Goal: Task Accomplishment & Management: Use online tool/utility

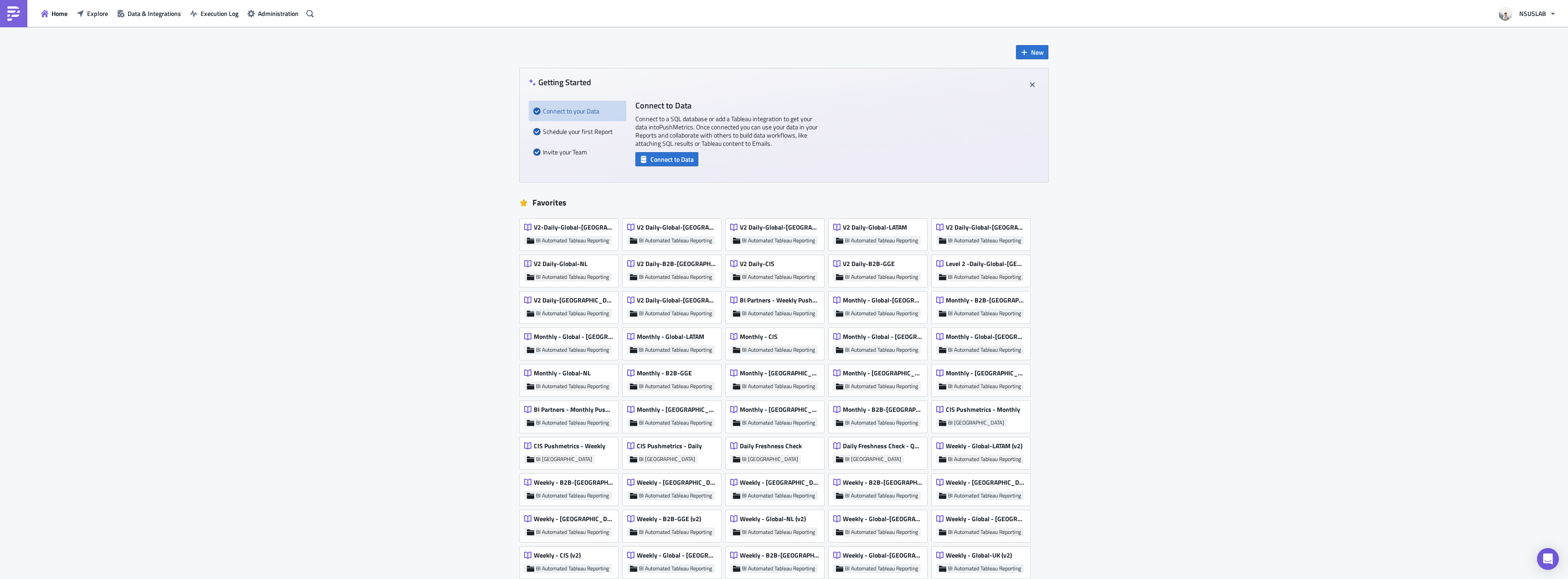
drag, startPoint x: 278, startPoint y: 135, endPoint x: 117, endPoint y: 40, distance: 186.9
click at [277, 135] on div "New Getting Started Connect to your Data Schedule your first Report Invite your…" at bounding box center [784, 488] width 1568 height 922
click at [100, 19] on button "Explore" at bounding box center [92, 13] width 41 height 14
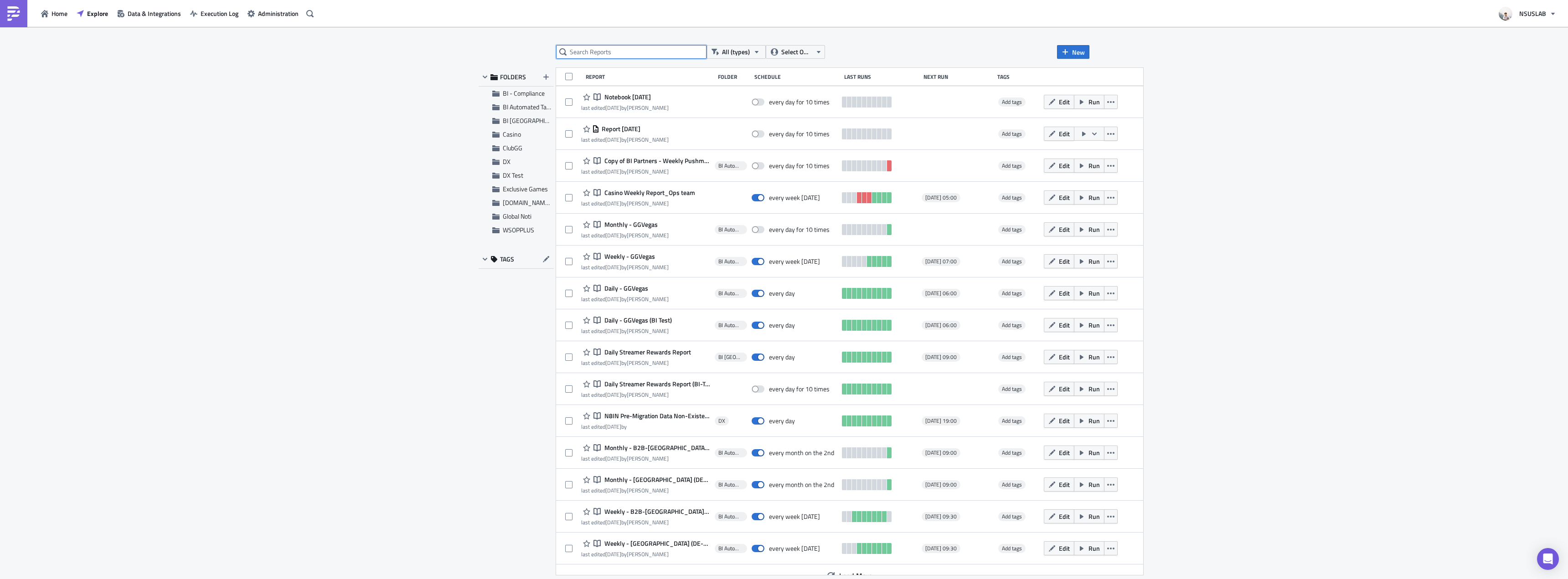
click at [623, 49] on input "text" at bounding box center [631, 52] width 150 height 13
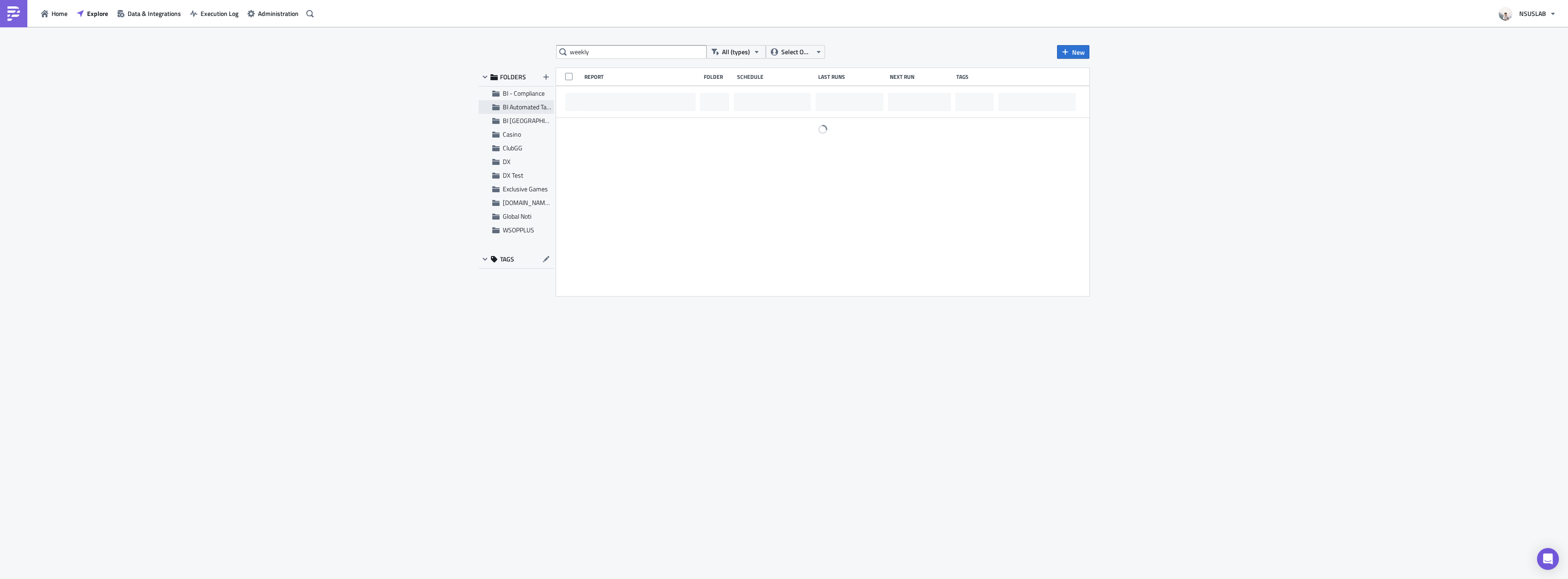
click at [531, 103] on span "BI Automated Tableau Reporting" at bounding box center [545, 107] width 86 height 10
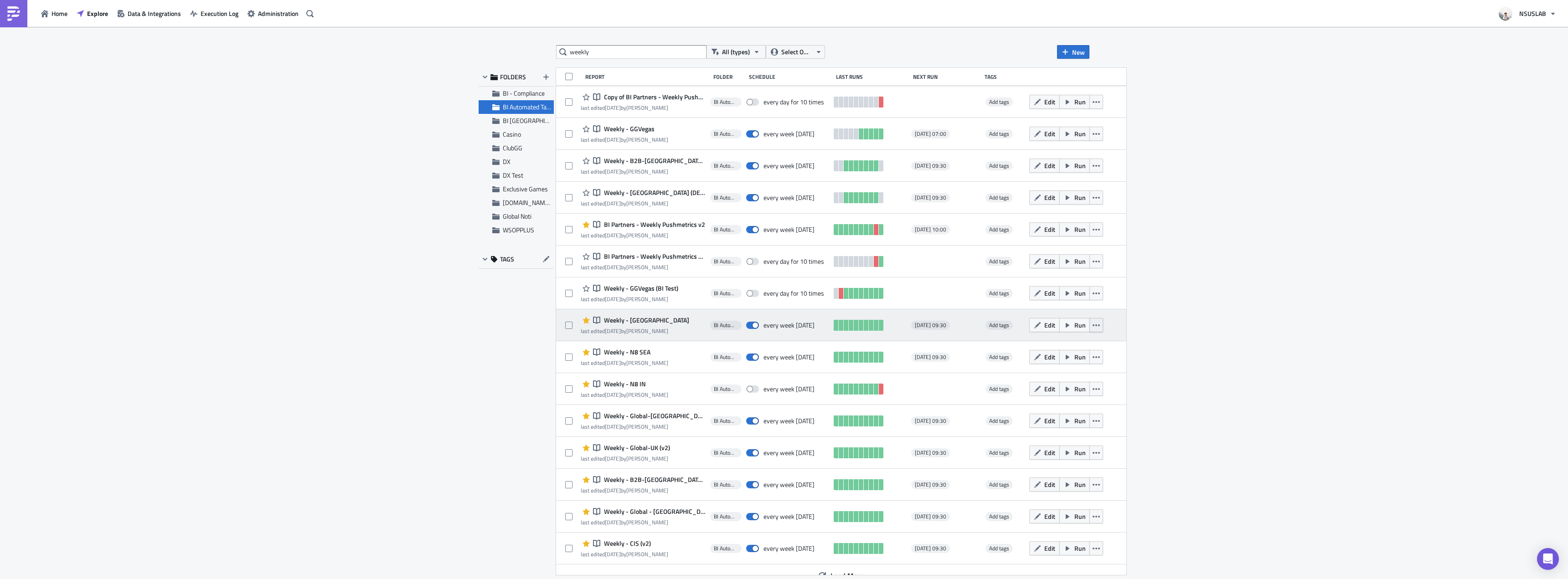
click at [1093, 325] on icon "button" at bounding box center [1096, 325] width 7 height 7
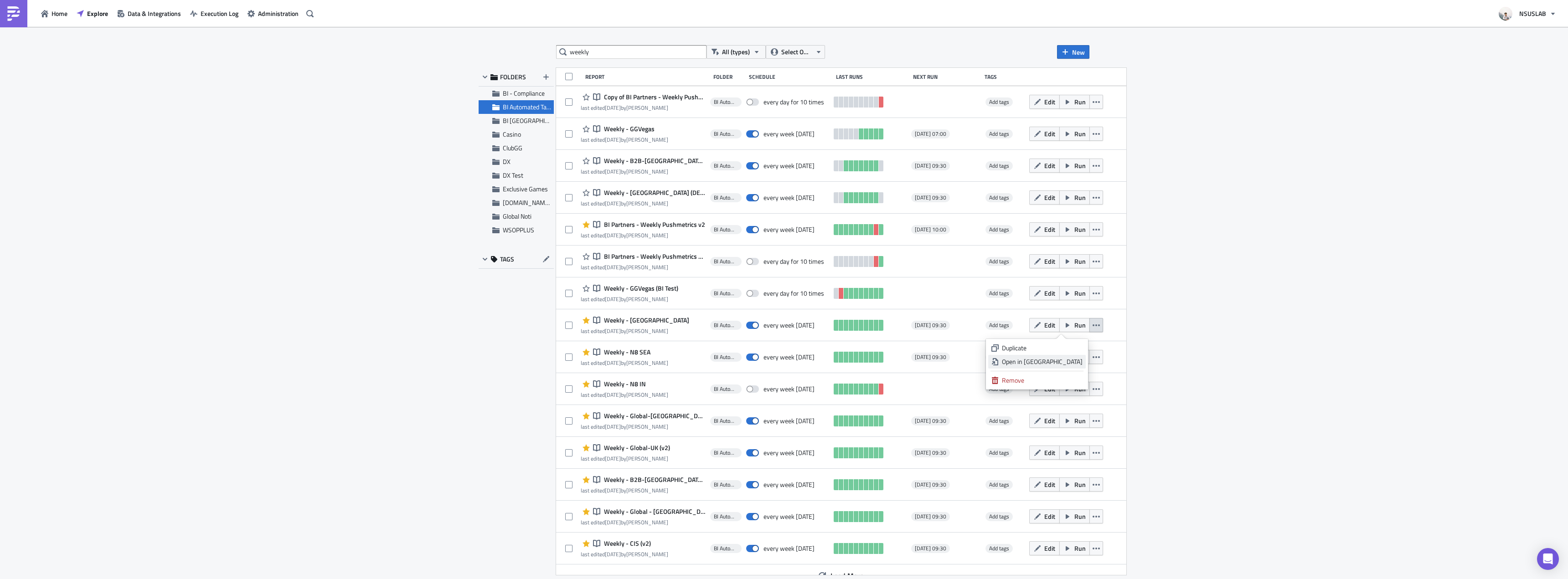
click at [1072, 364] on div "Open in New Tab" at bounding box center [1042, 361] width 81 height 9
click at [1090, 355] on button "button" at bounding box center [1096, 356] width 13 height 14
click at [1080, 392] on div "Open in New Tab" at bounding box center [1042, 394] width 81 height 9
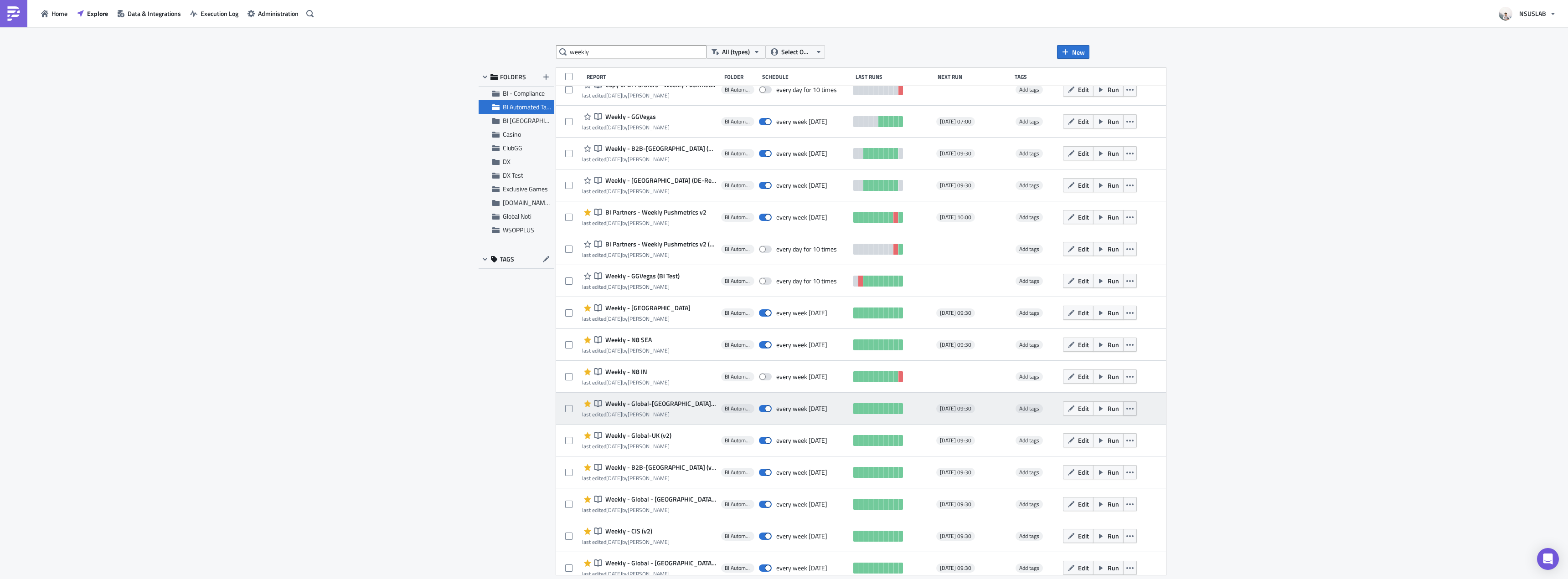
click at [1123, 407] on button "button" at bounding box center [1130, 408] width 13 height 14
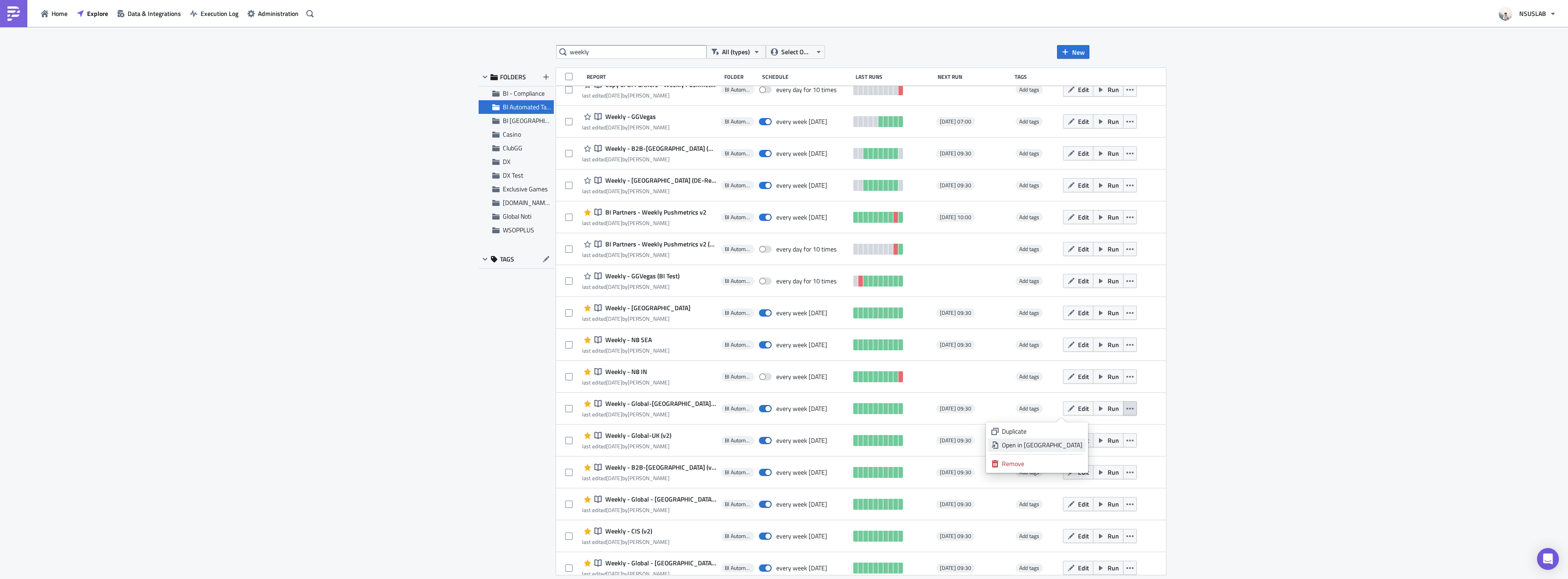
click at [1078, 446] on div "Open in New Tab" at bounding box center [1042, 445] width 81 height 9
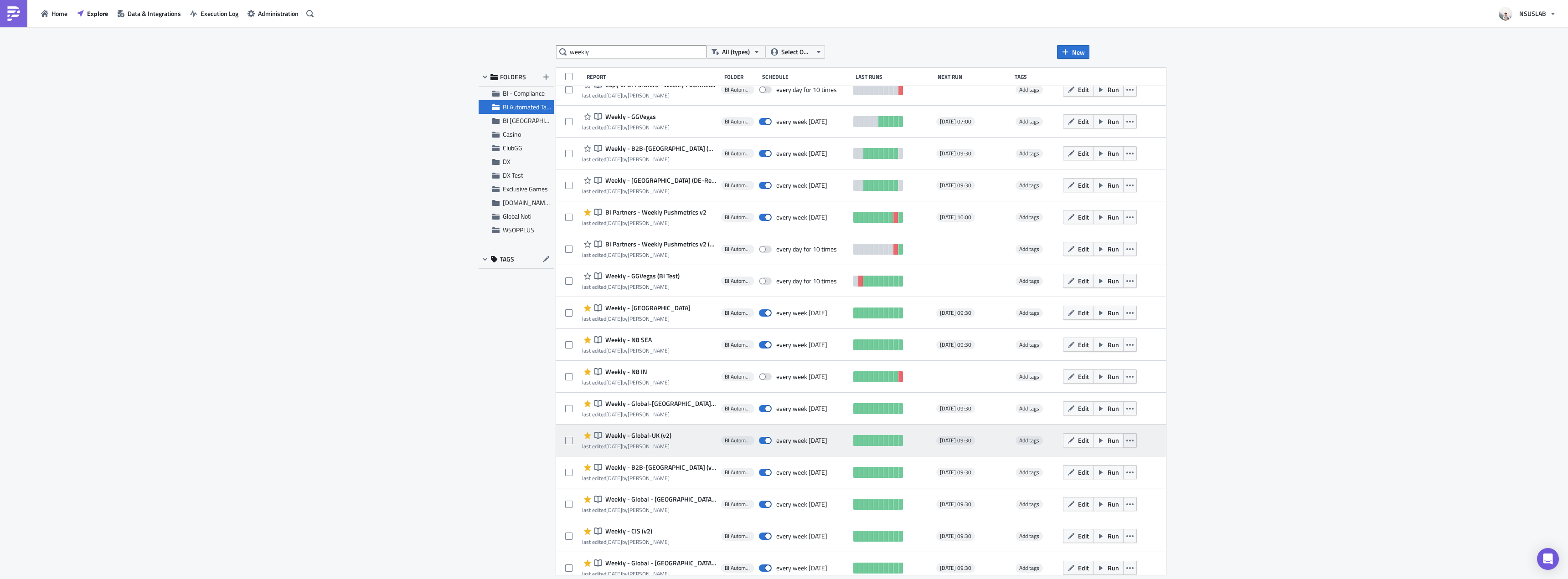
click at [1123, 442] on button "button" at bounding box center [1130, 440] width 13 height 14
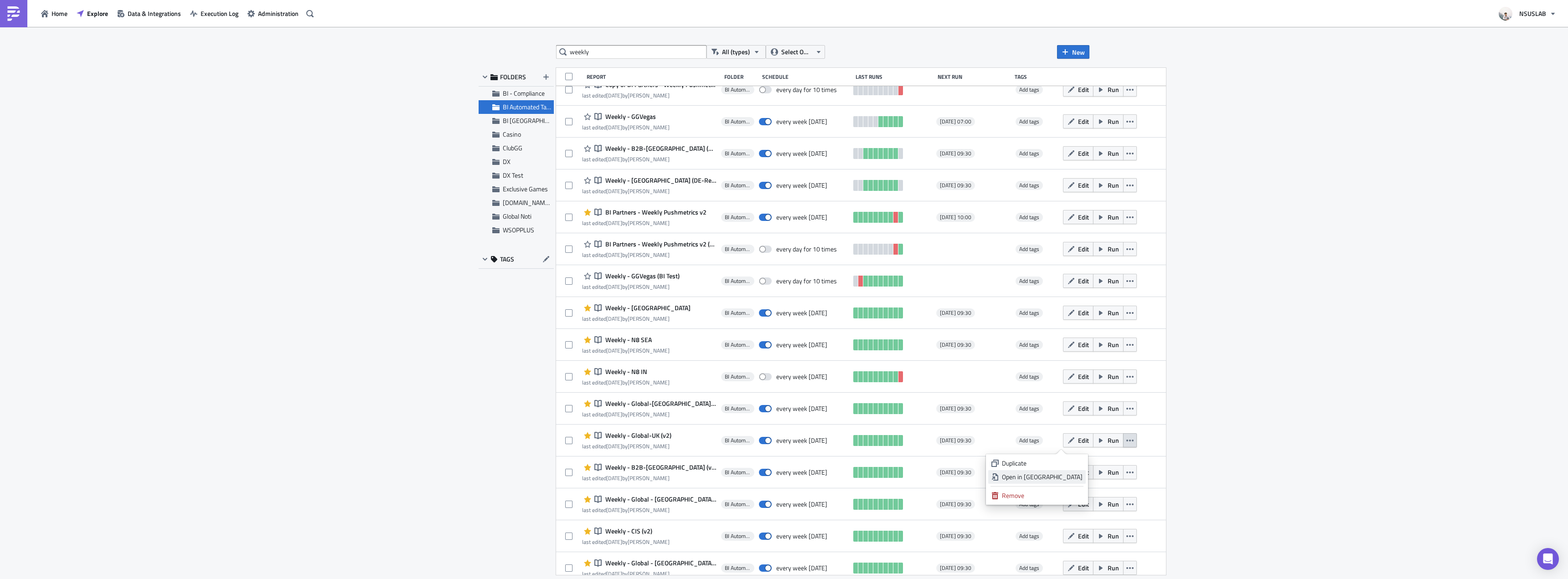
click at [1080, 479] on div "Open in New Tab" at bounding box center [1042, 477] width 81 height 9
click at [1126, 471] on icon "button" at bounding box center [1130, 473] width 7 height 7
click at [1066, 507] on div "Open in New Tab" at bounding box center [1042, 508] width 81 height 9
click at [612, 53] on input "weekly" at bounding box center [631, 52] width 150 height 13
click at [618, 50] on input "weekly" at bounding box center [631, 52] width 150 height 13
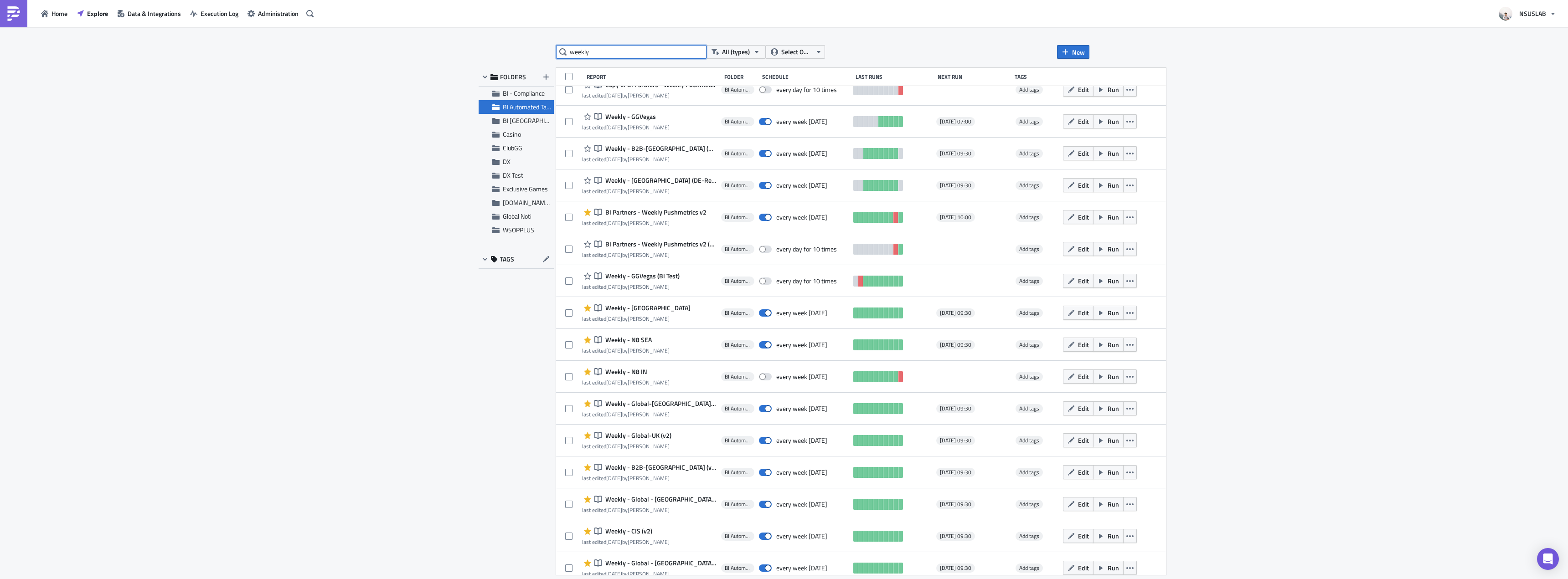
click at [618, 50] on input "weekly" at bounding box center [631, 52] width 150 height 13
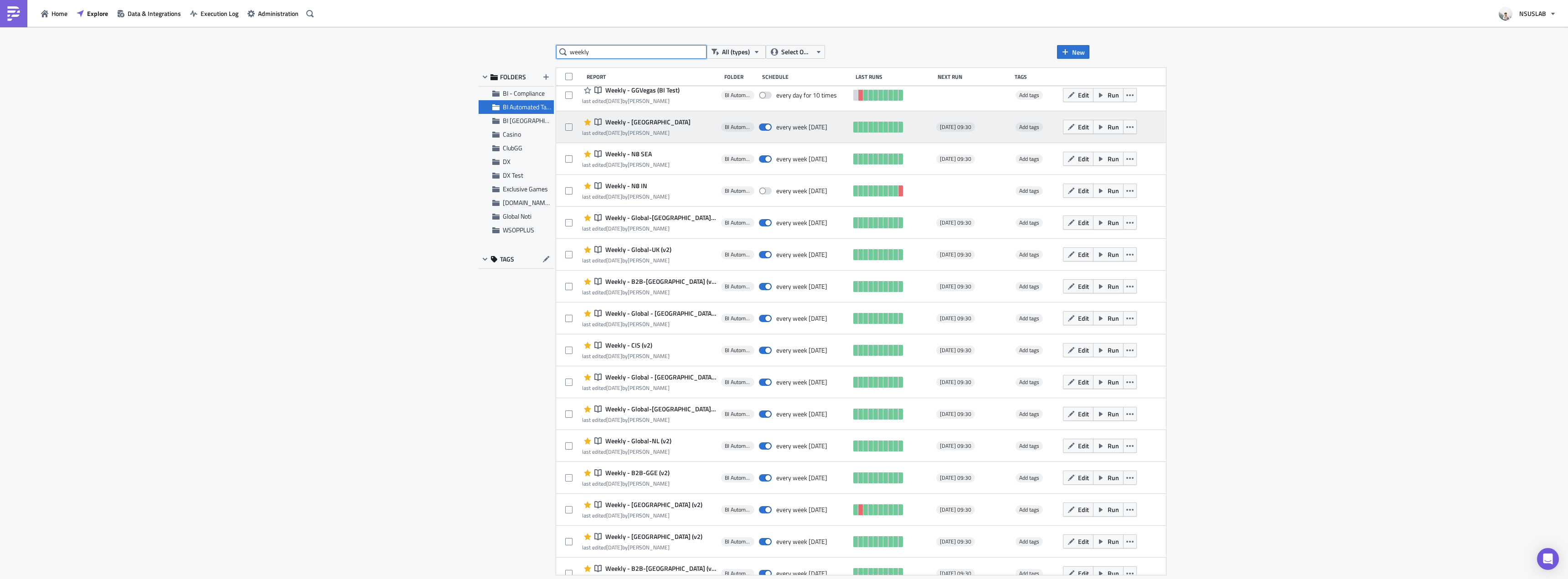
scroll to position [195, 0]
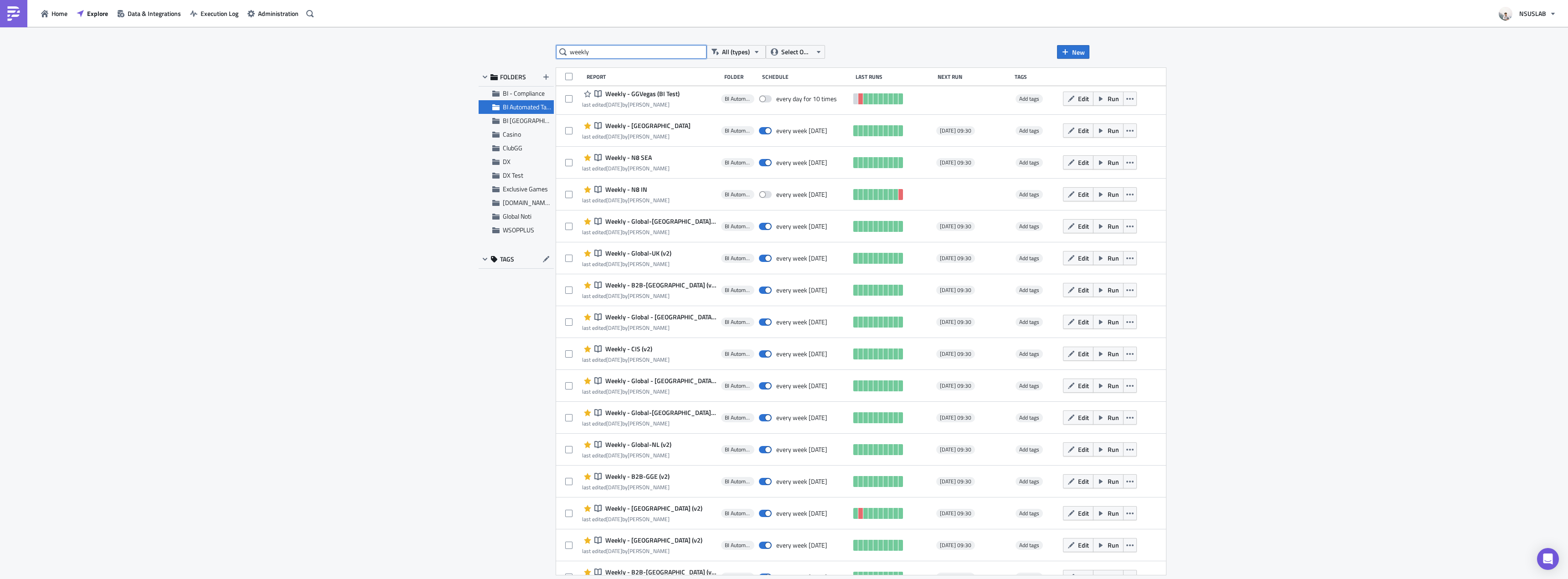
click at [629, 55] on input "weekly" at bounding box center [631, 52] width 150 height 13
type input "germany"
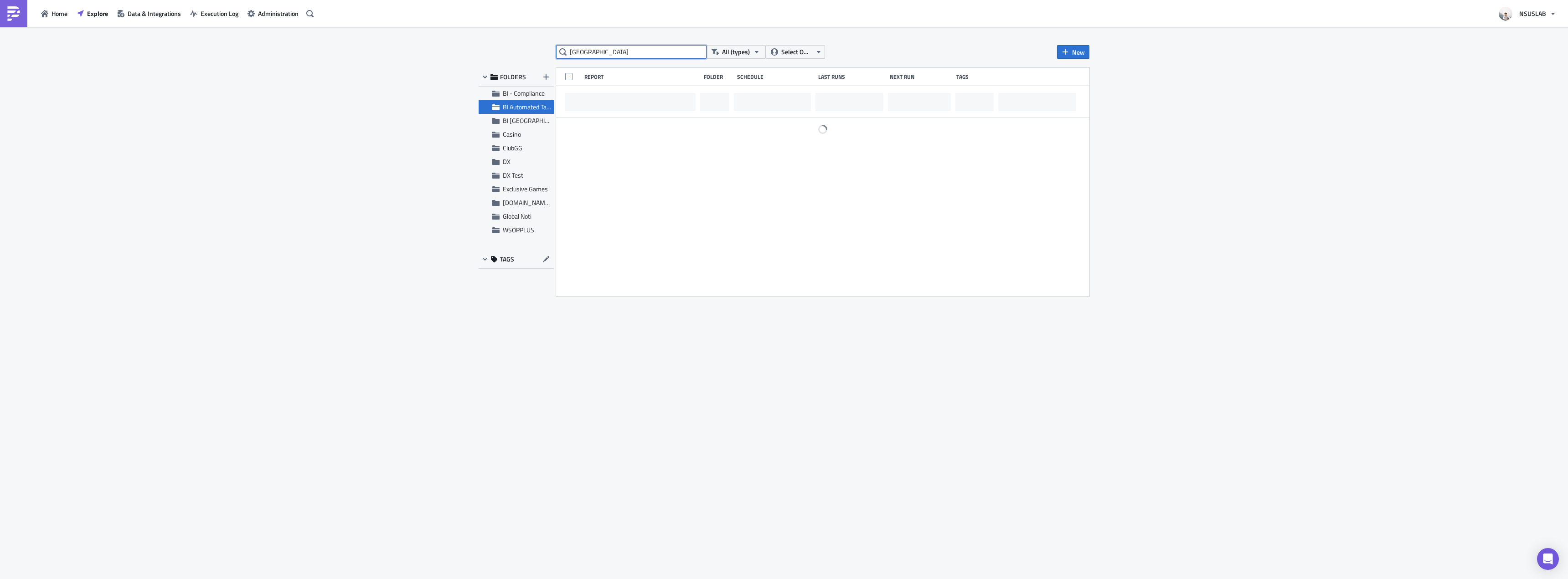
scroll to position [0, 0]
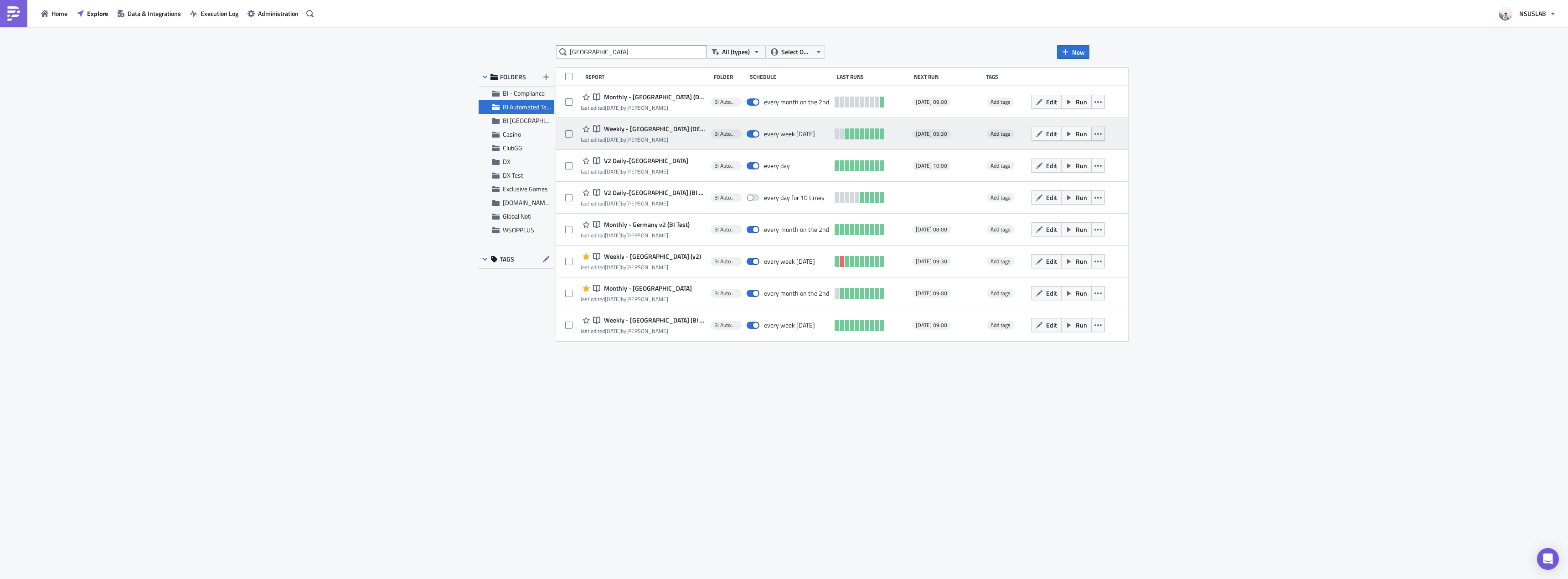
click at [1091, 133] on button "button" at bounding box center [1098, 133] width 13 height 14
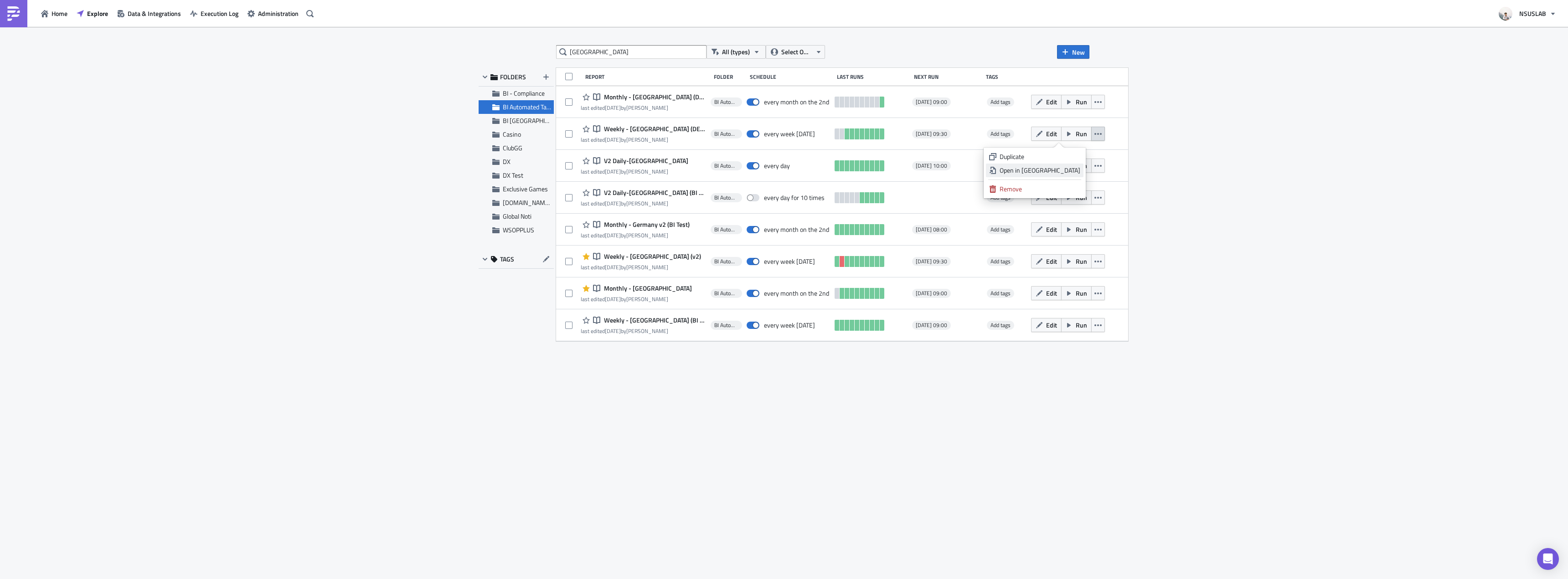
click at [1077, 172] on div "Open in New Tab" at bounding box center [1040, 170] width 81 height 9
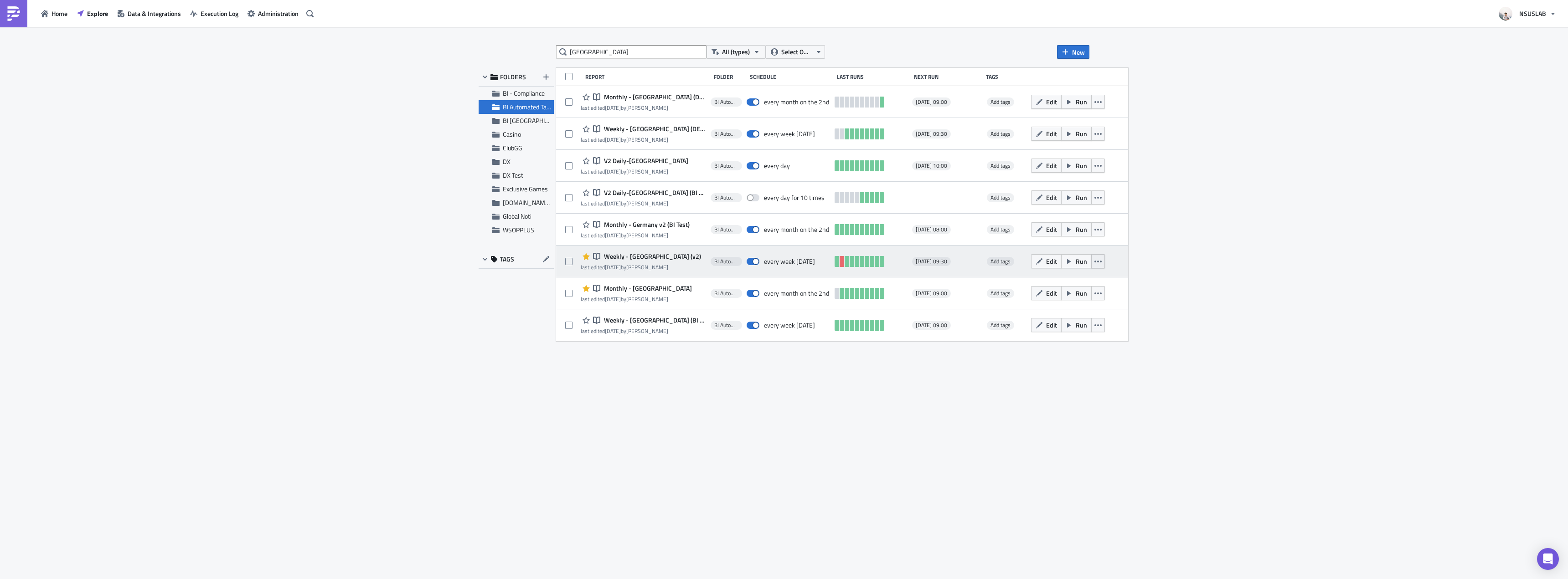
click at [1091, 264] on button "button" at bounding box center [1098, 261] width 13 height 14
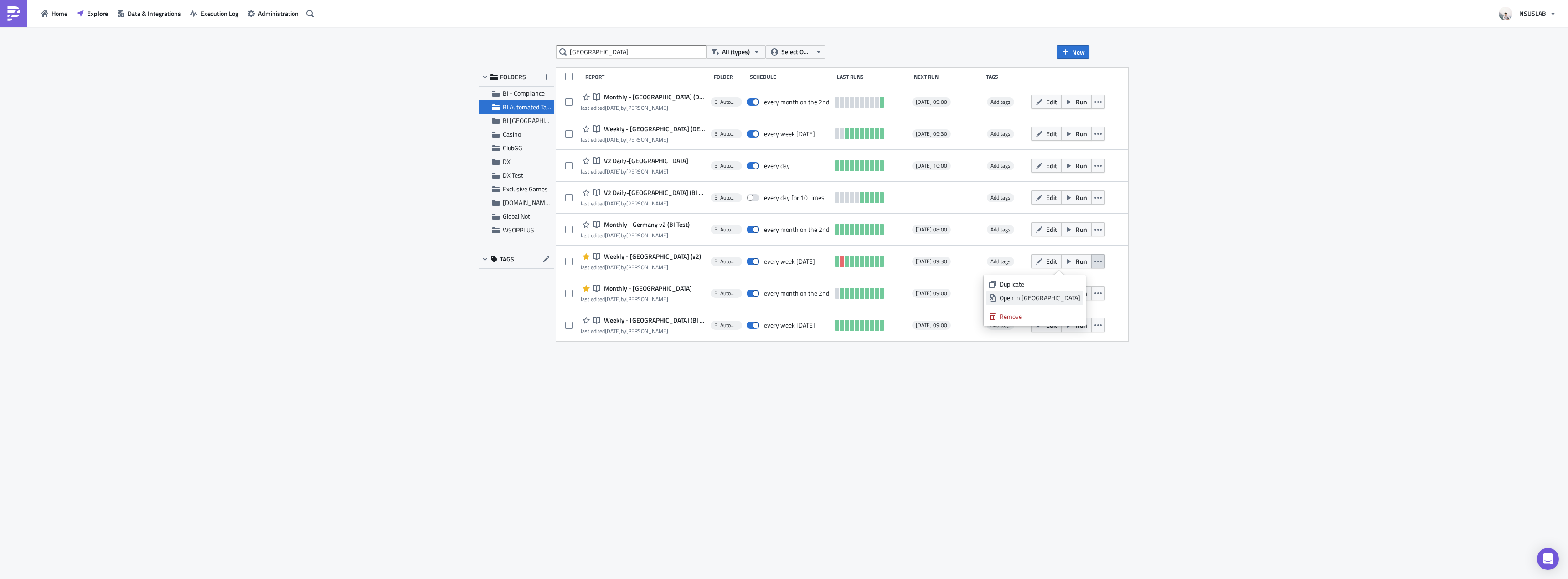
click at [1074, 299] on div "Open in New Tab" at bounding box center [1040, 297] width 81 height 9
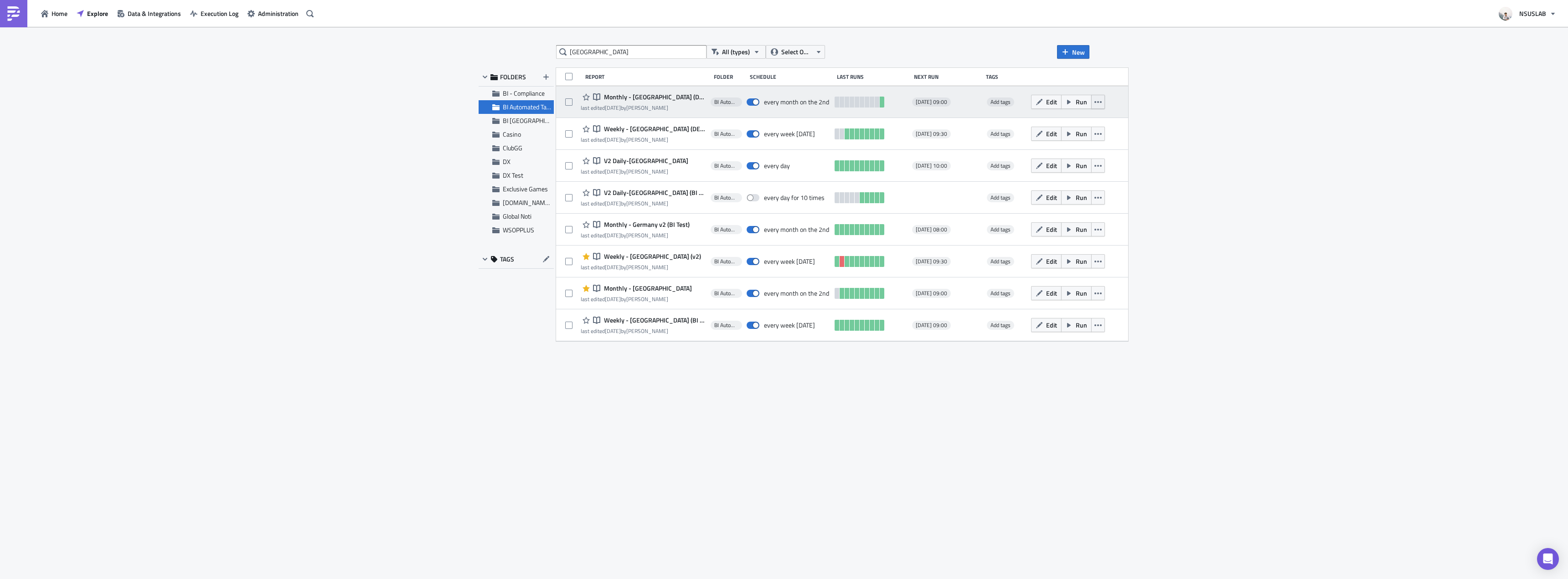
click at [1091, 97] on button "button" at bounding box center [1098, 102] width 13 height 14
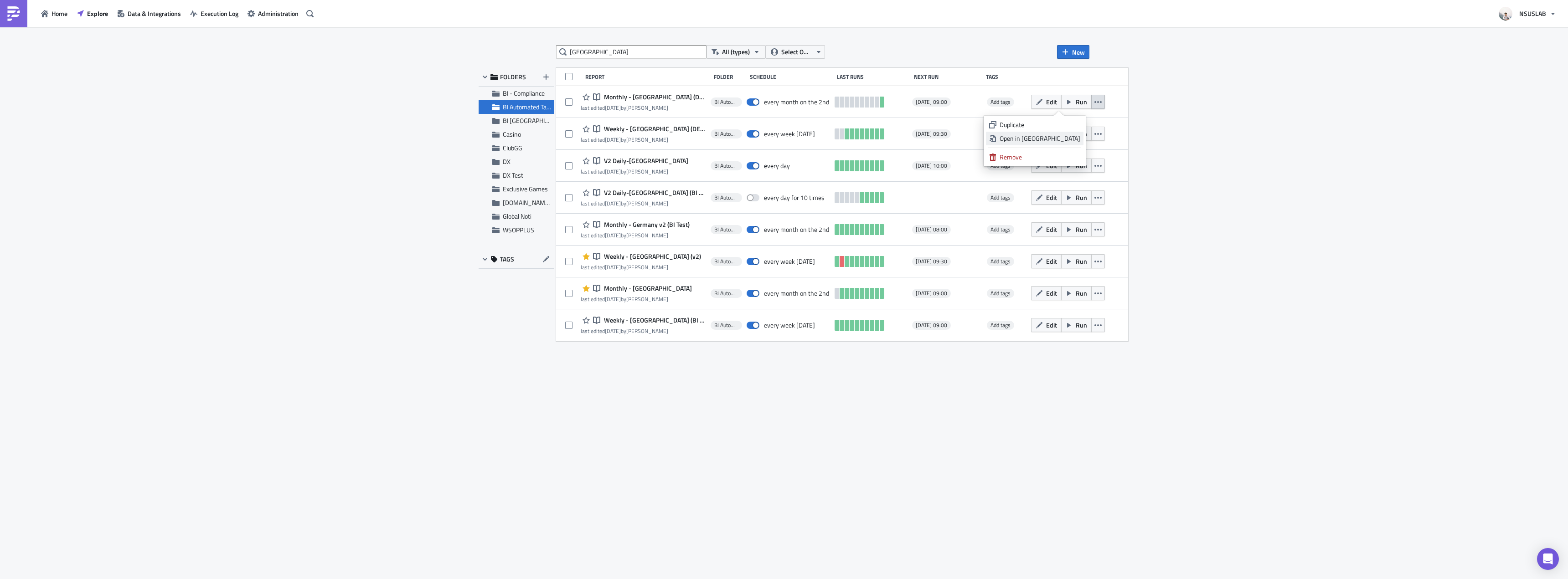
click at [1074, 139] on div "Open in New Tab" at bounding box center [1040, 138] width 81 height 9
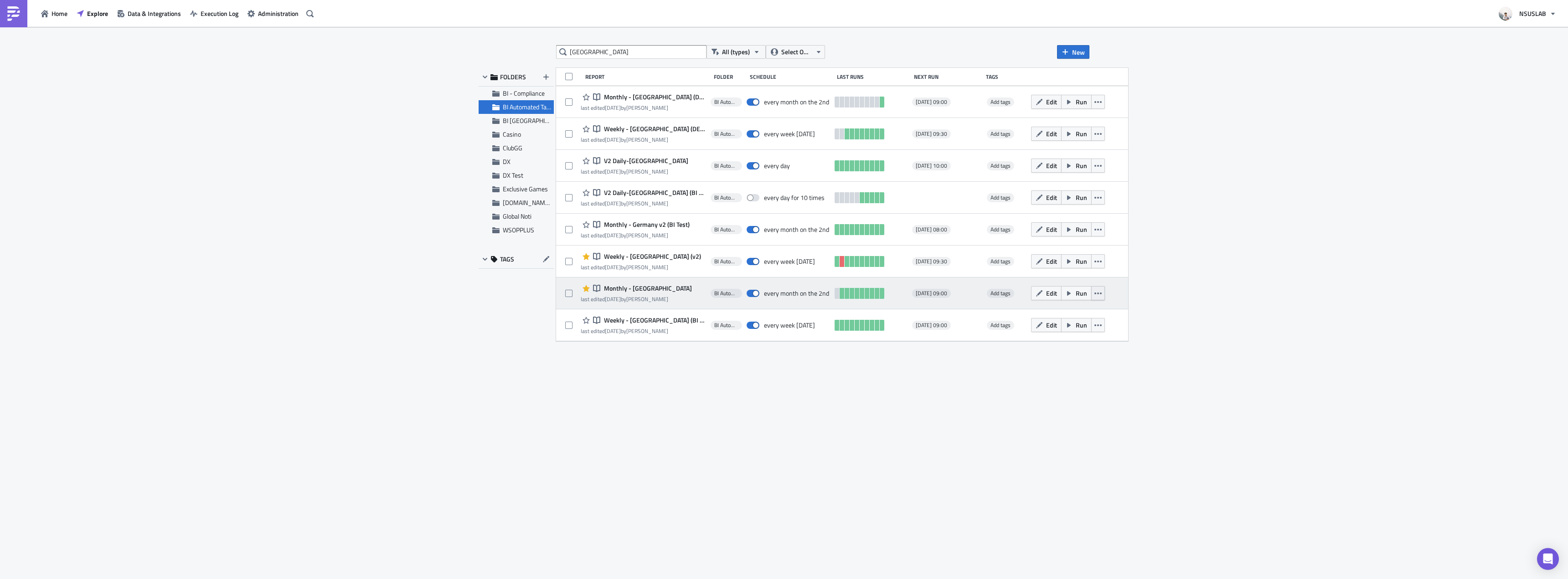
click at [1091, 292] on button "button" at bounding box center [1098, 293] width 13 height 14
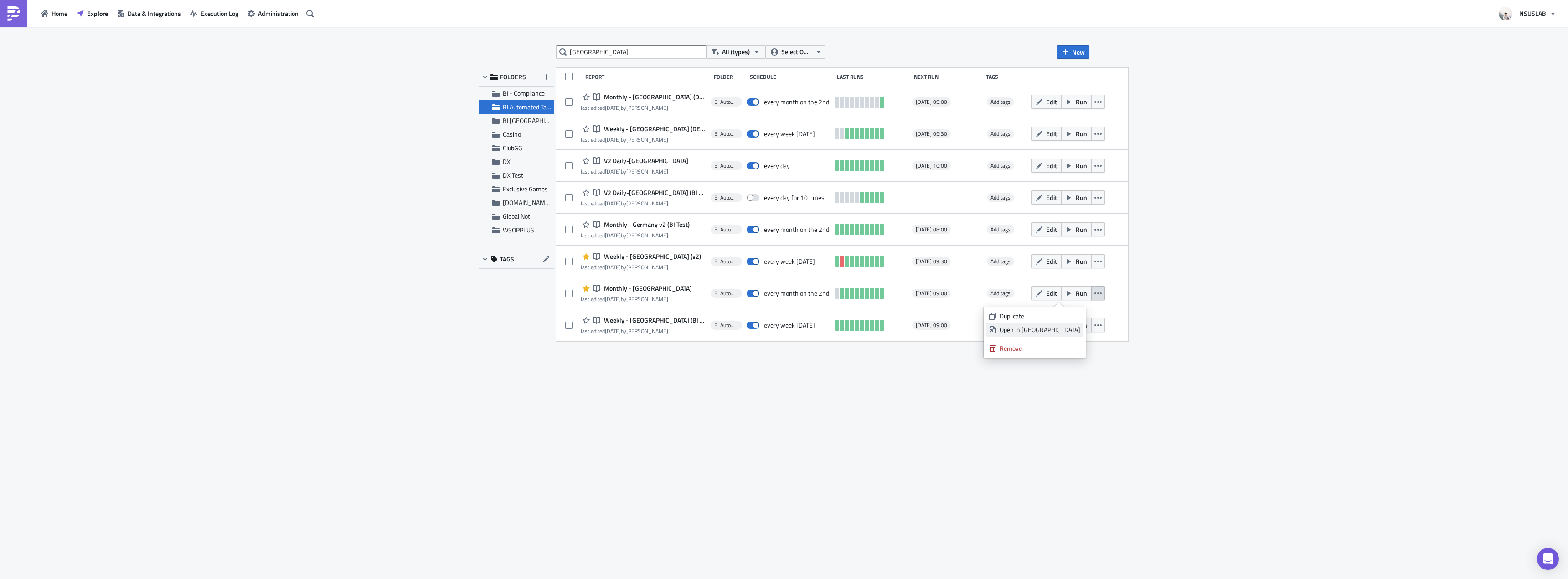
click at [1072, 331] on div "Open in New Tab" at bounding box center [1040, 330] width 81 height 9
click at [581, 358] on div "germany All (types) Select Owner New FOLDERS BI - Compliance BI Automated Table…" at bounding box center [784, 303] width 620 height 517
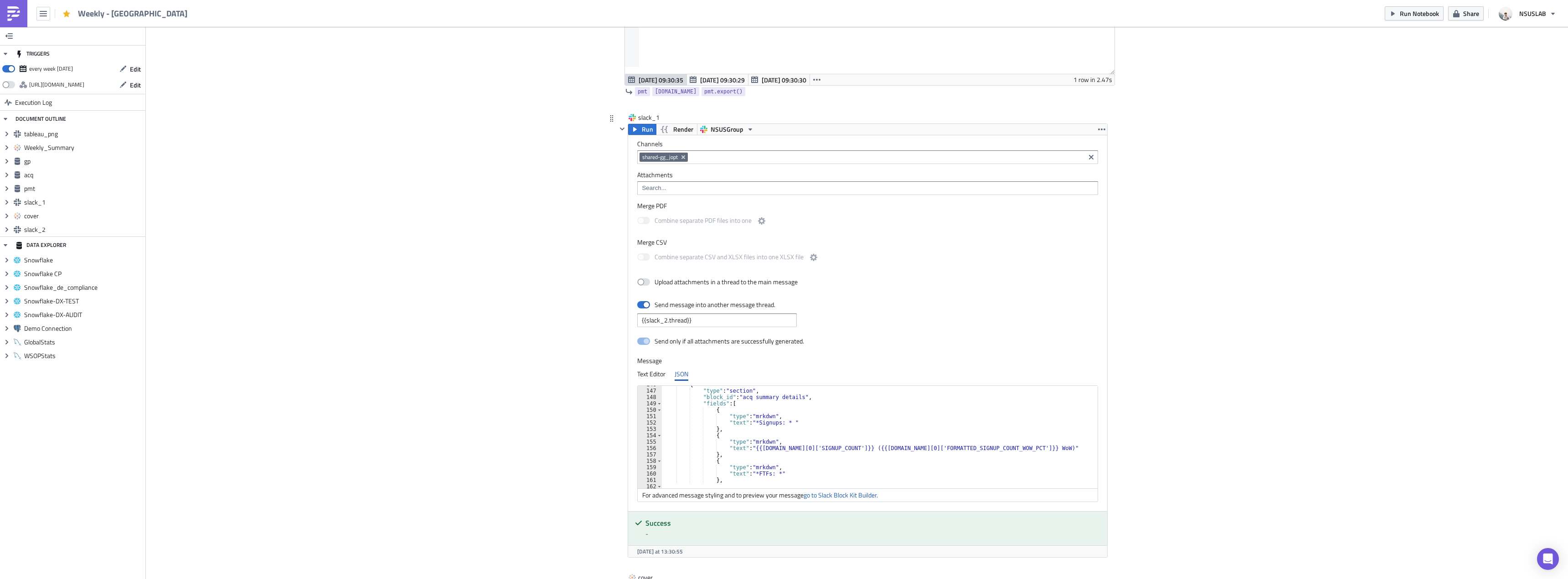
scroll to position [929, 0]
click at [752, 422] on div "{ "type" : "section" , "block_id" : "acq summary details" , "fields" : [ { "typ…" at bounding box center [1131, 435] width 939 height 108
click at [796, 447] on div "{ "type" : "section" , "block_id" : "acq summary details" , "fields" : [ { "typ…" at bounding box center [1131, 435] width 939 height 108
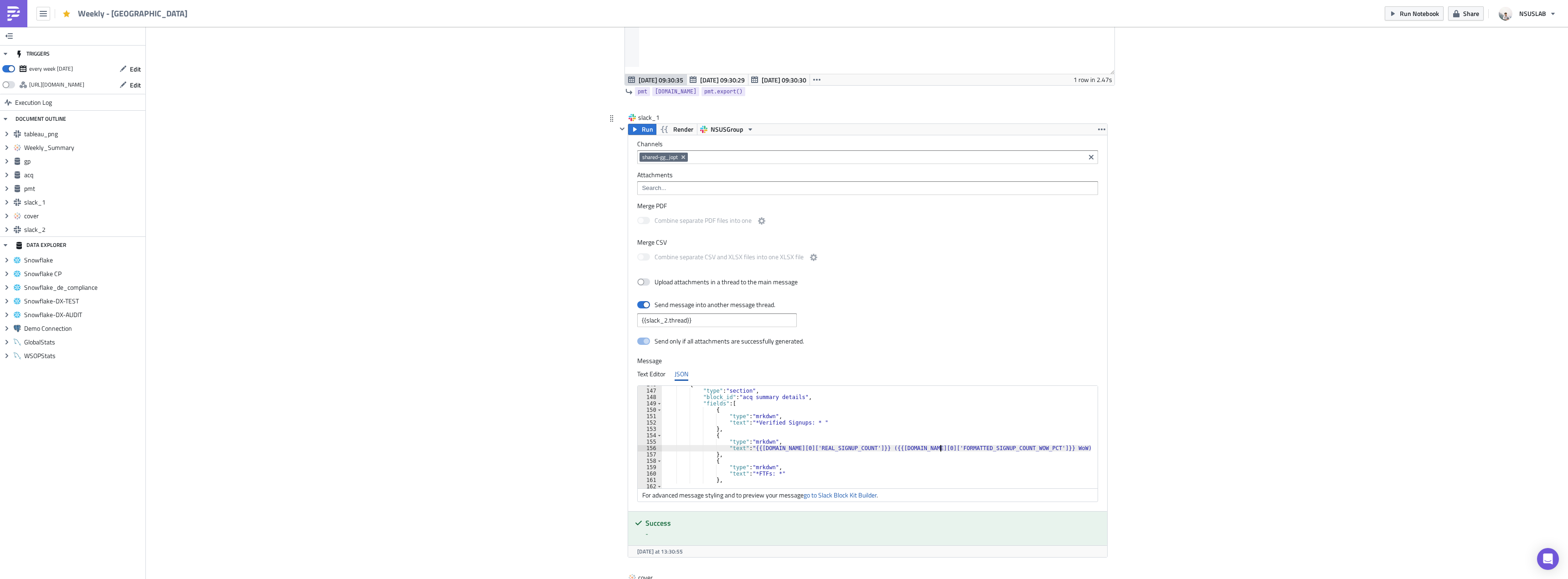
click at [939, 449] on div "{ "type" : "section" , "block_id" : "acq summary details" , "fields" : [ { "typ…" at bounding box center [1131, 435] width 939 height 108
click at [911, 455] on div "{ "type" : "section" , "block_id" : "acq summary details" , "fields" : [ { "typ…" at bounding box center [1131, 435] width 939 height 108
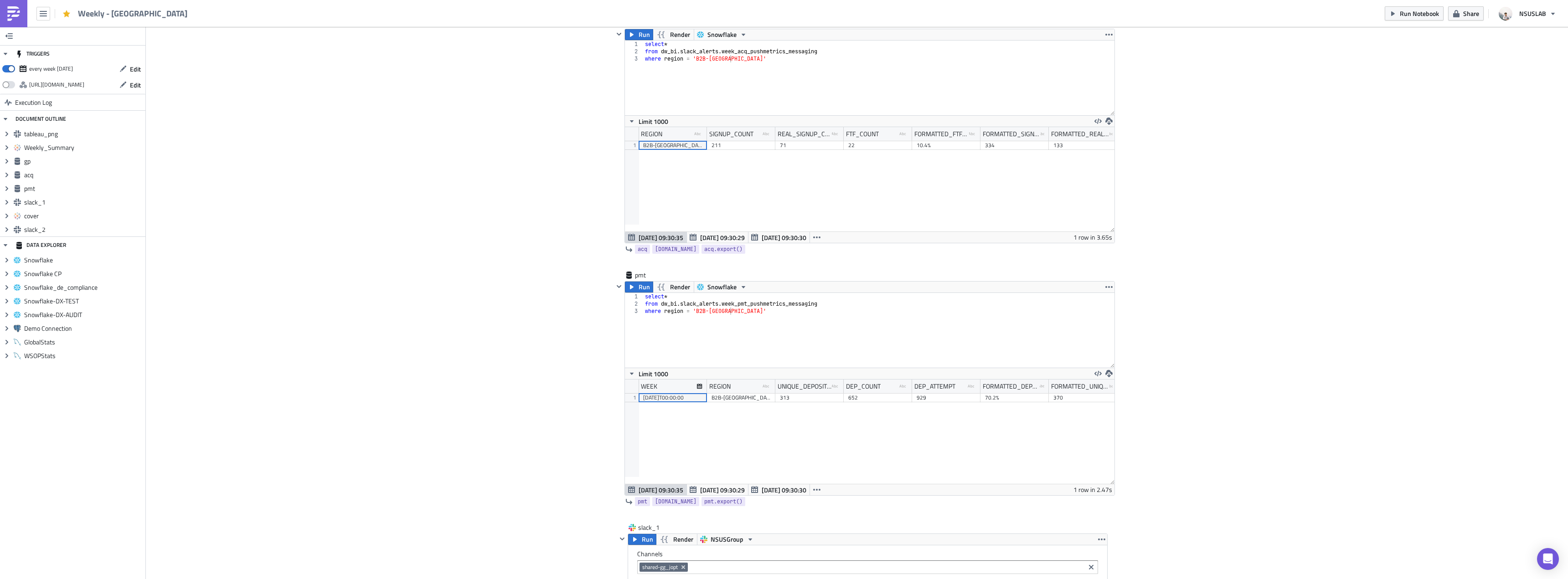
type textarea "},"
click at [1266, 339] on div "Cover Image BI Automated Tableau Reporting Execution Log Weekly - Japan <p>BI A…" at bounding box center [857, 240] width 1422 height 2887
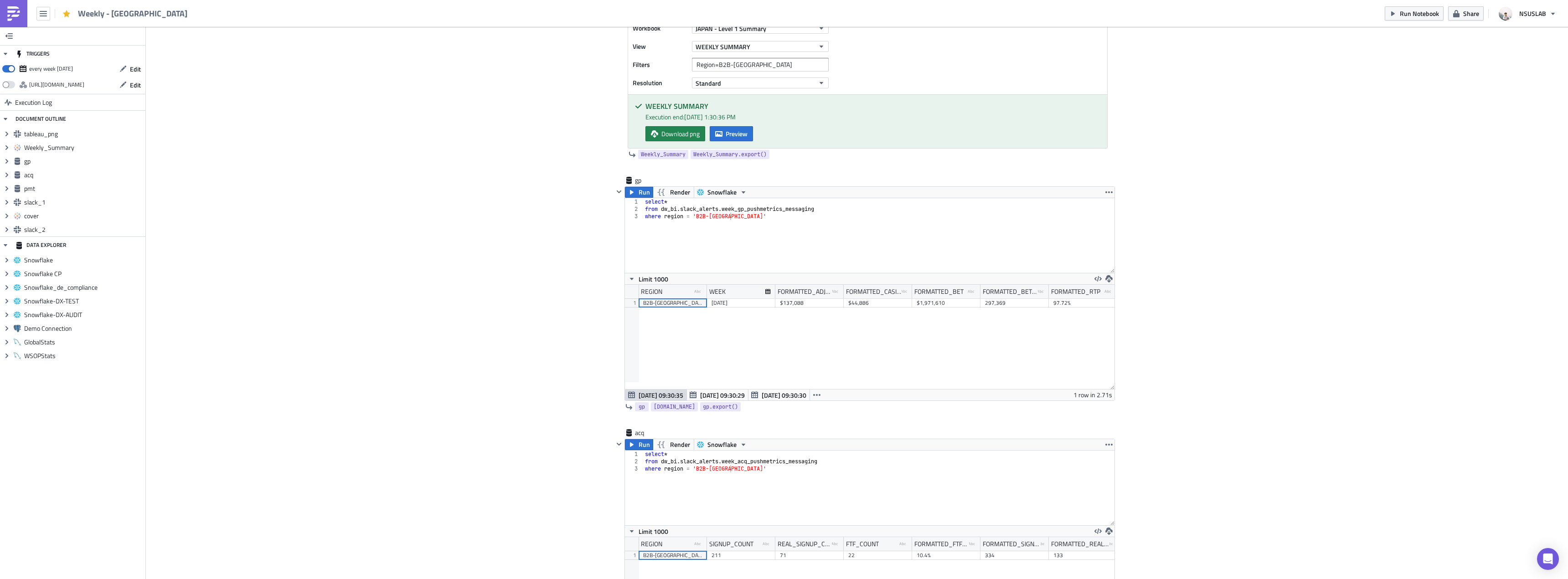
scroll to position [501, 0]
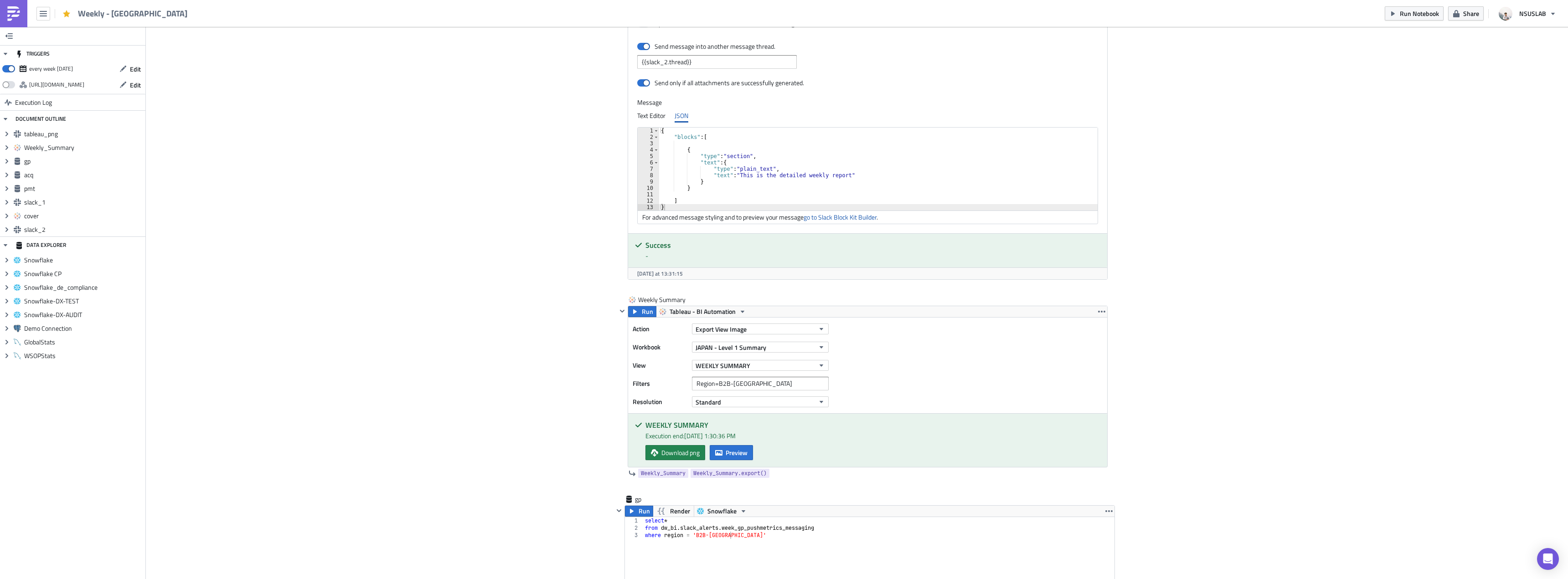
click at [12, 23] on link at bounding box center [13, 13] width 27 height 27
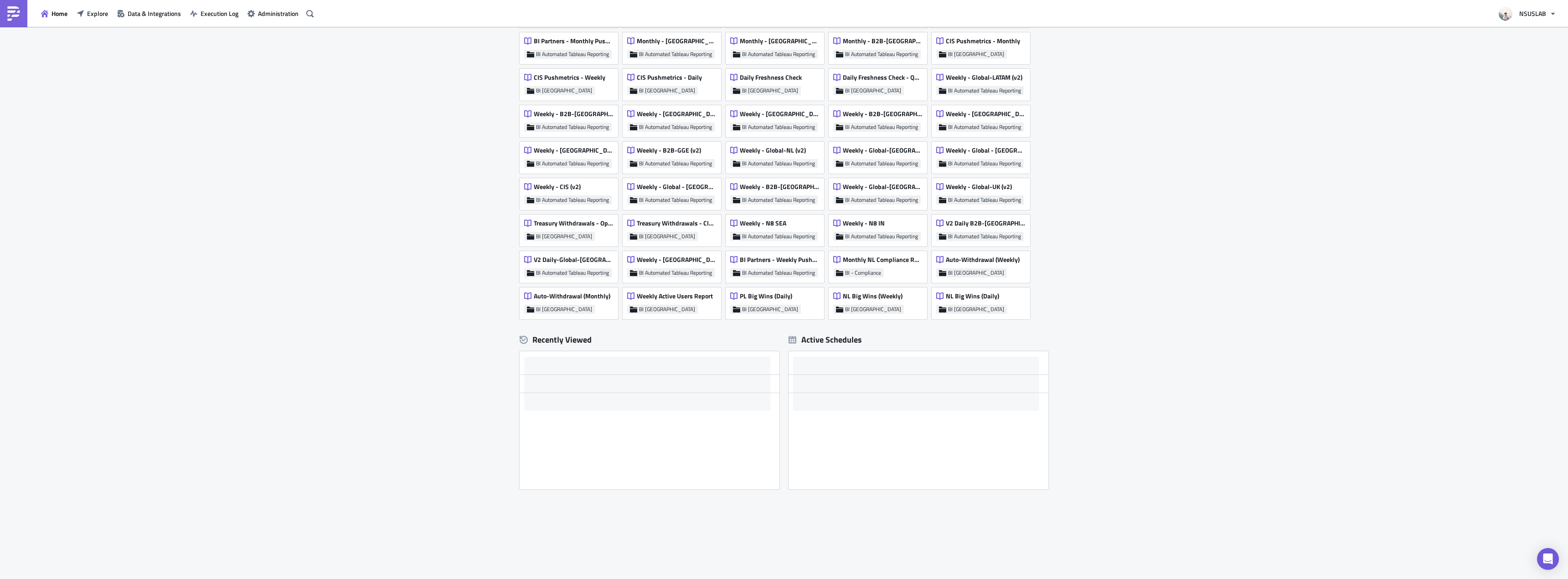
scroll to position [369, 0]
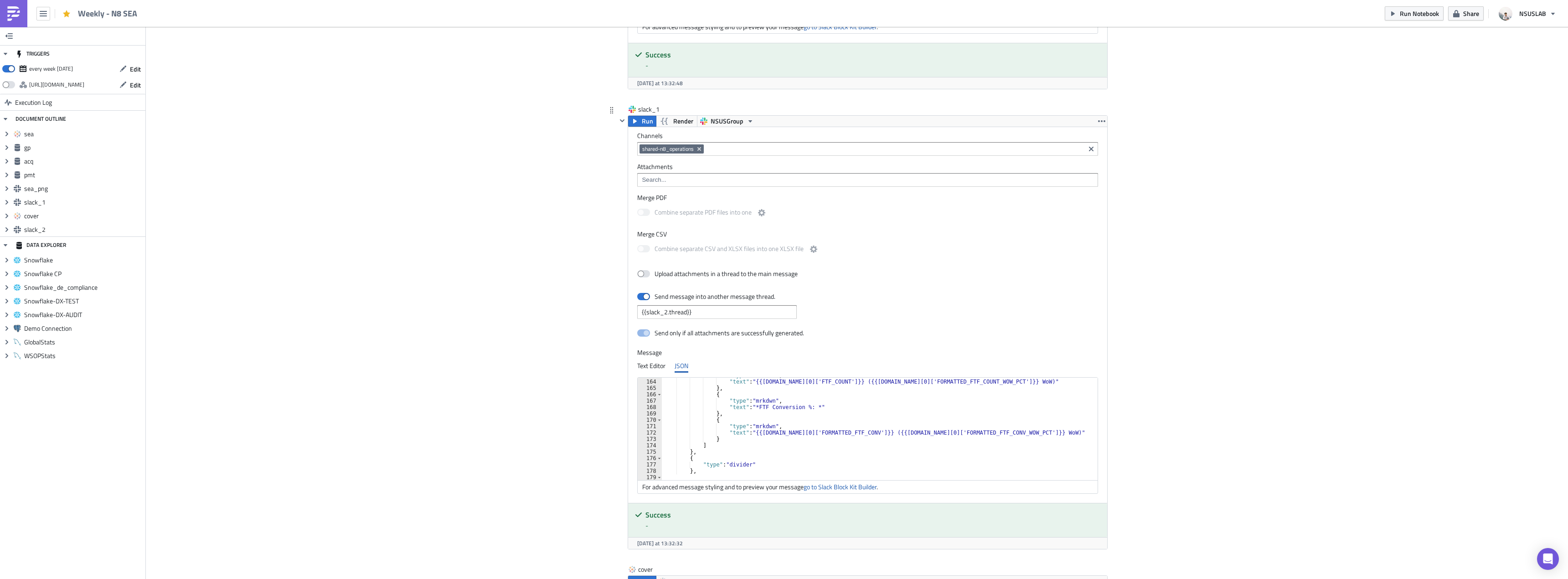
scroll to position [1038, 0]
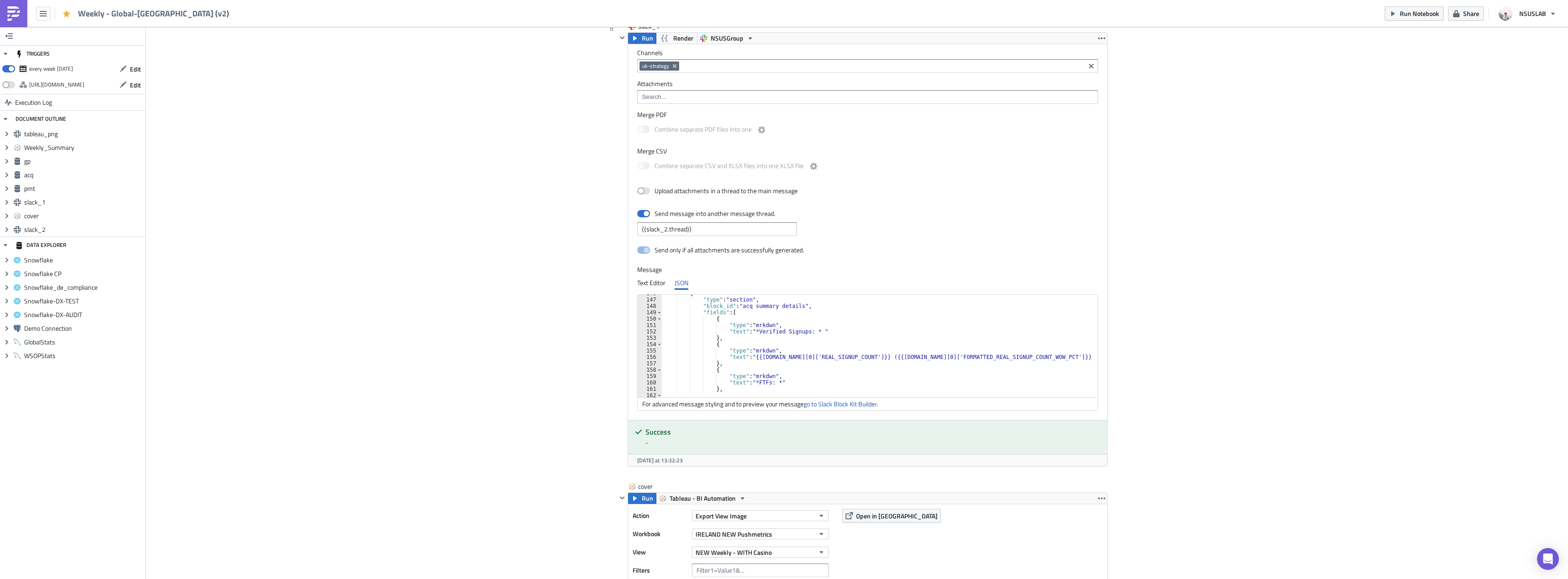
scroll to position [929, 0]
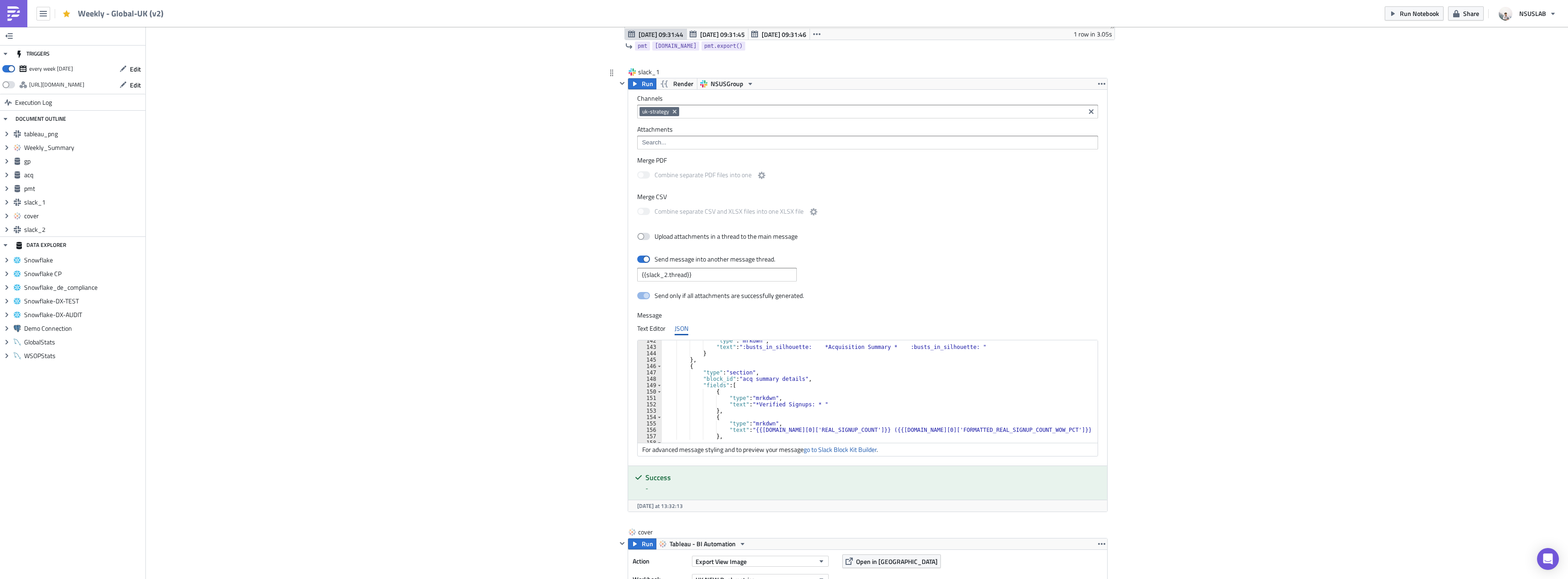
scroll to position [929, 0]
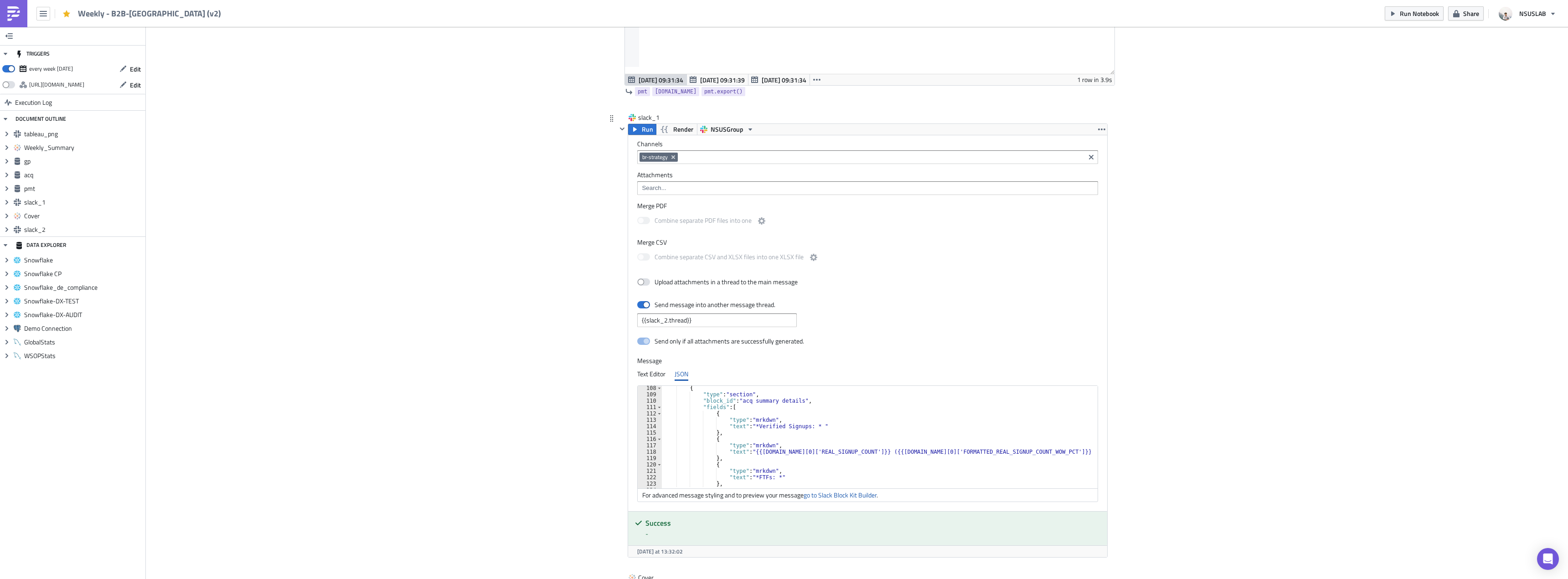
scroll to position [683, 0]
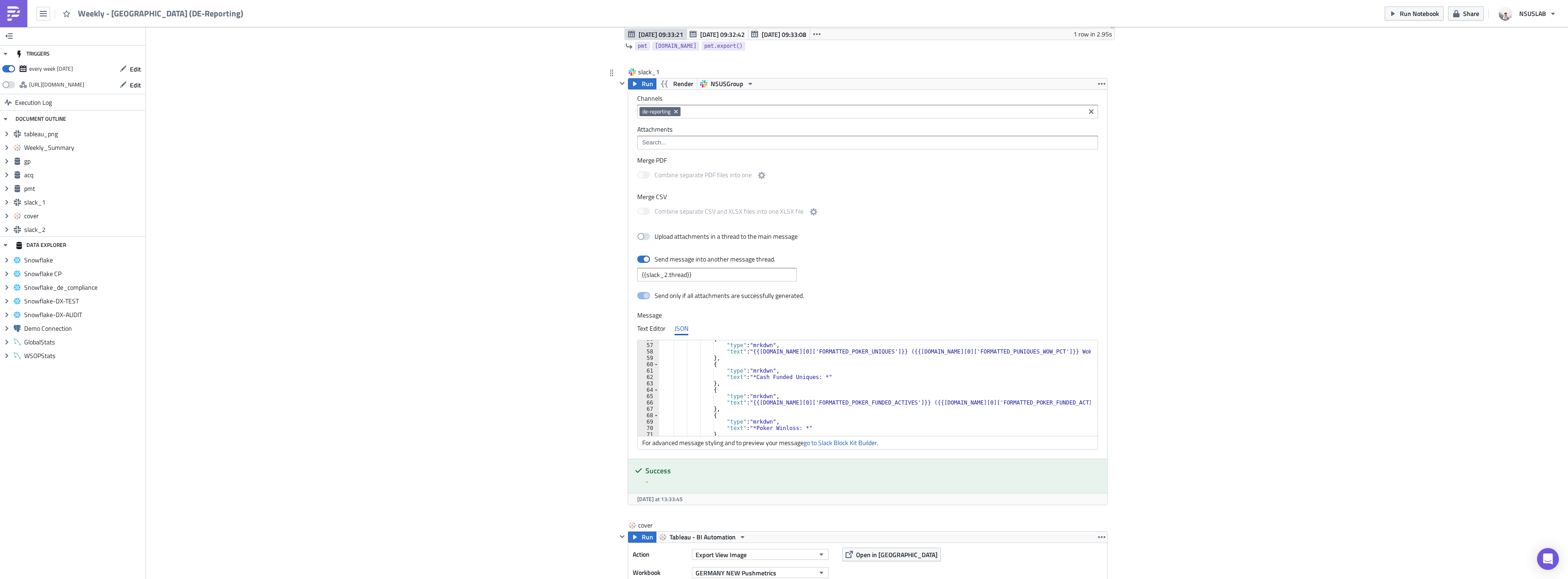
scroll to position [328, 0]
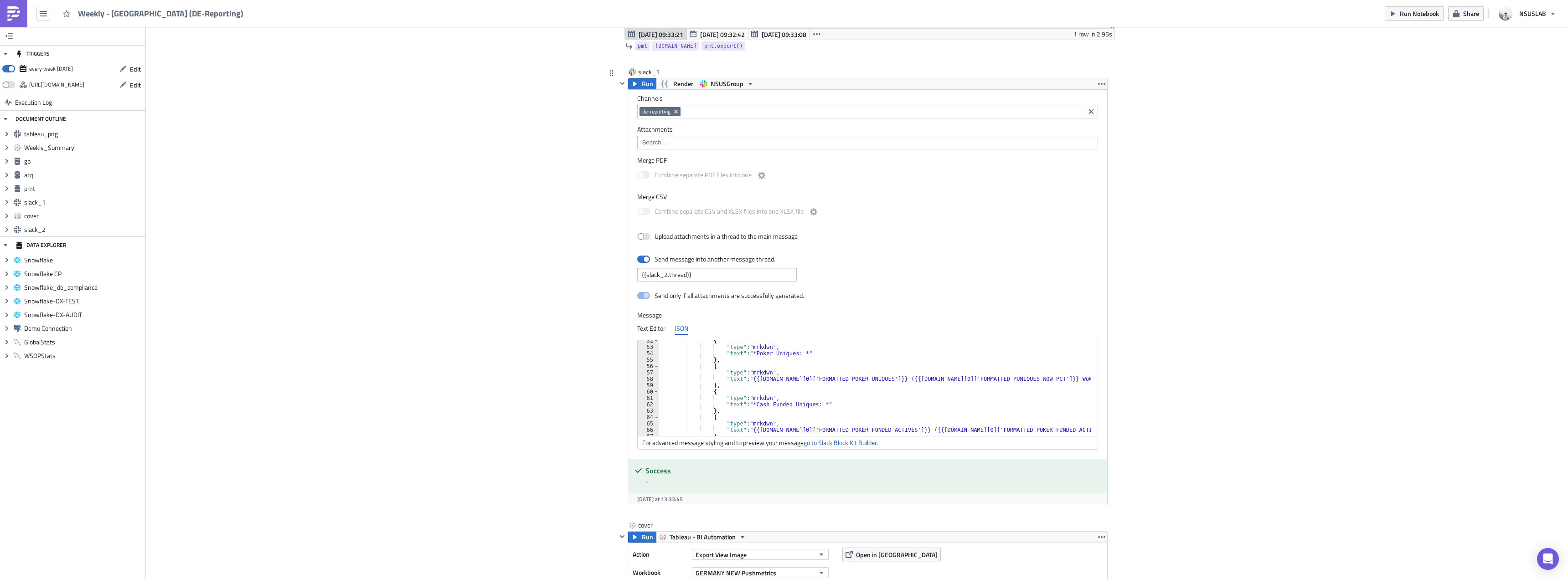
click at [822, 398] on div "{ "type" : "mrkdwn" , "text" : "*Poker Uniques: *" } , { "type" : "mrkdwn" , "t…" at bounding box center [880, 392] width 443 height 108
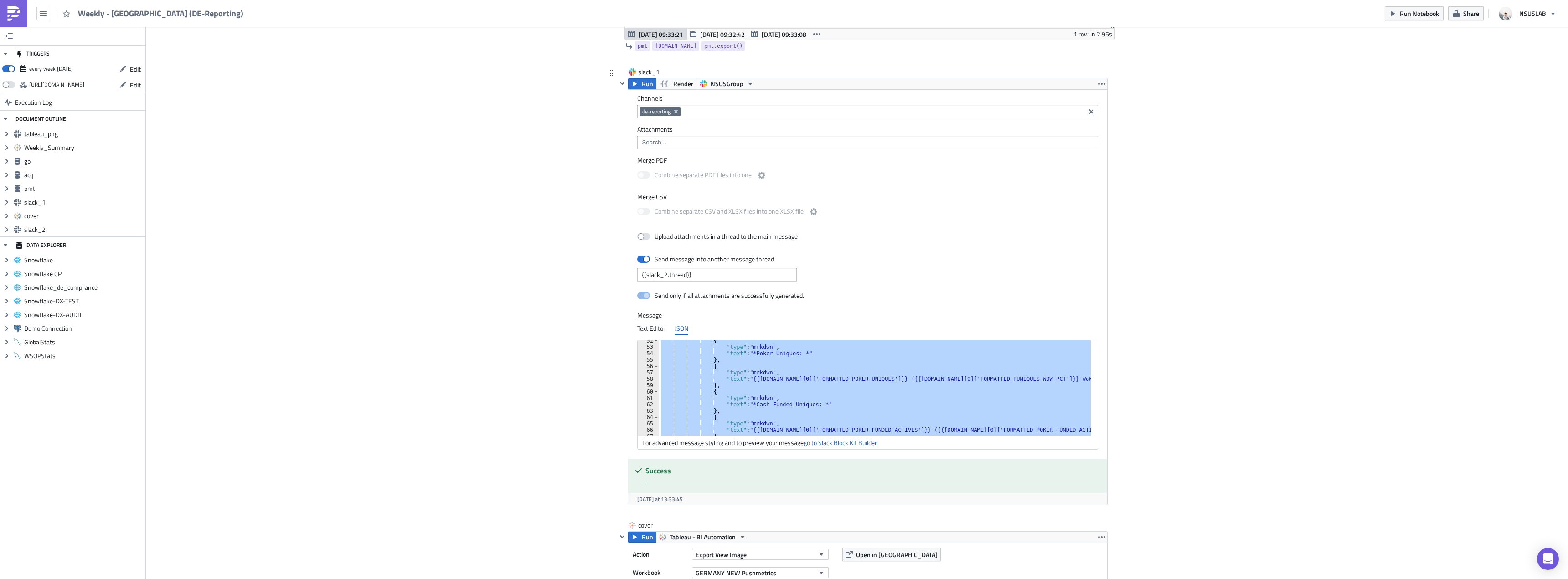
paste textarea
type textarea "}"
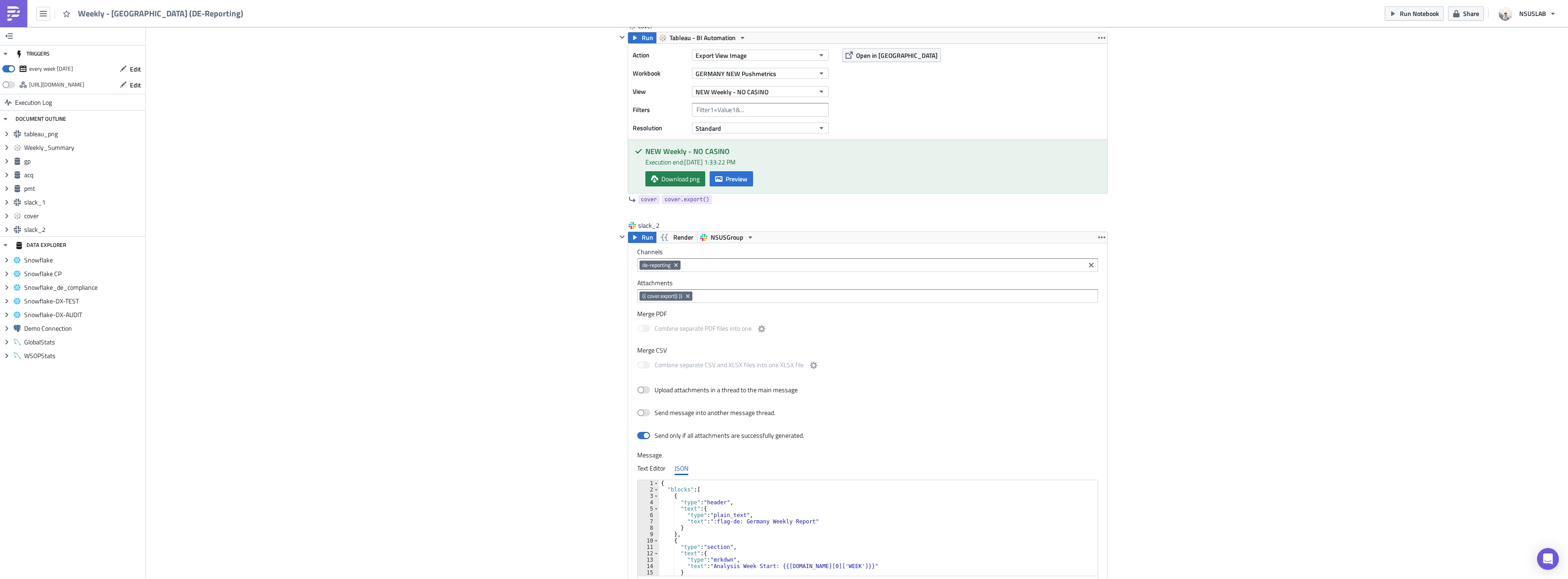
scroll to position [2323, 0]
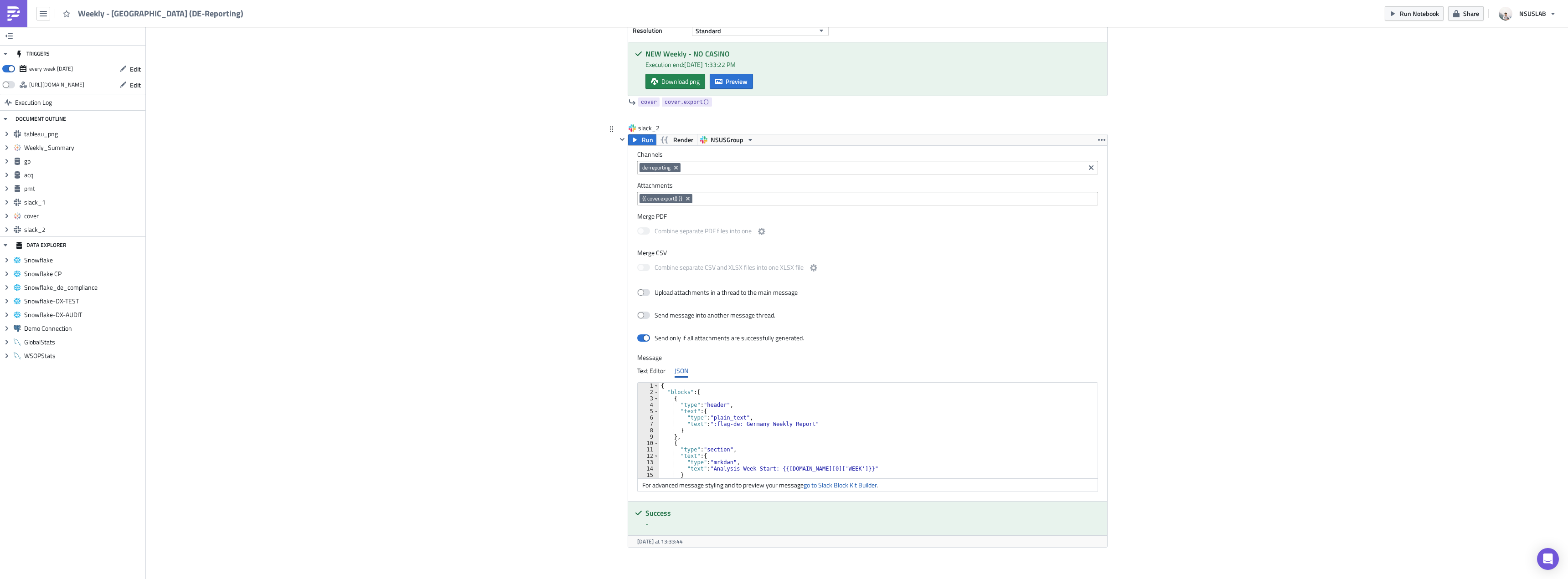
scroll to position [2288, 0]
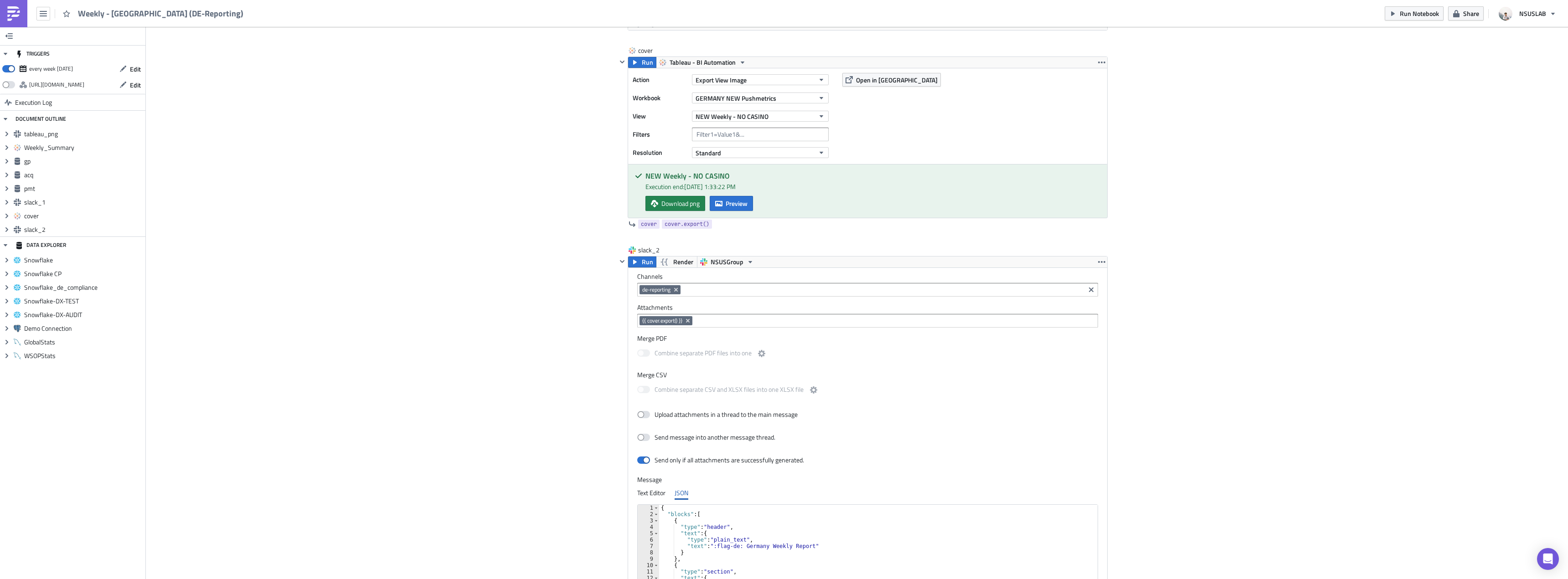
scroll to position [2106, 0]
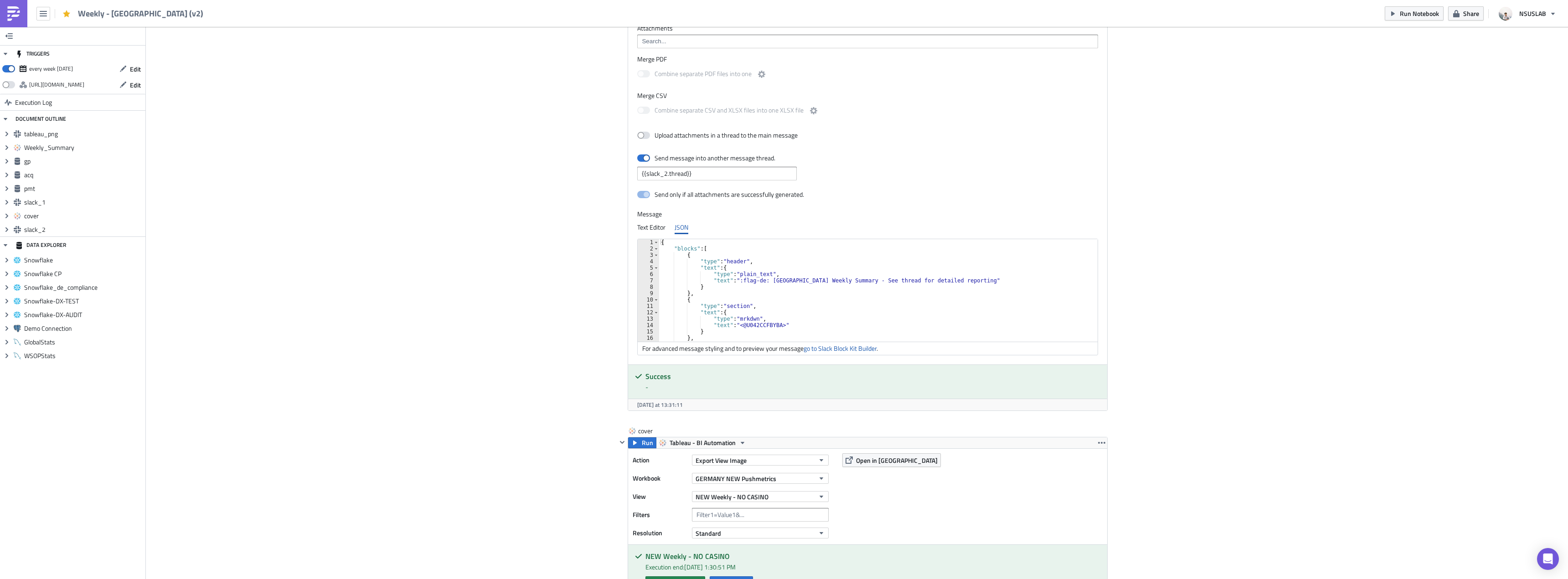
scroll to position [1787, 0]
click at [838, 261] on div "{ "blocks" : [ { "type" : "header" , "text" : { "type" : "plain_text" , "text" …" at bounding box center [1125, 293] width 933 height 108
type textarea "] }"
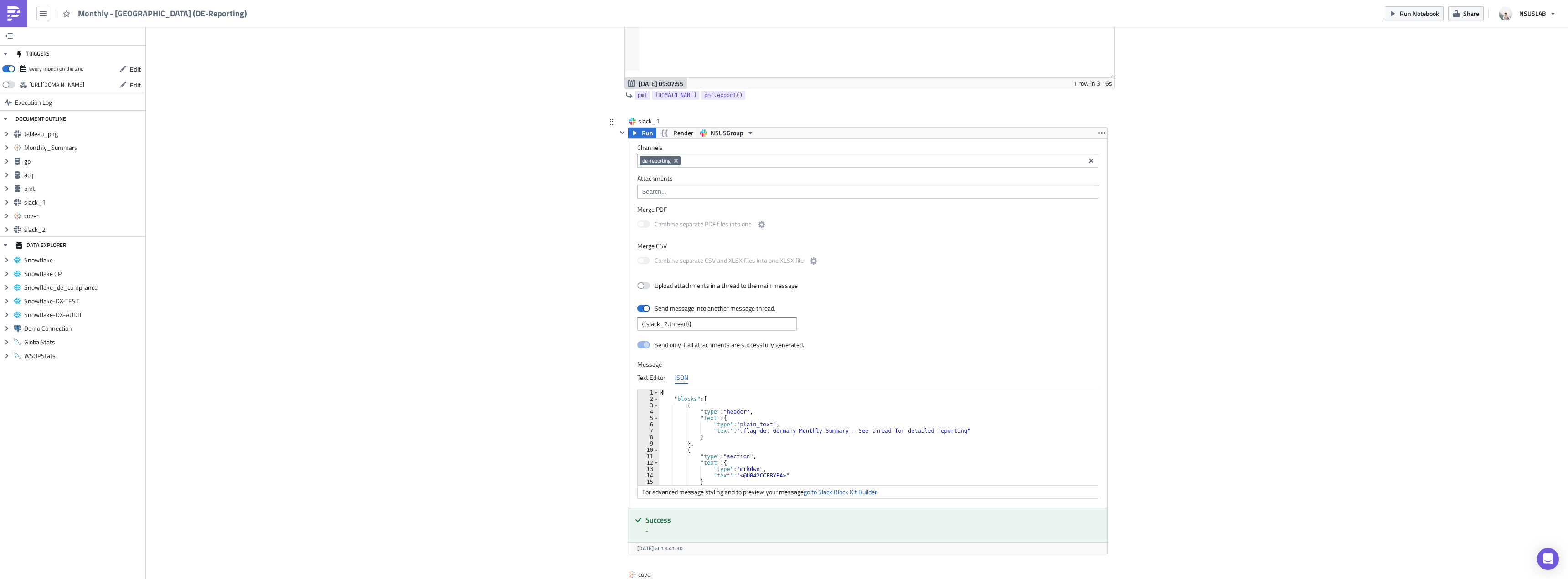
scroll to position [1685, 0]
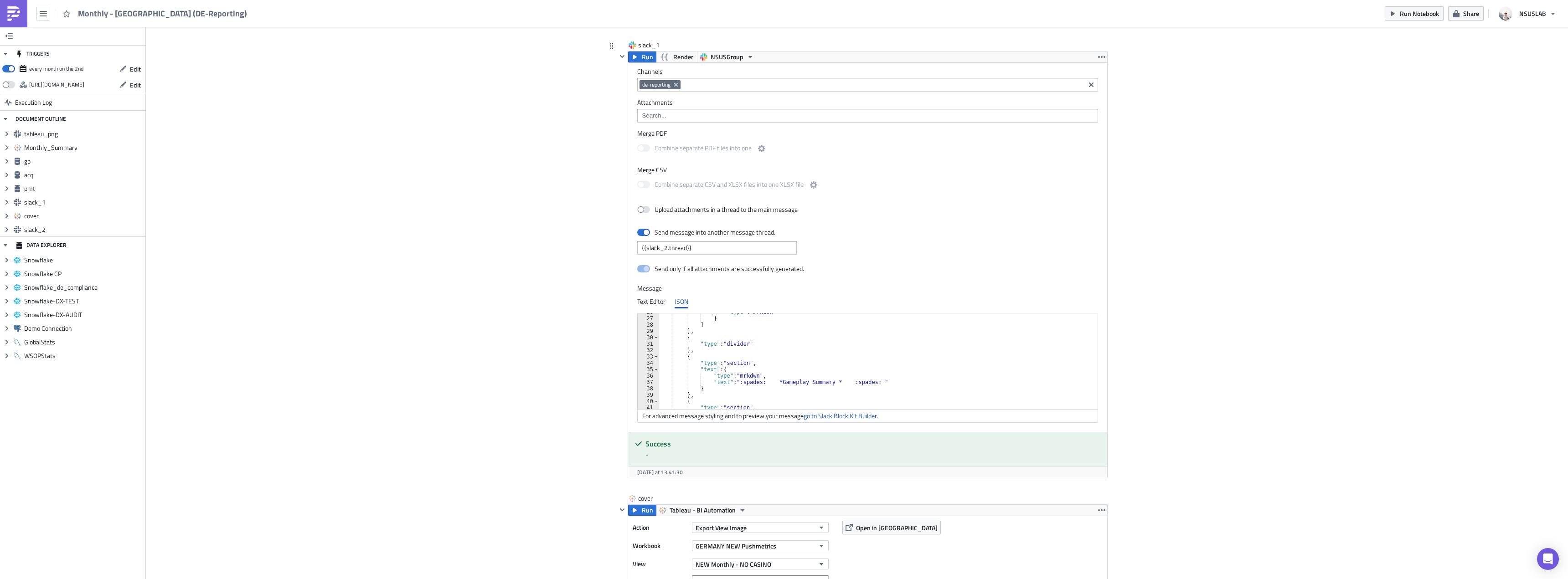
click at [803, 351] on div ""type" : "mrkdwn" } ] } , { "type" : "divider" } , { "type" : "section" , "text…" at bounding box center [875, 363] width 432 height 108
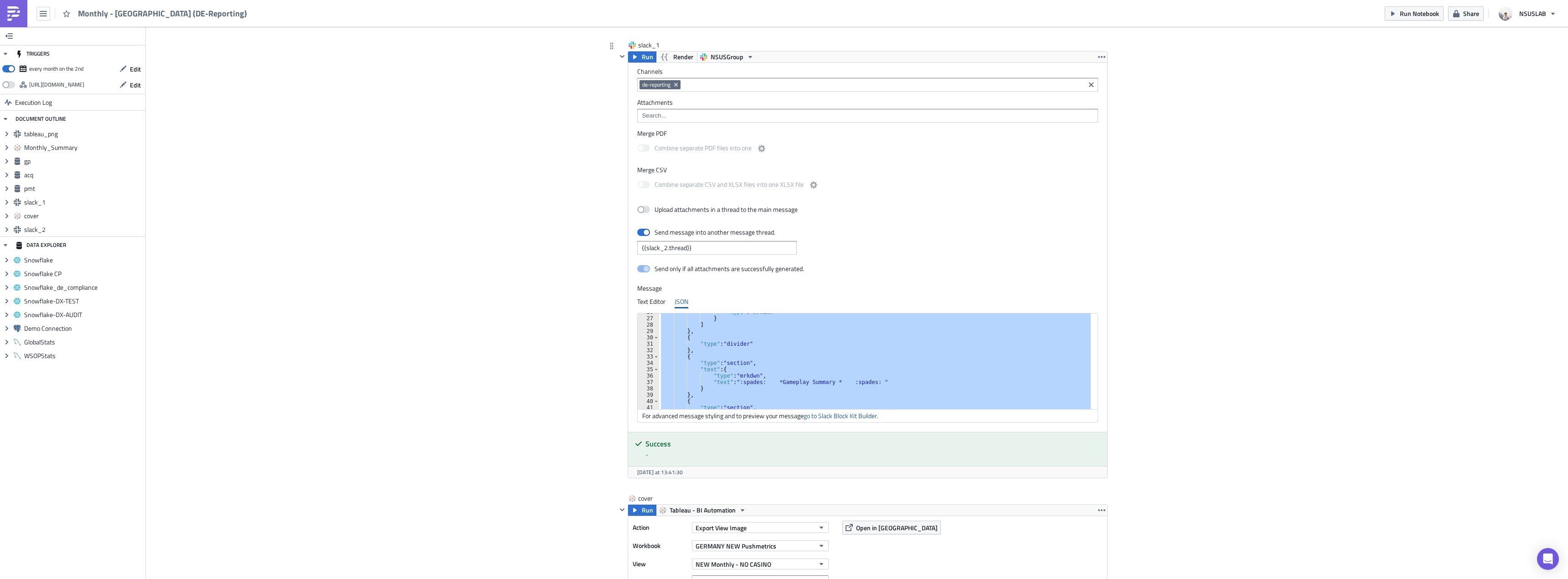
paste textarea
type textarea "}"
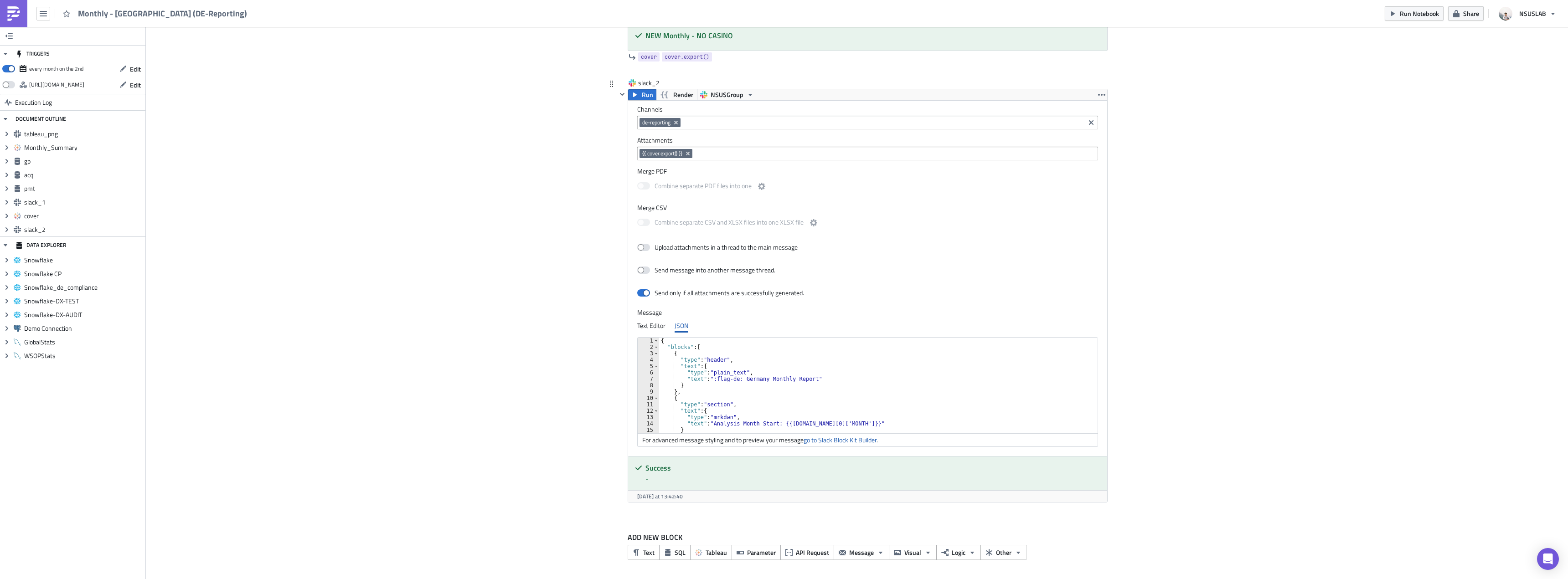
scroll to position [83, 0]
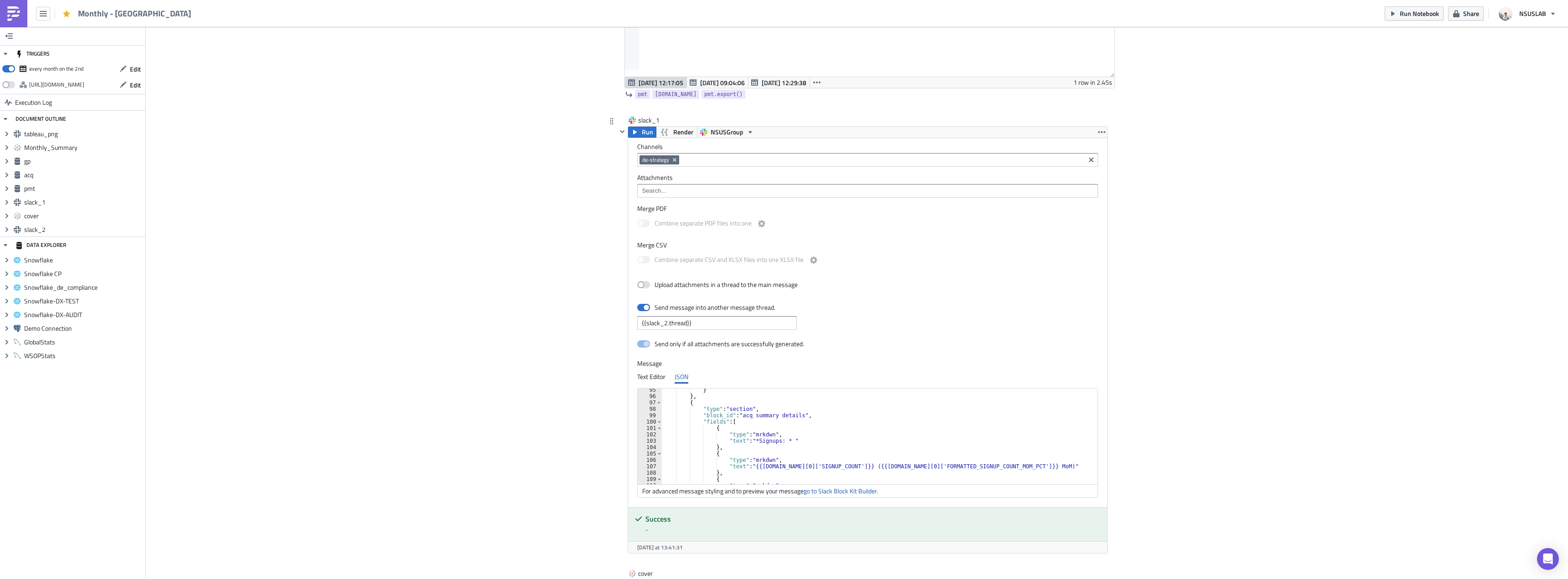
scroll to position [1594, 0]
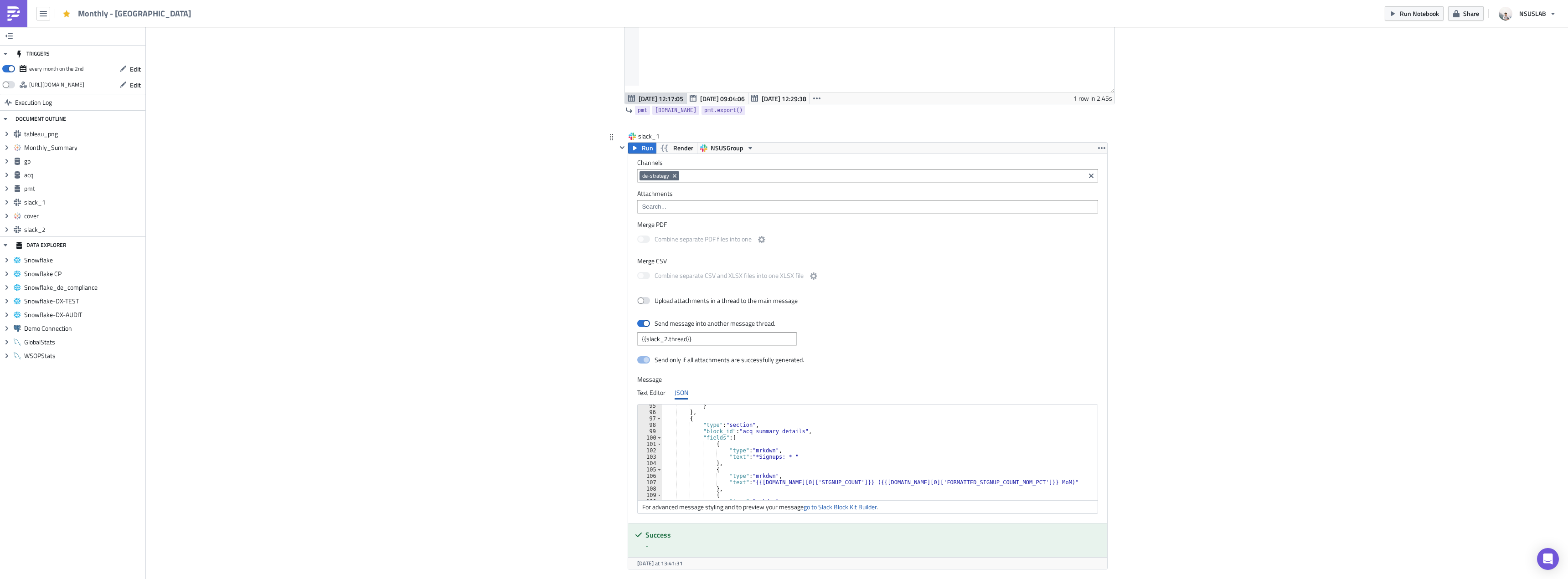
click at [749, 454] on div "} } , { "type" : "section" , "block_id" : "acq summary details" , "fields" : [ …" at bounding box center [881, 457] width 439 height 108
click at [790, 484] on div "} } , { "type" : "section" , "block_id" : "acq summary details" , "fields" : [ …" at bounding box center [881, 457] width 439 height 108
click at [936, 480] on div "} } , { "type" : "section" , "block_id" : "acq summary details" , "fields" : [ …" at bounding box center [881, 457] width 439 height 108
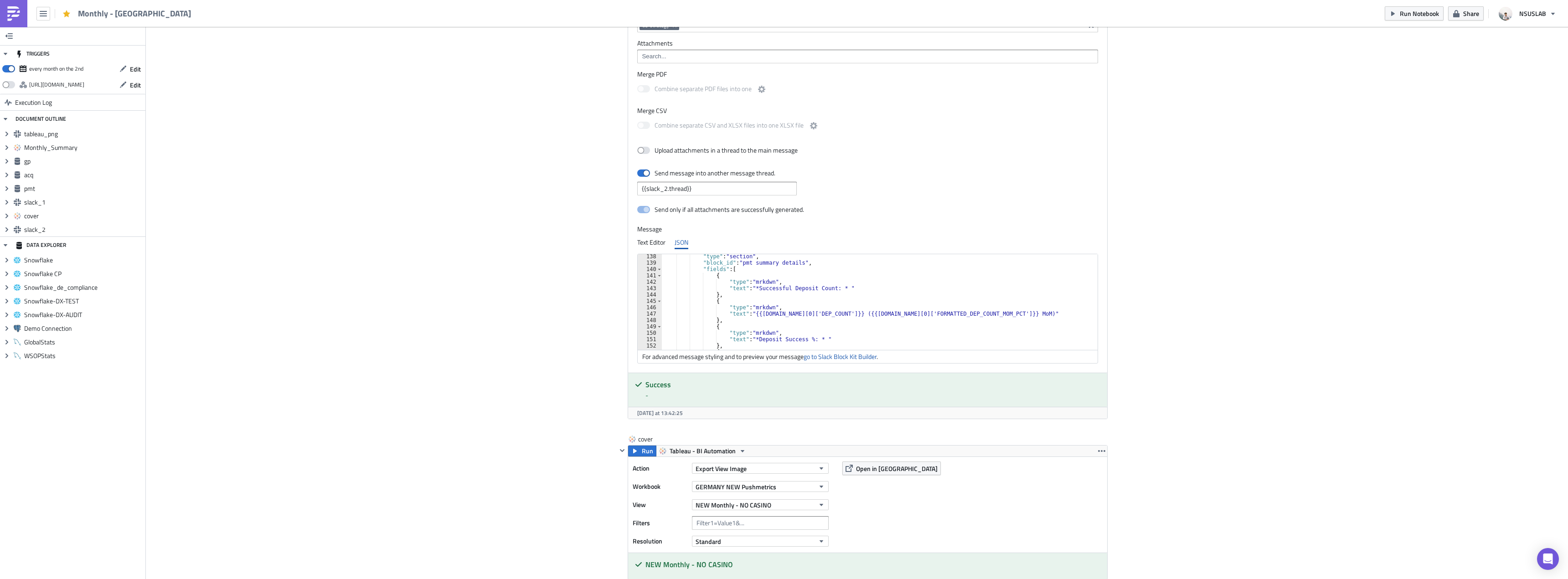
scroll to position [1776, 0]
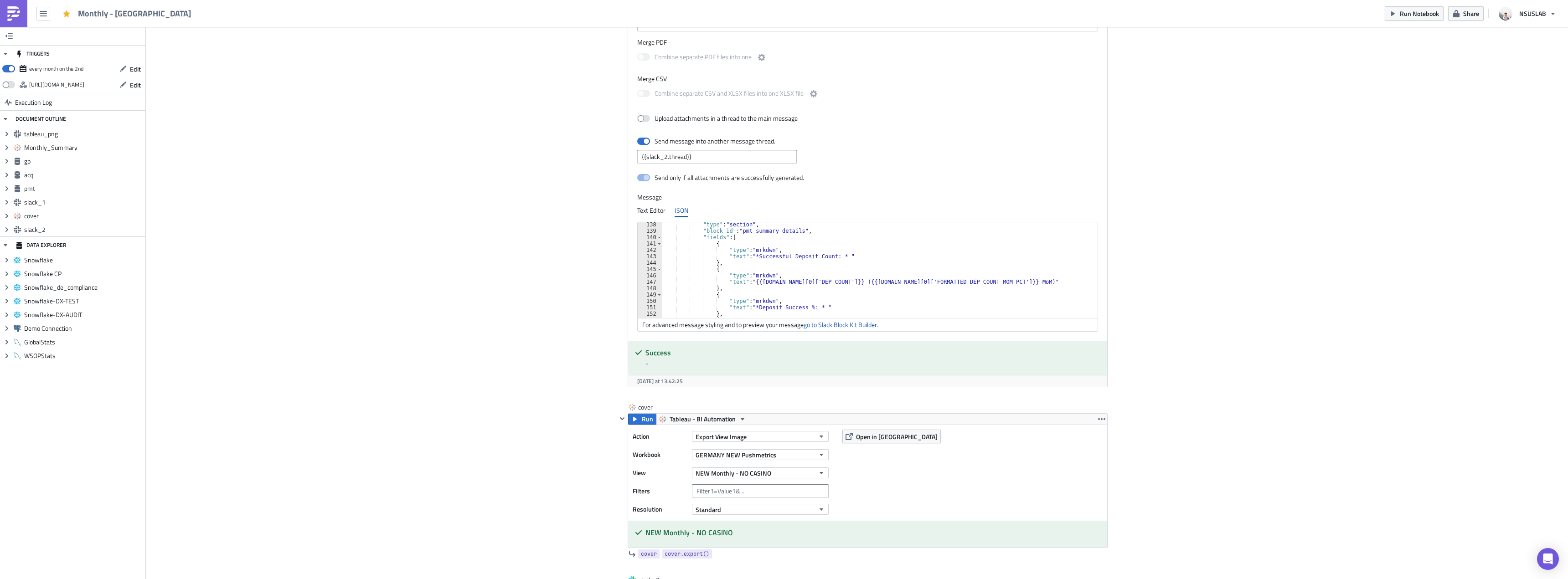
click at [792, 299] on div ""type" : "section" , "block_id" : "pmt summary details" , "fields" : [ { "type"…" at bounding box center [881, 276] width 439 height 108
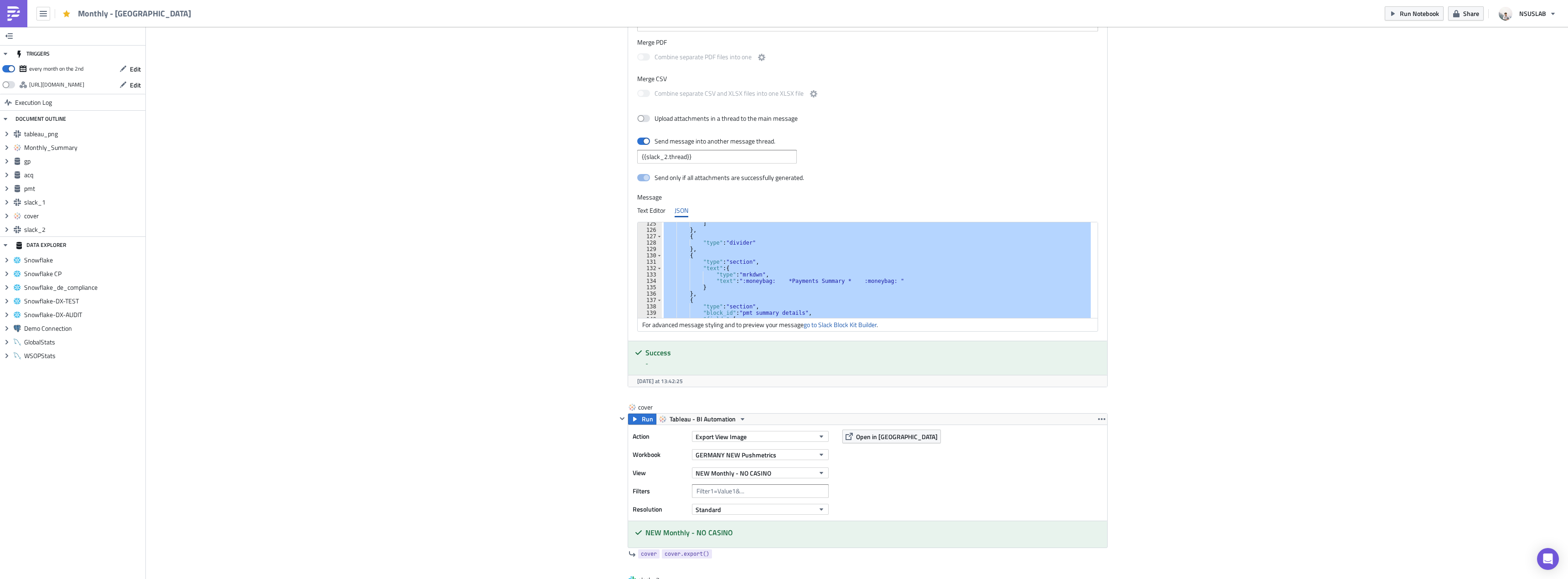
click at [786, 263] on div "] } , { "type" : "divider" } , { "type" : "section" , "text" : { "type" : "mrkd…" at bounding box center [876, 269] width 429 height 95
type textarea ""type": "section","
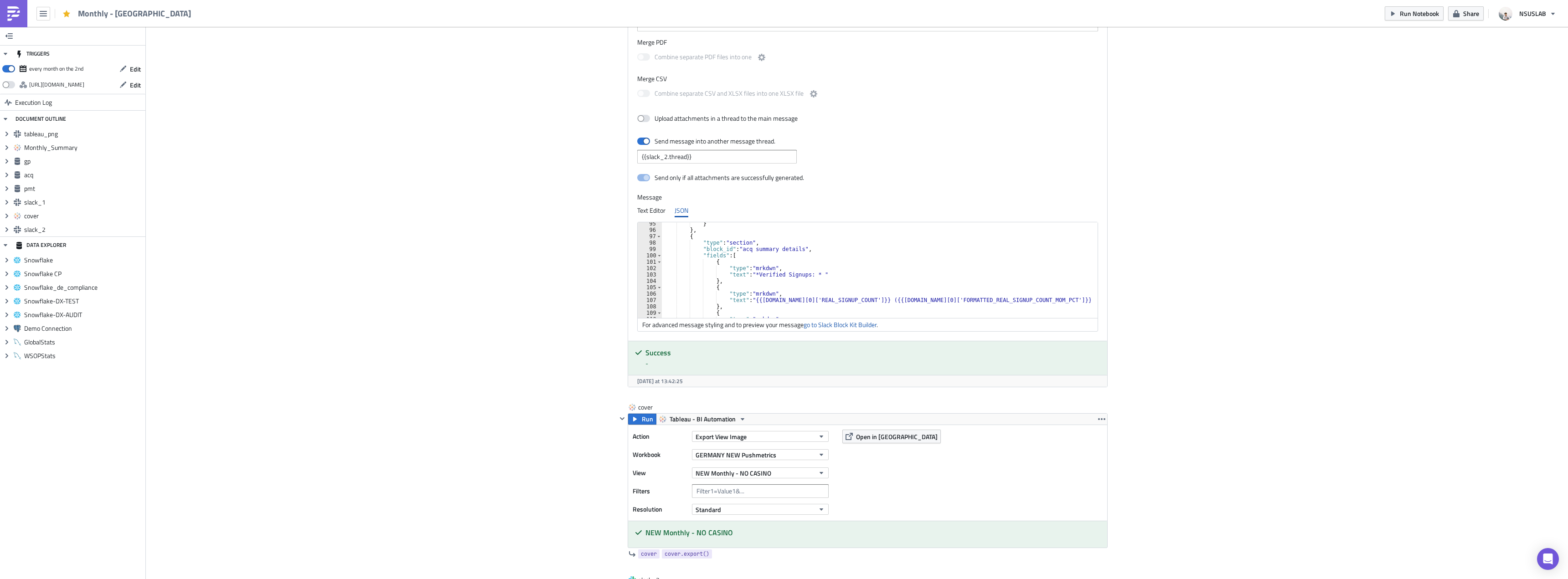
scroll to position [628, 0]
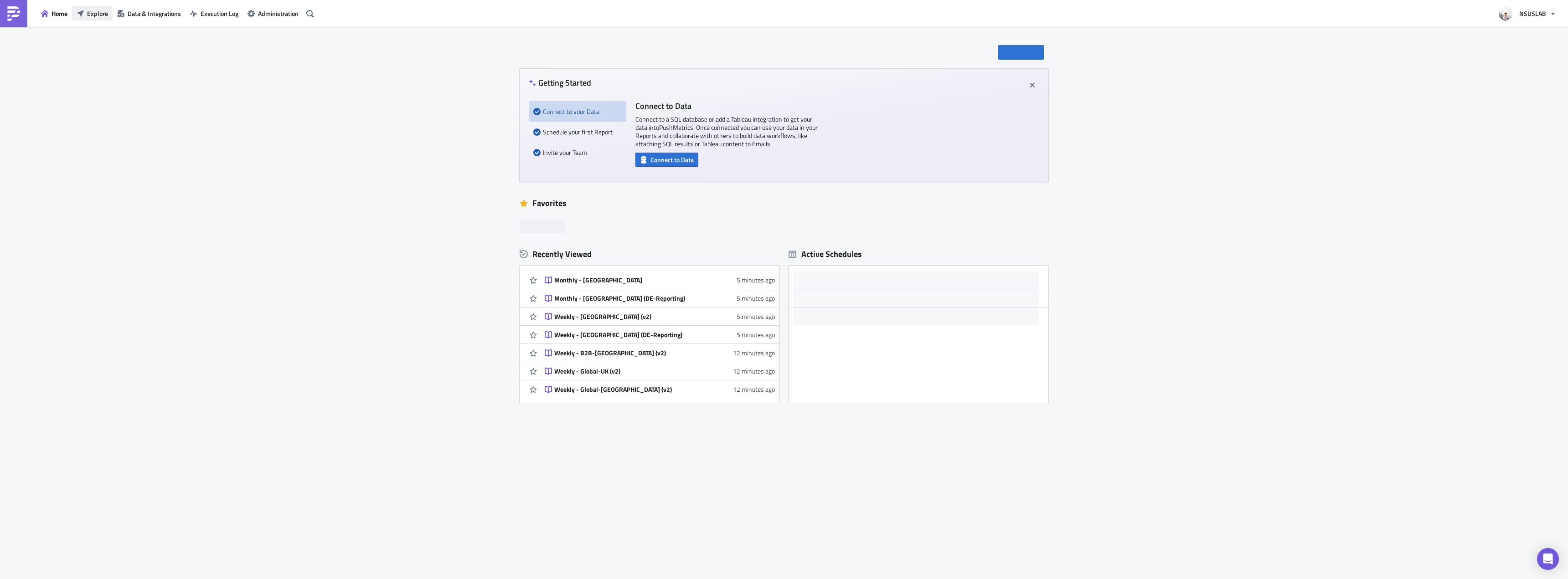
click at [95, 12] on span "Explore" at bounding box center [97, 13] width 21 height 10
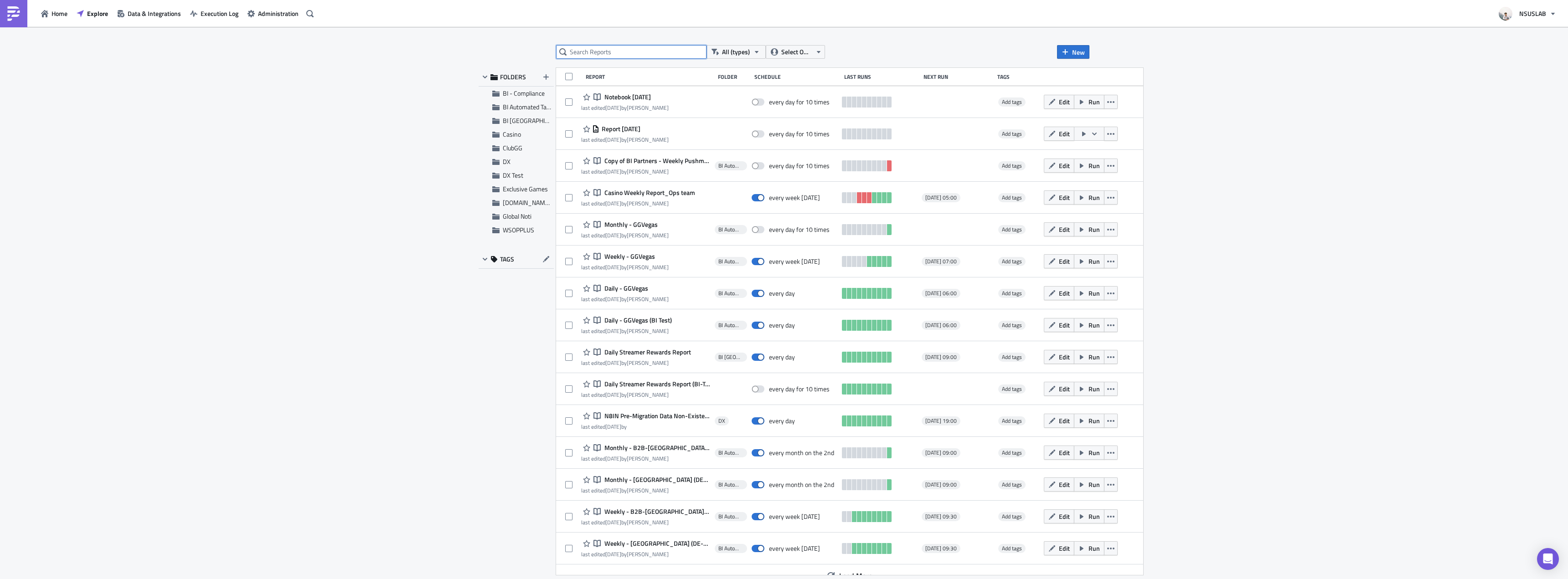
click at [617, 53] on input "text" at bounding box center [631, 52] width 150 height 13
type input "[GEOGRAPHIC_DATA]"
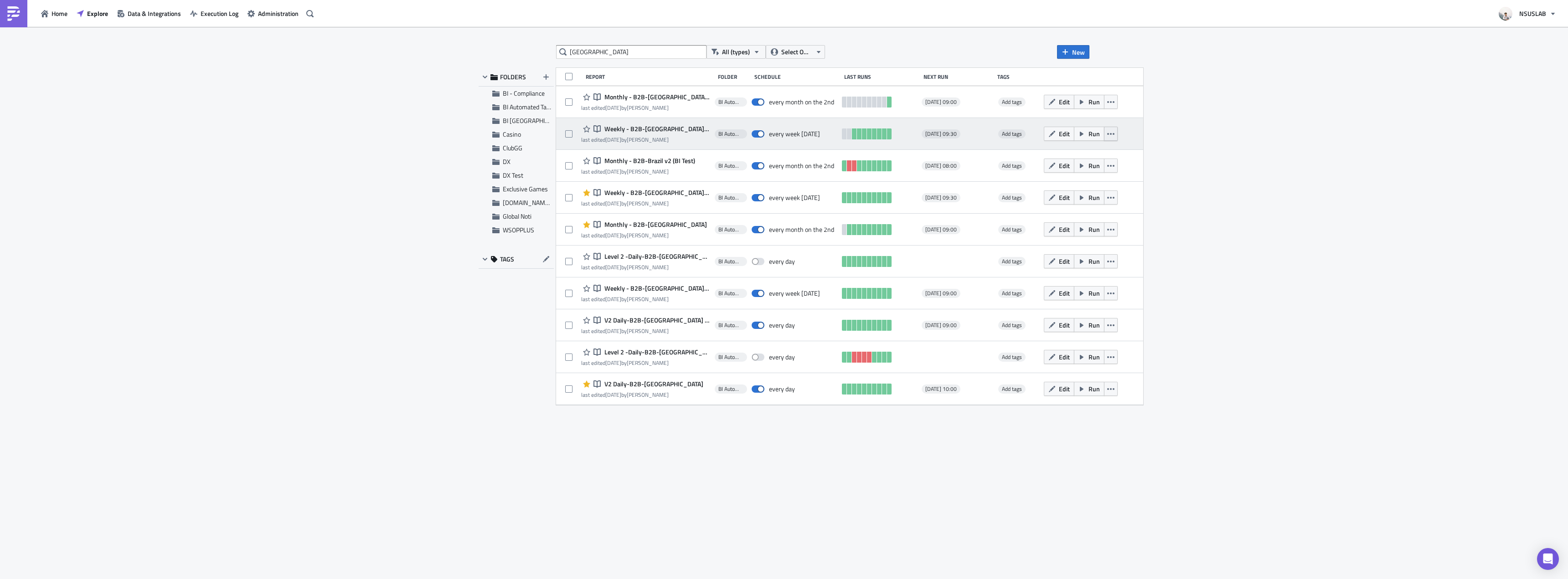
click at [1107, 137] on icon "button" at bounding box center [1111, 134] width 7 height 7
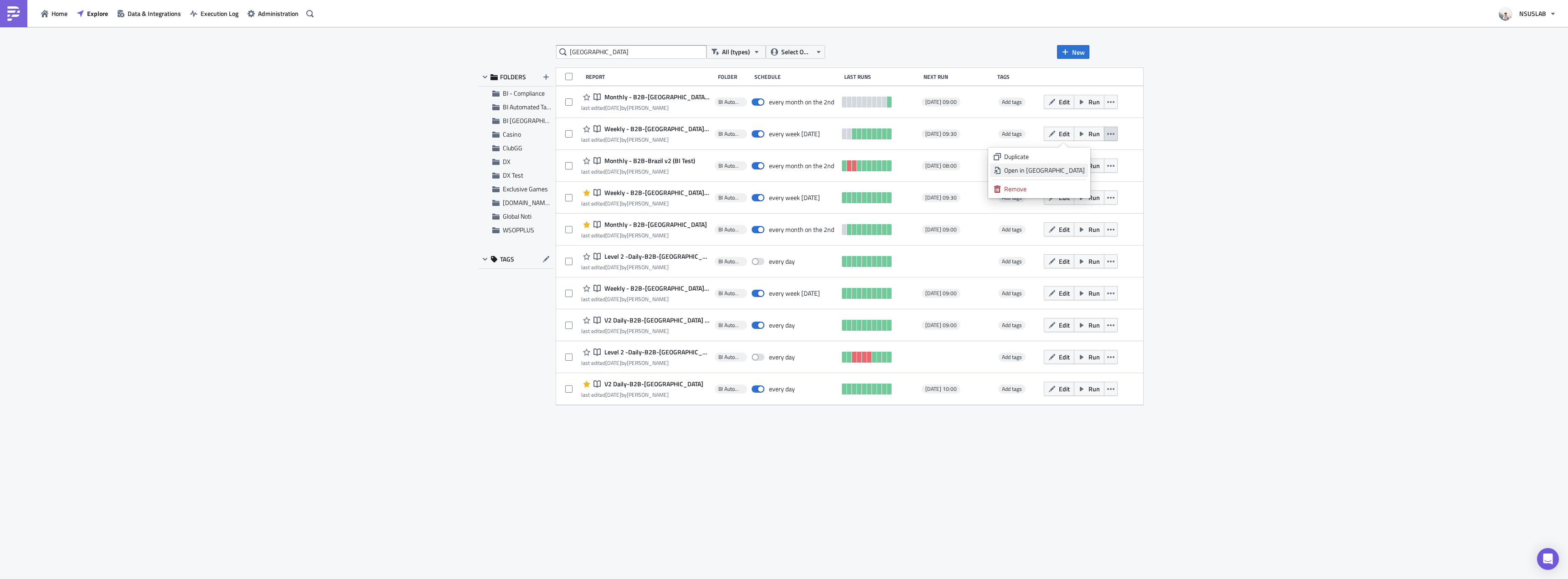
click at [1077, 168] on div "Open in [GEOGRAPHIC_DATA]" at bounding box center [1045, 170] width 81 height 9
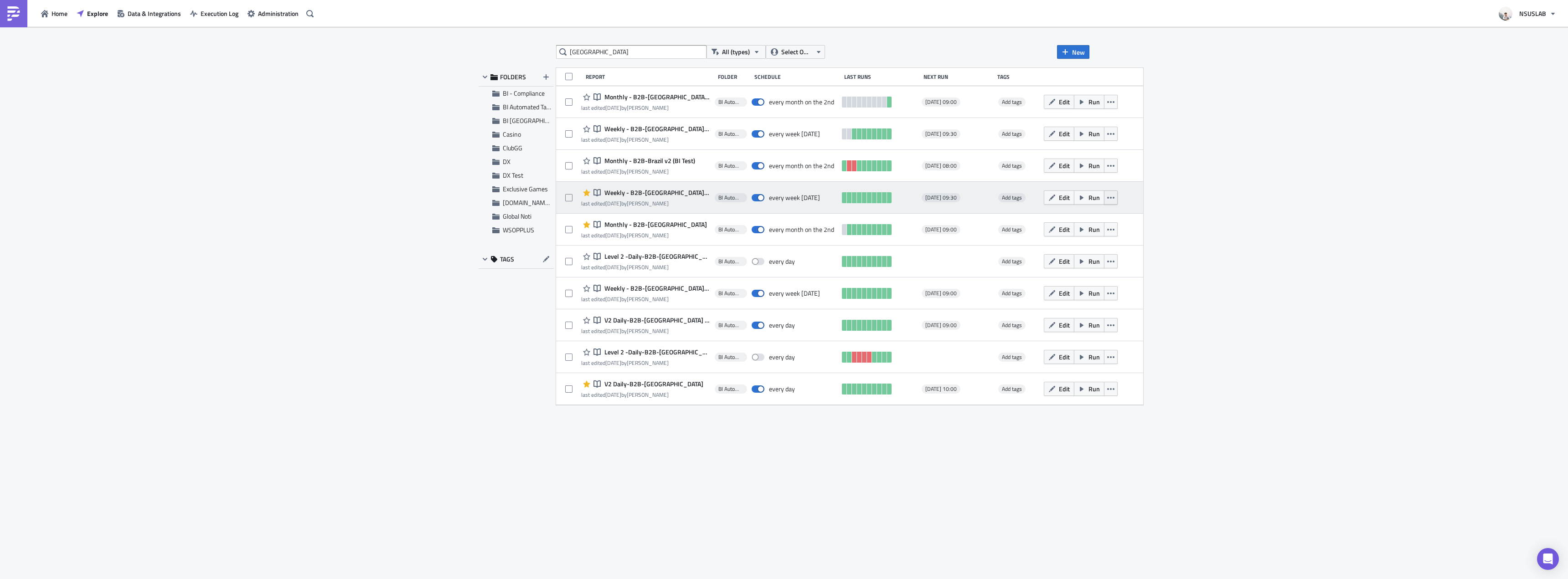
click at [1104, 195] on button "button" at bounding box center [1111, 197] width 13 height 14
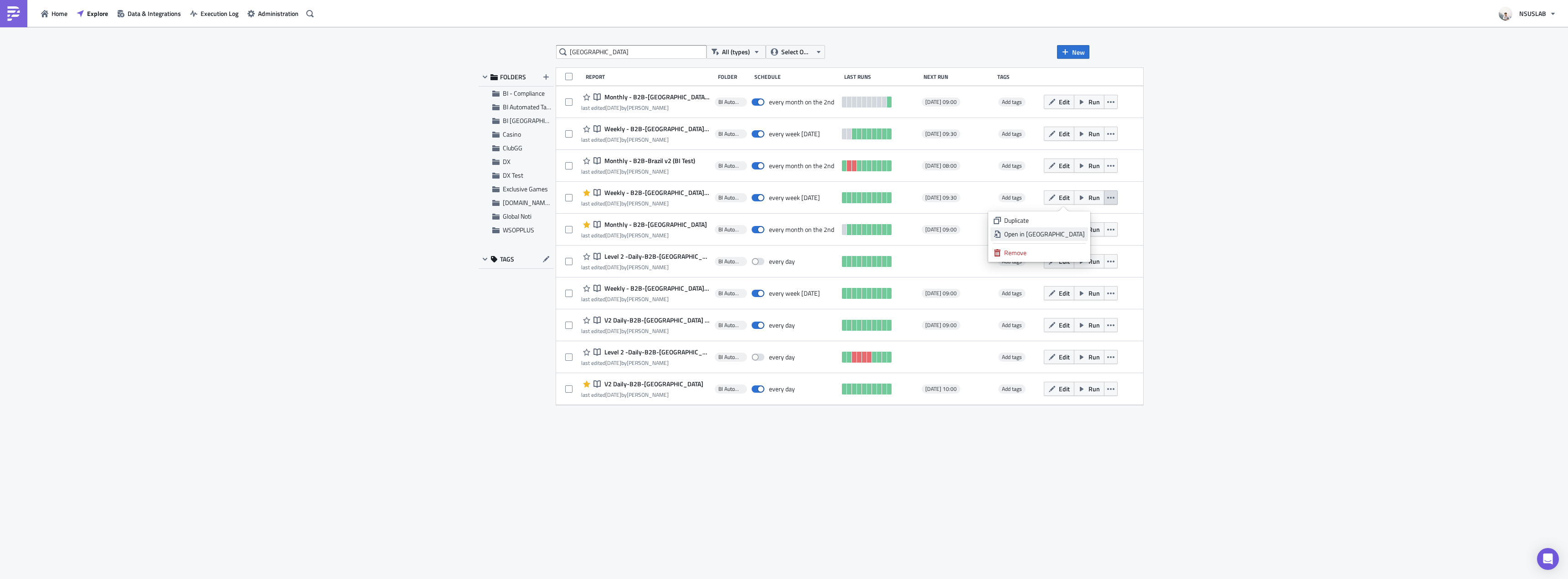
click at [1069, 231] on div "Open in [GEOGRAPHIC_DATA]" at bounding box center [1045, 234] width 81 height 9
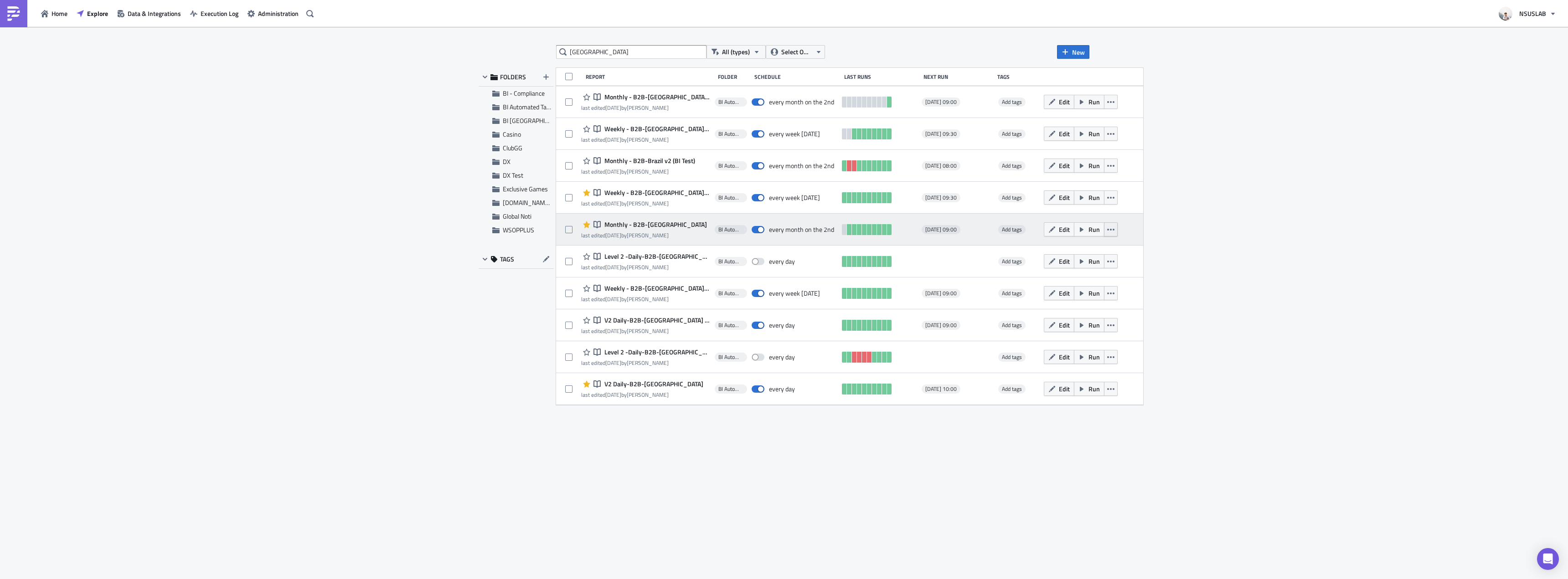
click at [1104, 231] on button "button" at bounding box center [1111, 229] width 13 height 14
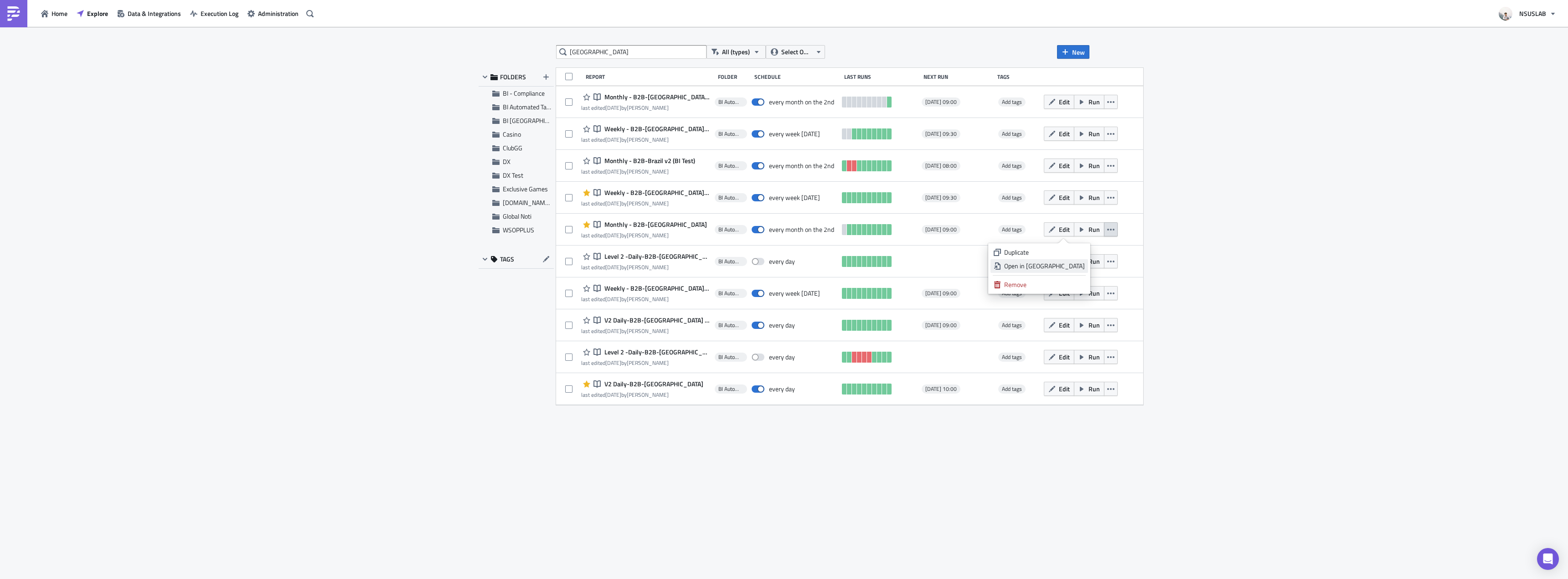
click at [1076, 266] on div "Open in [GEOGRAPHIC_DATA]" at bounding box center [1045, 266] width 81 height 9
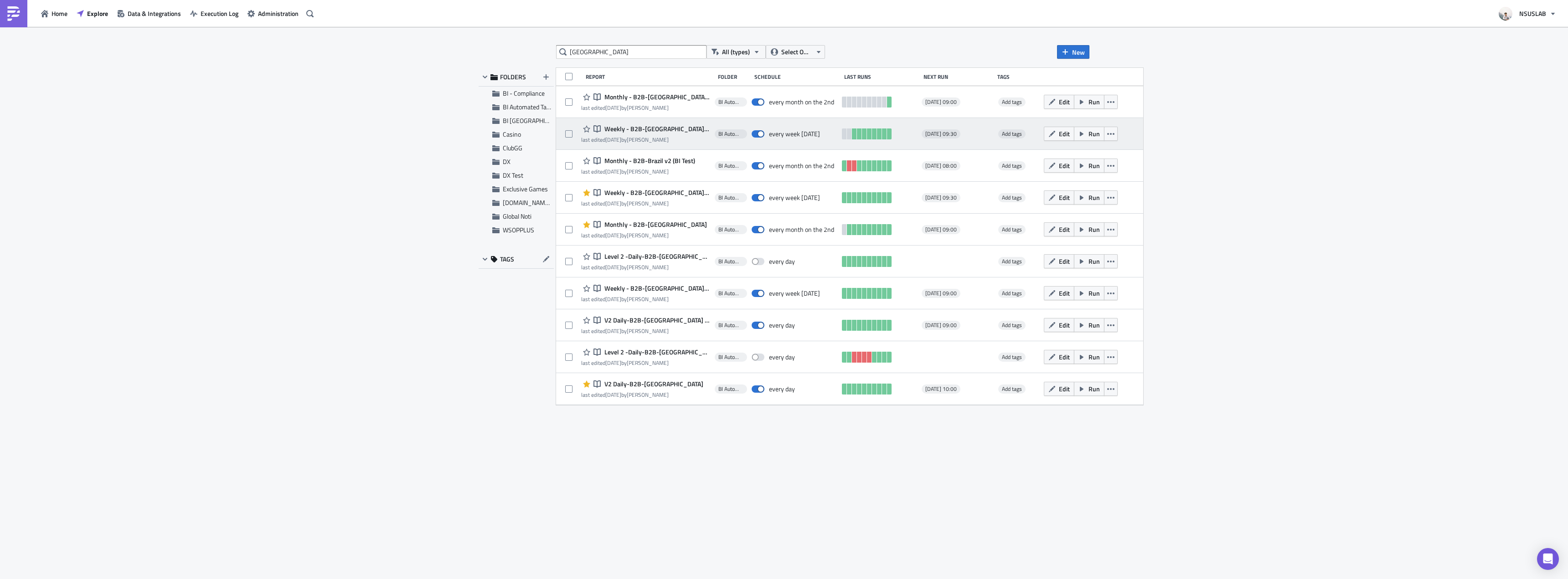
drag, startPoint x: 1082, startPoint y: 105, endPoint x: 1093, endPoint y: 130, distance: 27.3
click at [1107, 105] on icon "button" at bounding box center [1111, 102] width 7 height 7
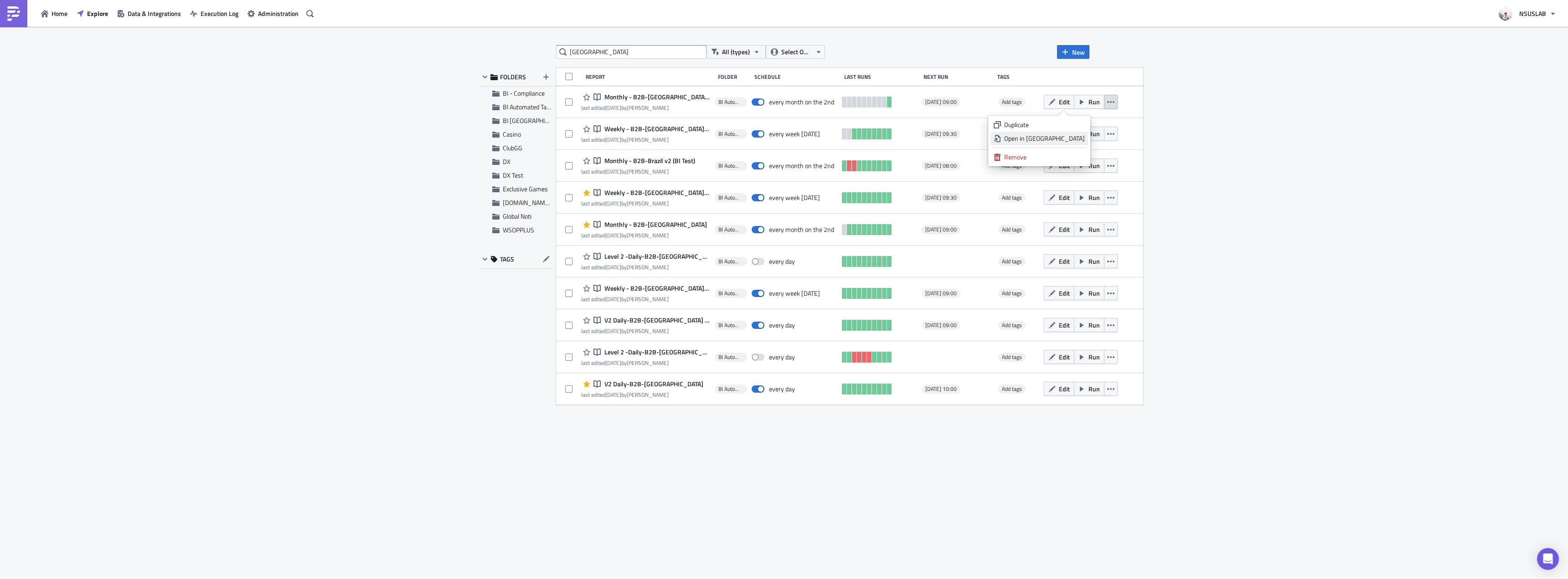
click at [1079, 145] on link "Open in [GEOGRAPHIC_DATA]" at bounding box center [1039, 138] width 97 height 13
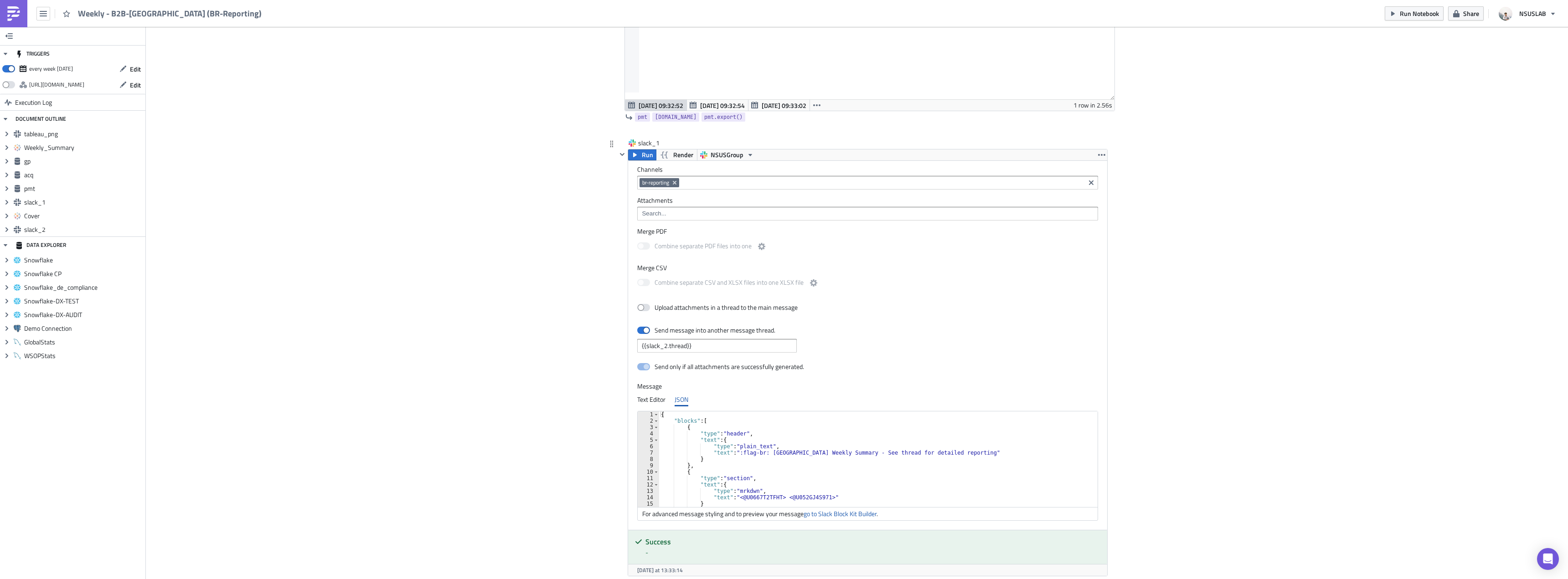
scroll to position [1776, 0]
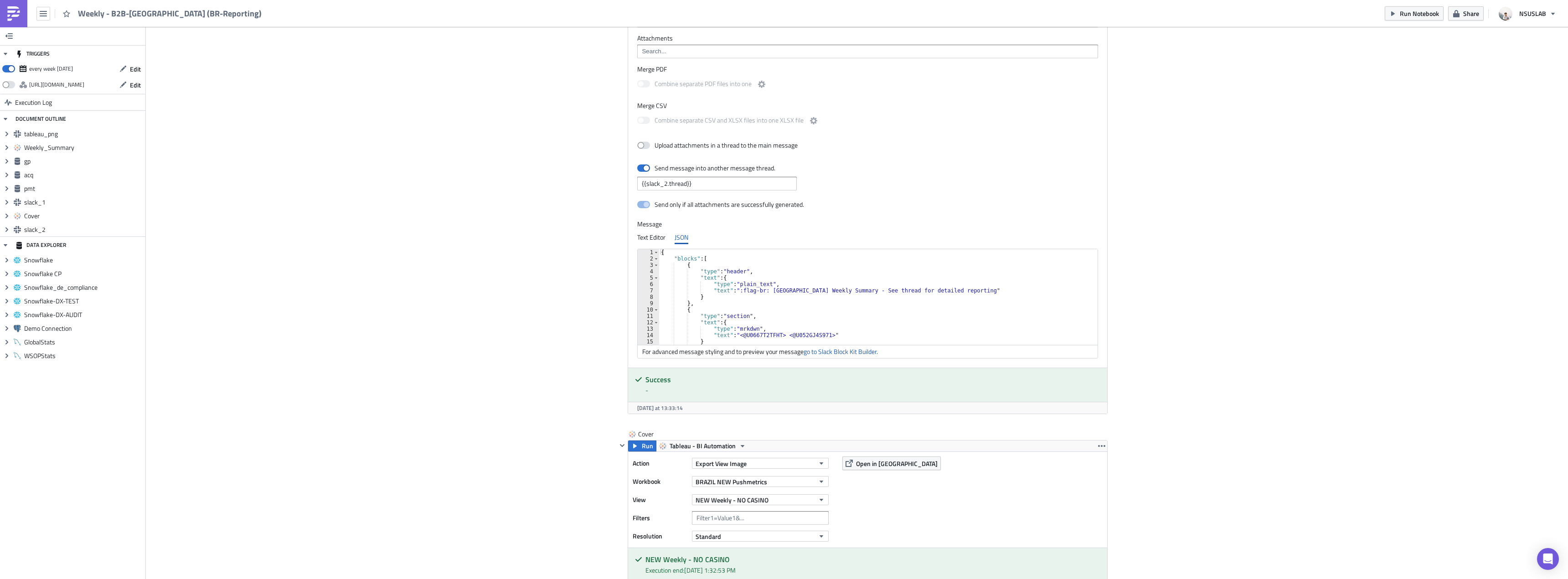
click at [857, 288] on div "{ "blocks" : [ { "type" : "header" , "text" : { "type" : "plain_text" , "text" …" at bounding box center [877, 303] width 435 height 108
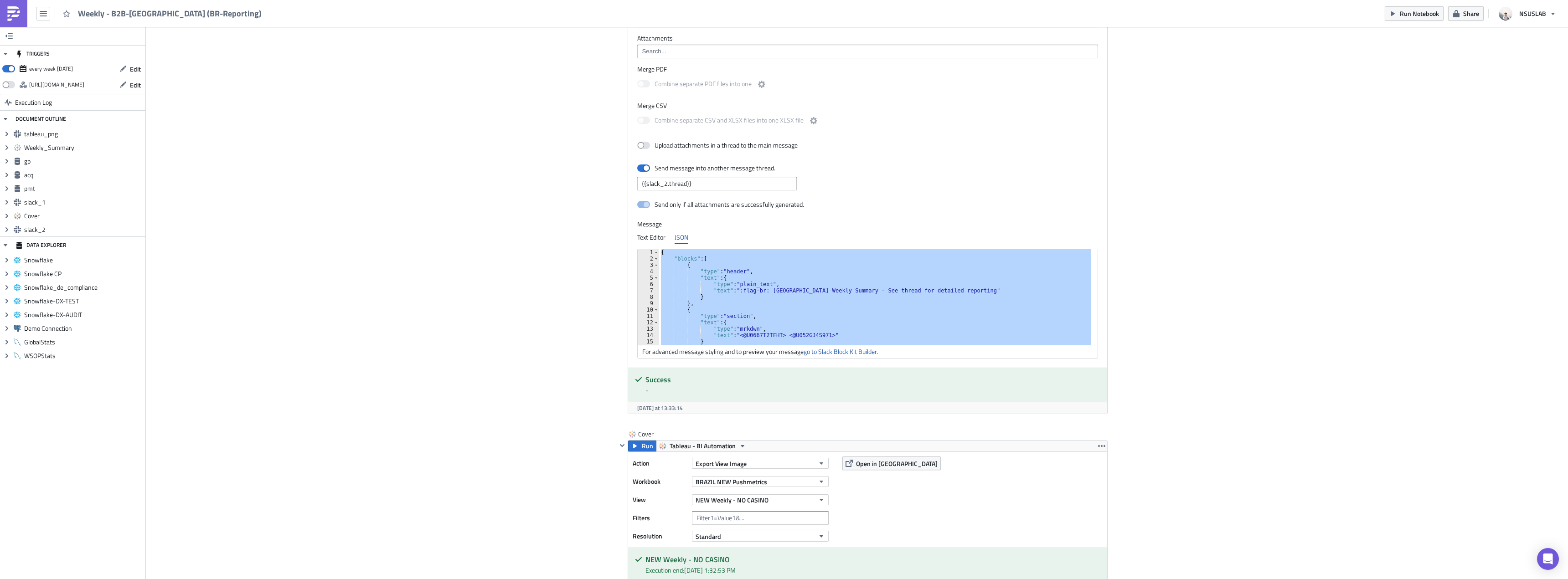
paste textarea
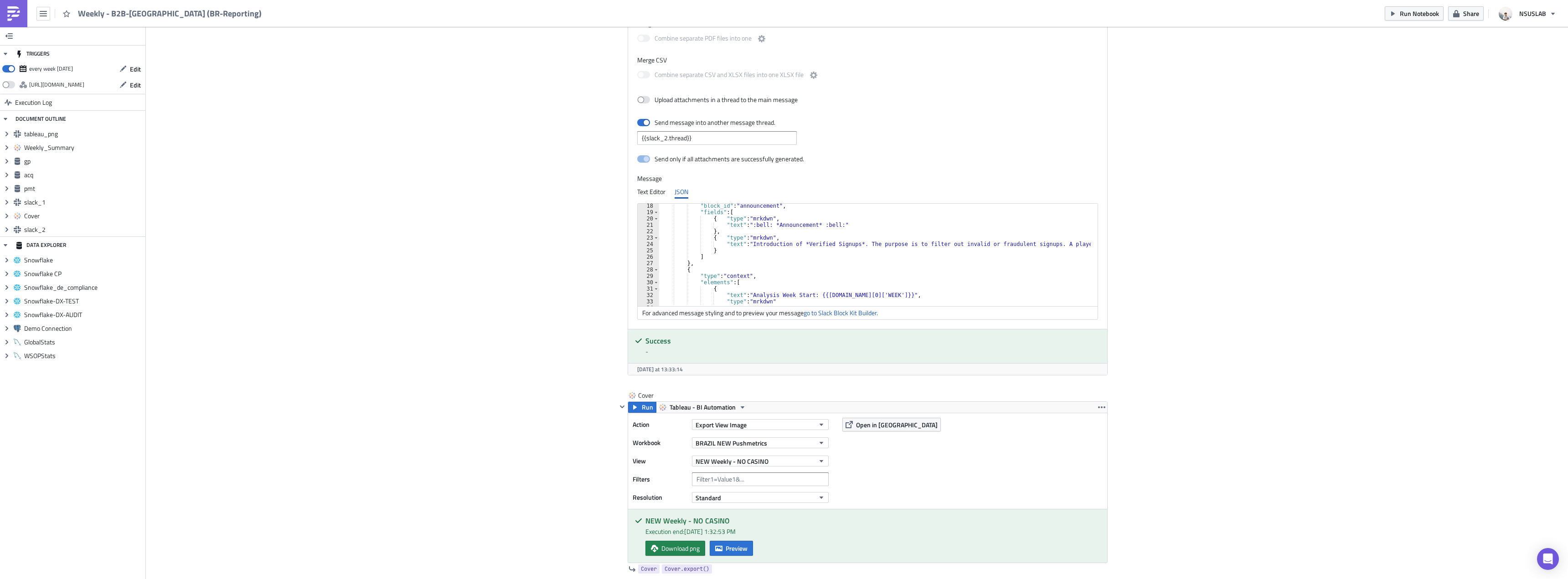
scroll to position [82, 0]
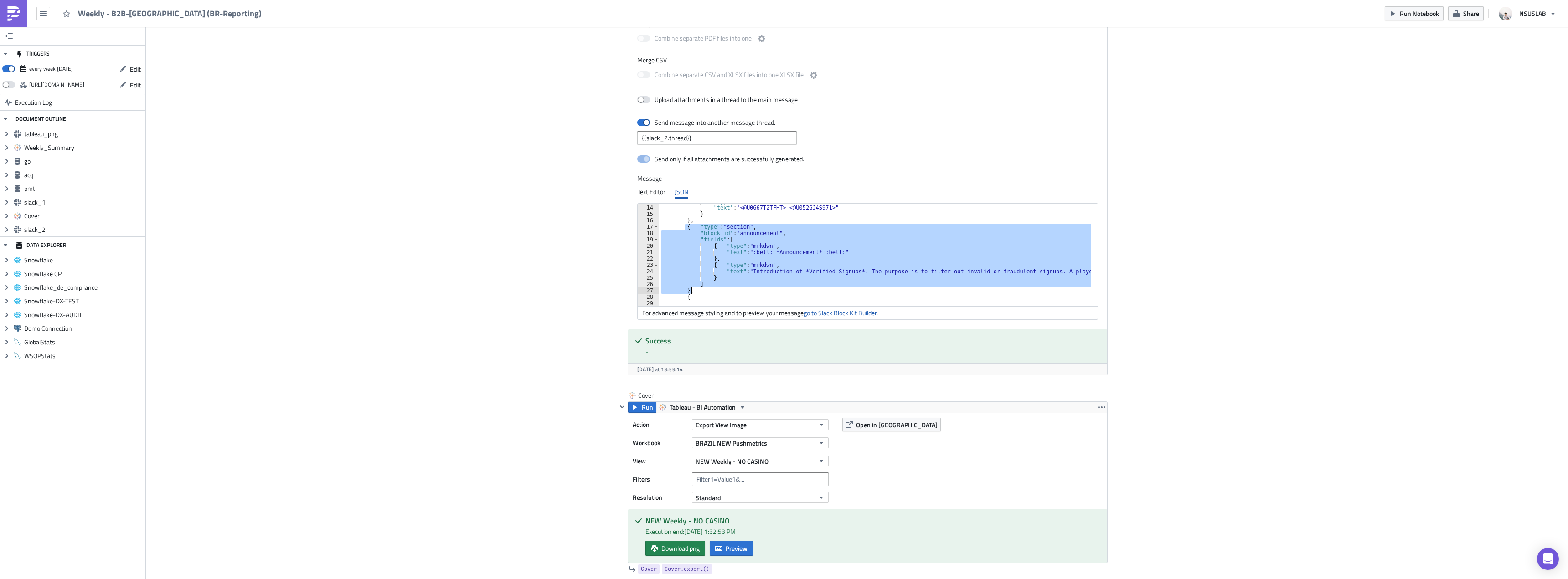
drag, startPoint x: 682, startPoint y: 227, endPoint x: 690, endPoint y: 290, distance: 63.5
click at [690, 290] on div ""type" : "mrkdwn" , "text" : "<@U0667T2TFHT> <@U052GJ4S971>" } } , { "type" : "…" at bounding box center [1129, 252] width 939 height 108
type textarea "] },"
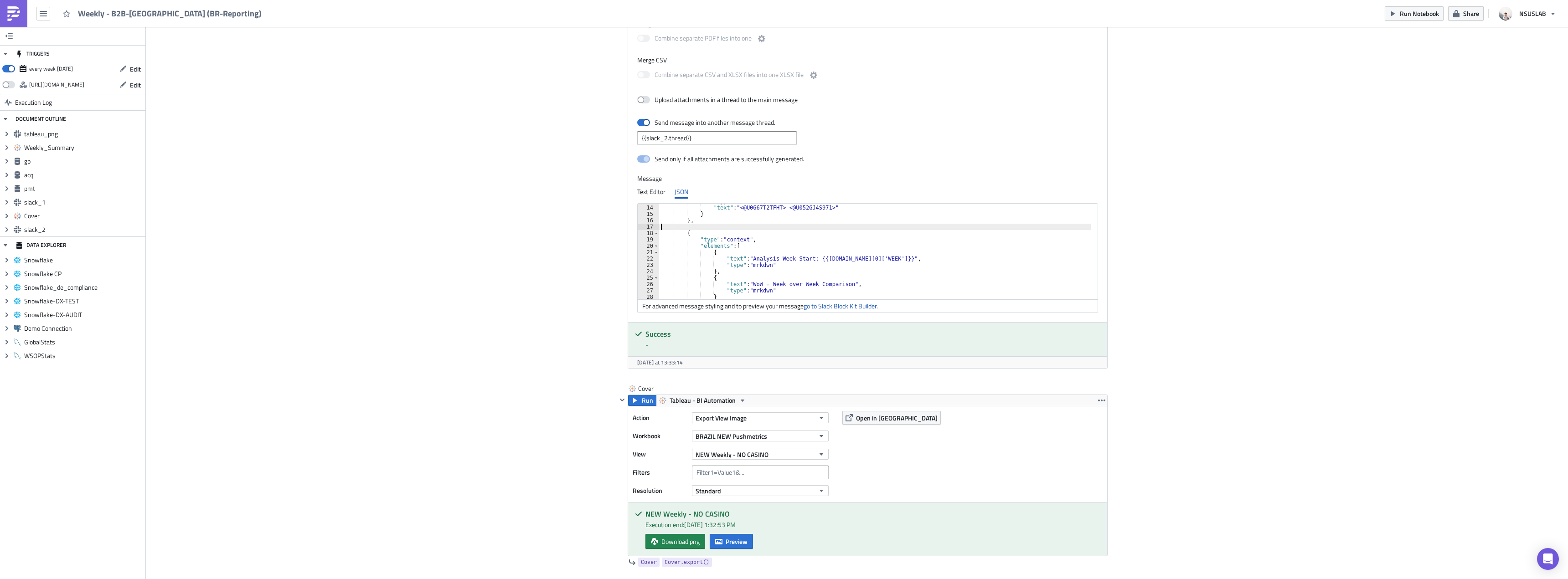
type textarea "},"
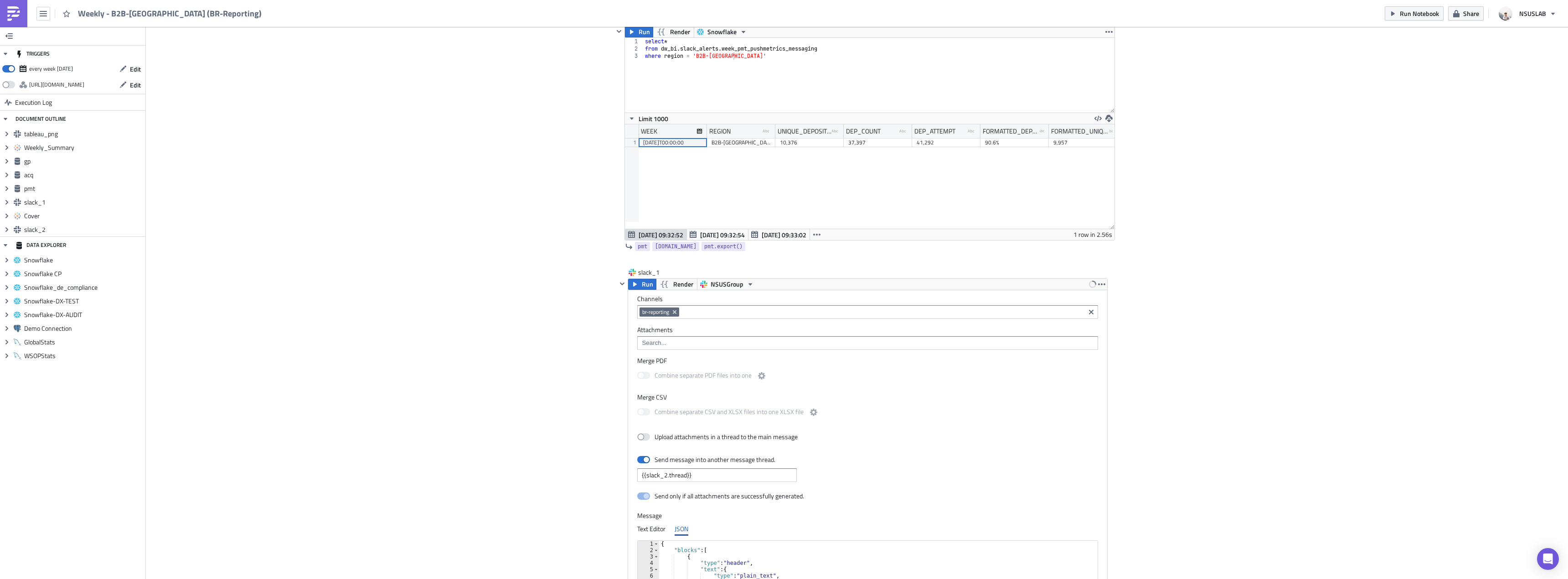
scroll to position [1321, 0]
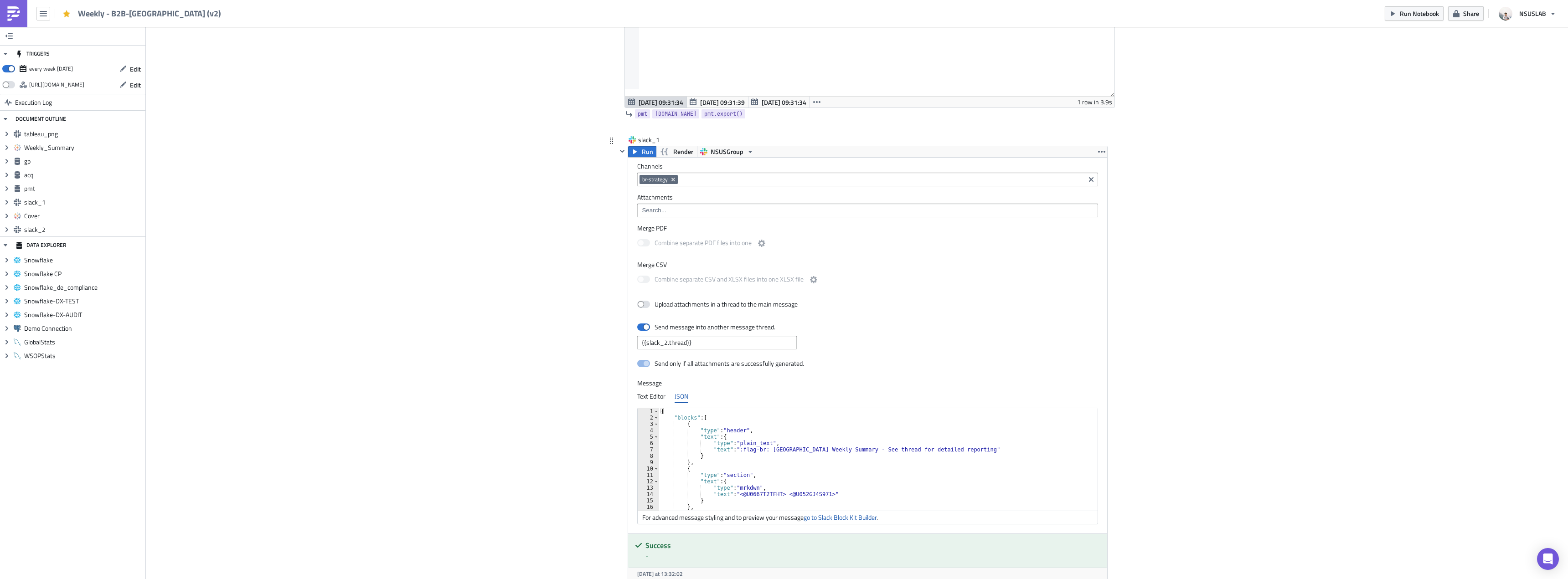
scroll to position [1640, 0]
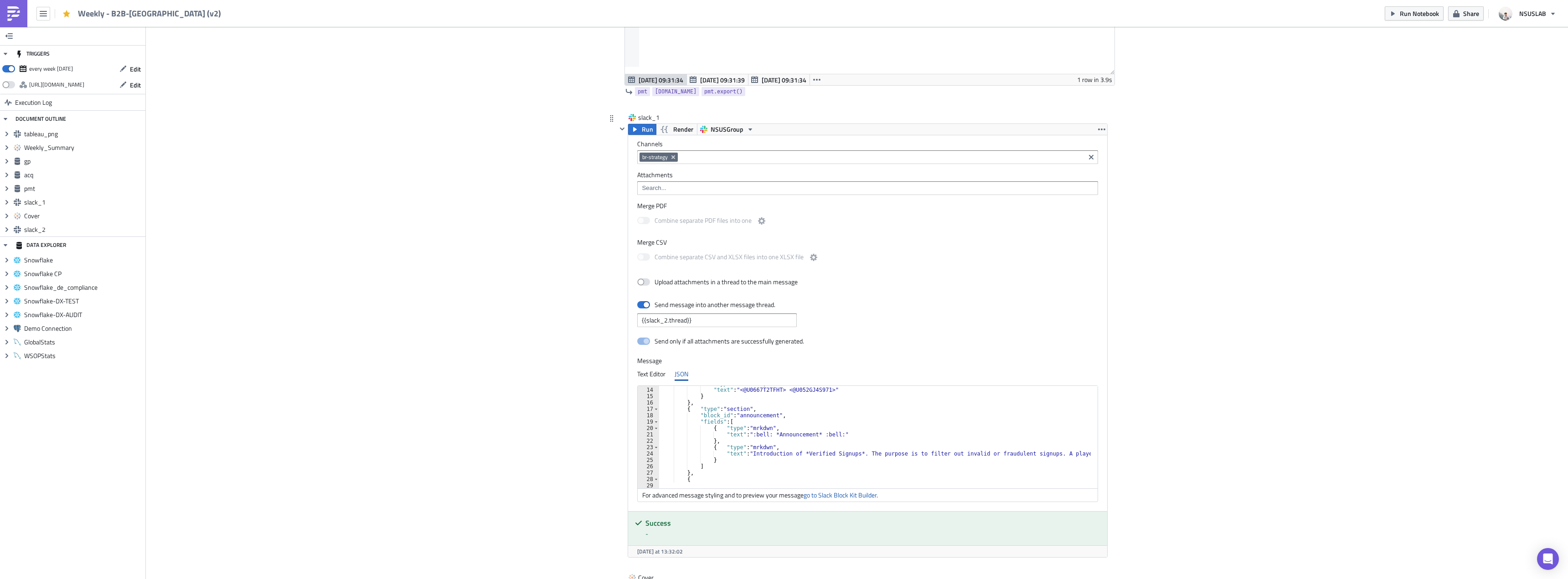
click at [841, 413] on div ""type" : "mrkdwn" , "text" : "<@U0667T2TFHT> <@U052GJ4S971>" } } , { "type" : "…" at bounding box center [1129, 434] width 939 height 108
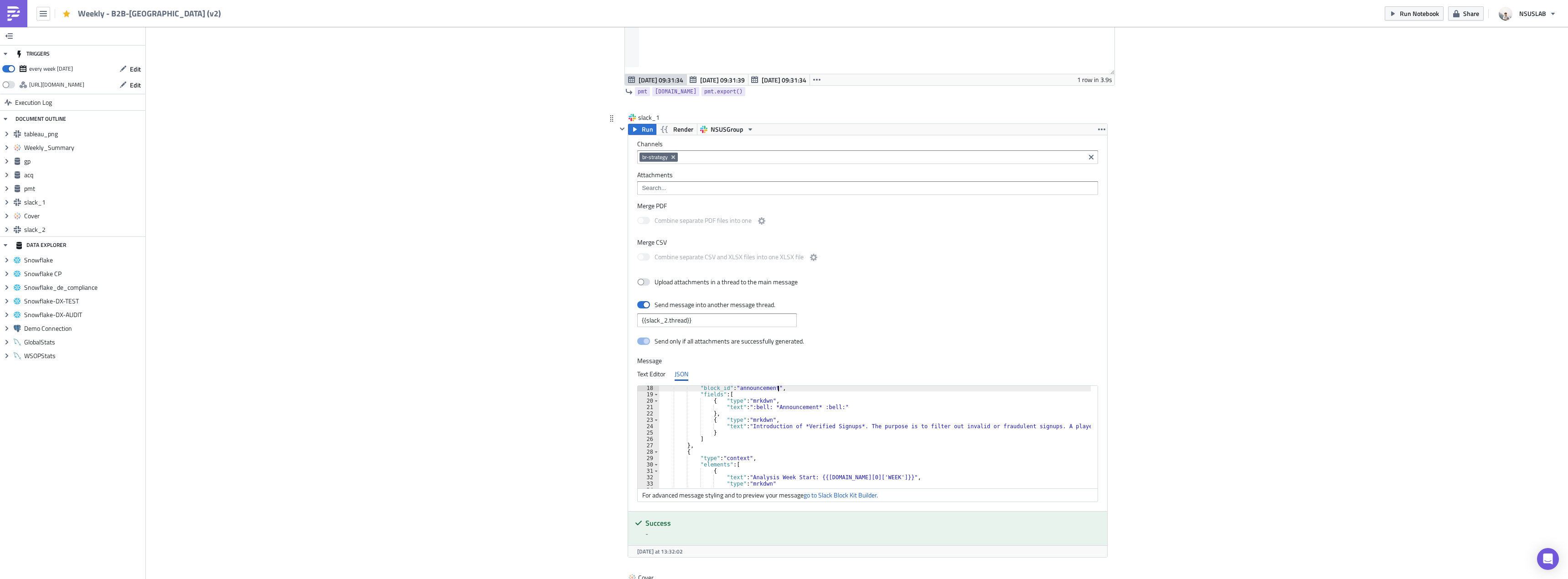
scroll to position [55, 0]
click at [850, 427] on div "} , { "type" : "section" , "text" : { "type" : "mrkdwn" , "text" : "<@U0667T2TF…" at bounding box center [1129, 436] width 939 height 108
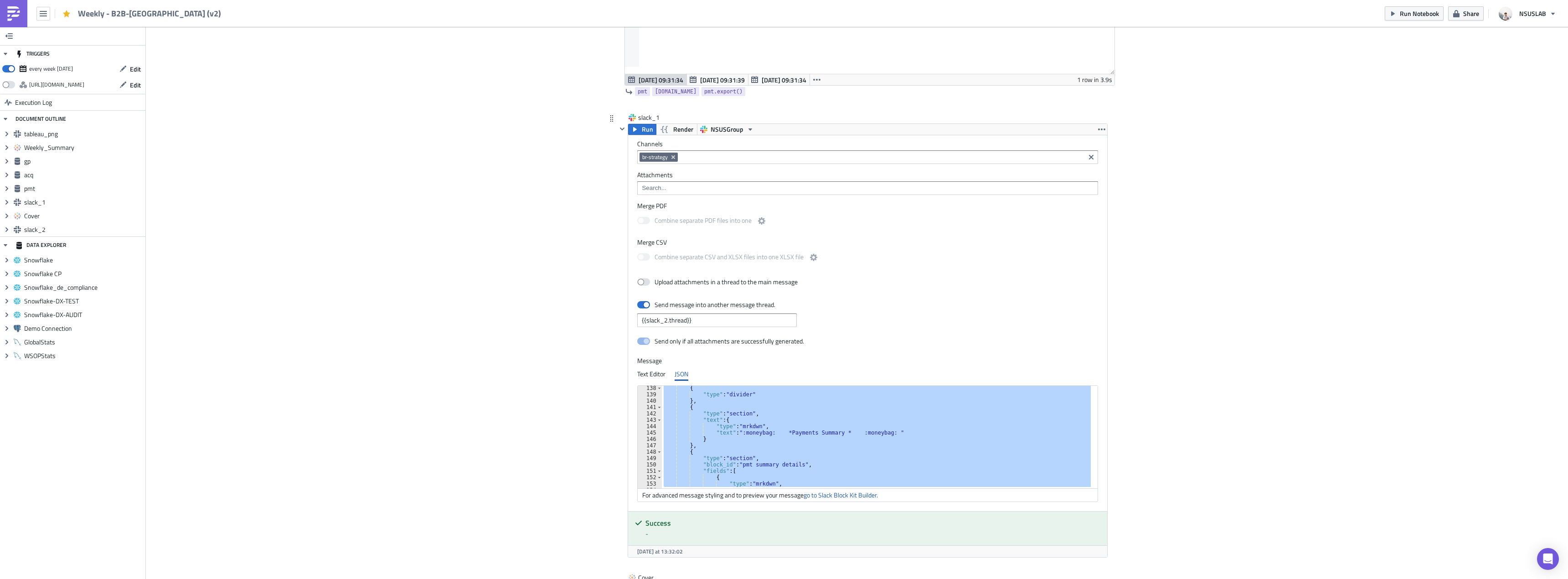
scroll to position [875, 0]
click at [1055, 438] on div "{ "type" : "divider" } , { "type" : "section" , "text" : { "type" : "mrkdwn" , …" at bounding box center [876, 437] width 429 height 102
type textarea "}"
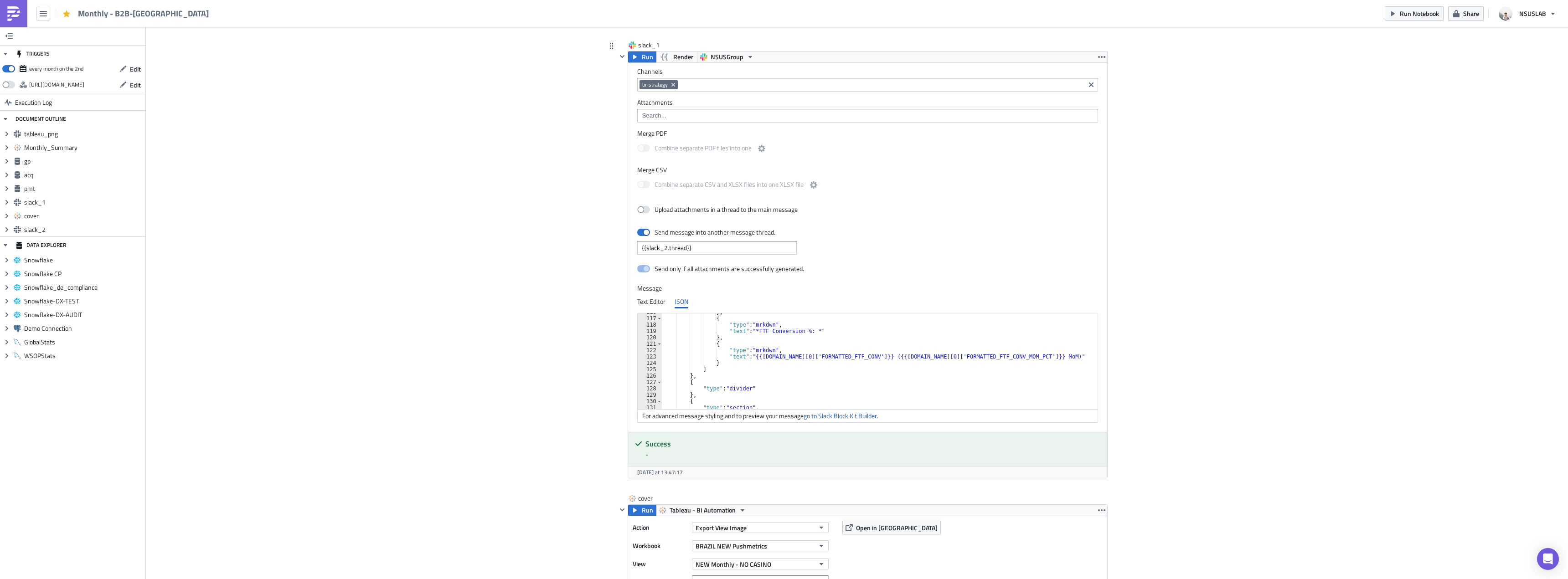
scroll to position [875, 0]
click at [825, 351] on div ""type" : "section" , "block_id" : "pmt summary details" , "fields" : [ { "type"…" at bounding box center [876, 367] width 429 height 108
type textarea "] }"
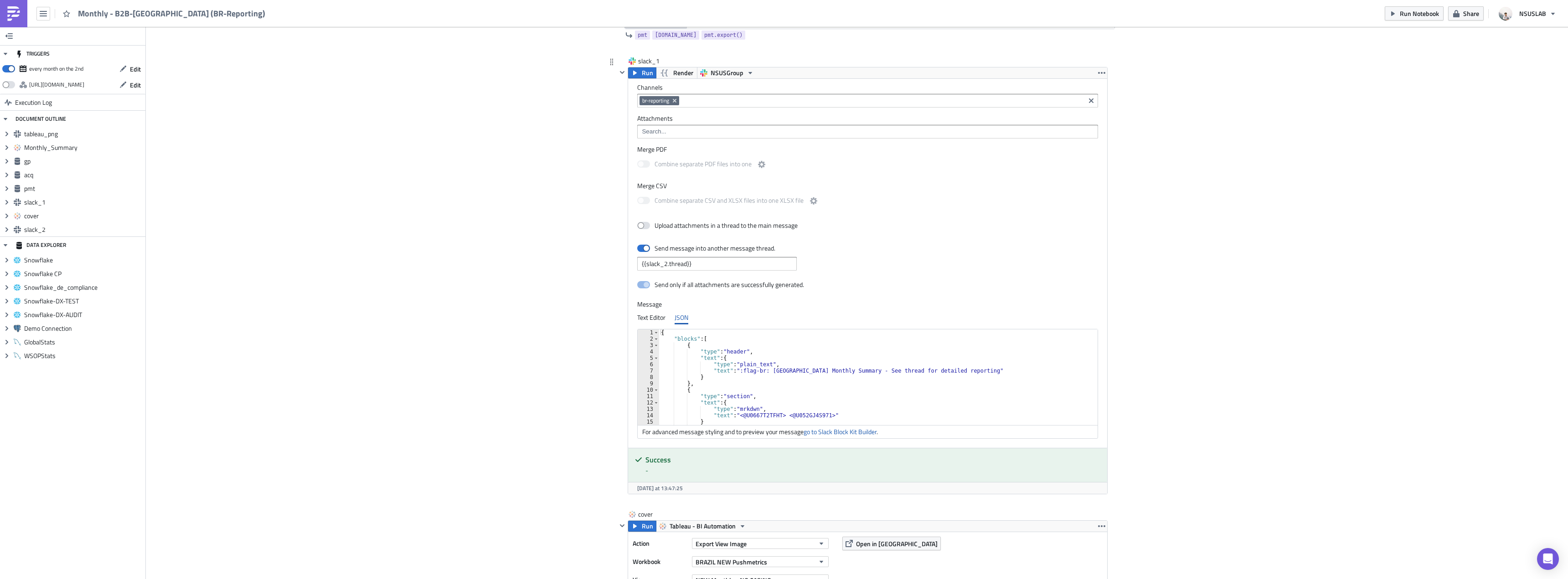
scroll to position [1685, 0]
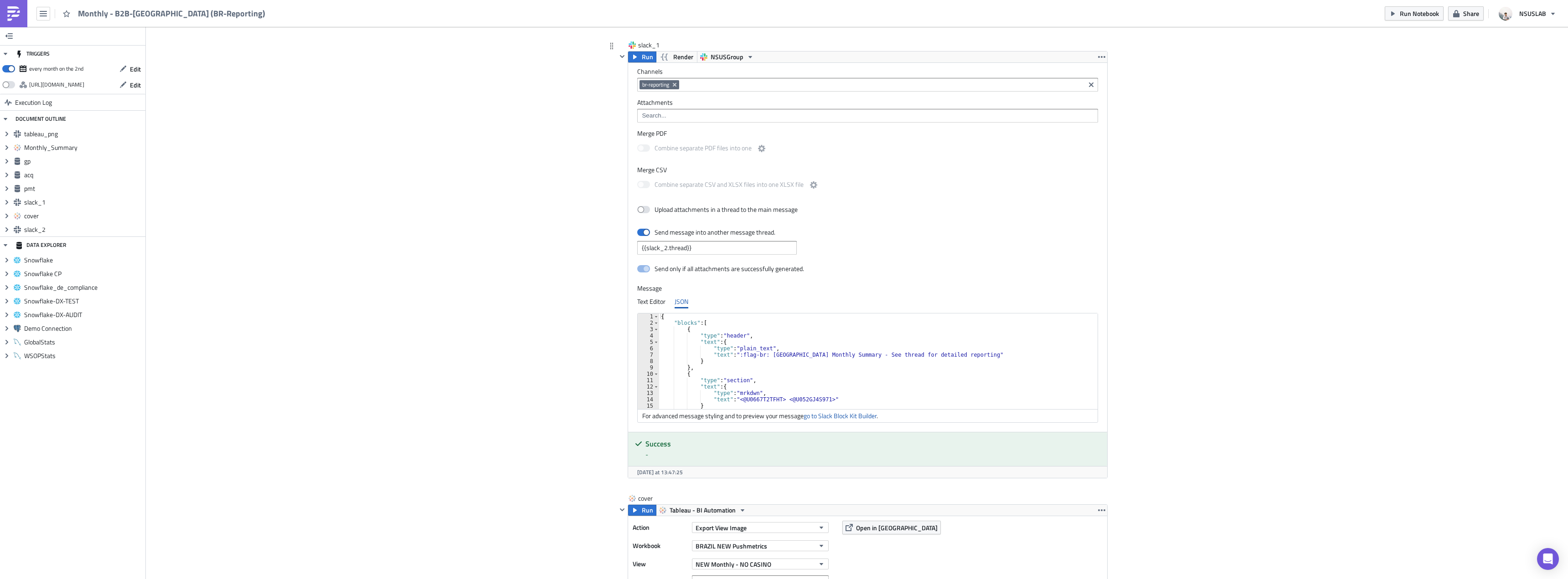
click at [832, 364] on div "{ "blocks" : [ { "type" : "header" , "text" : { "type" : "plain_text" , "text" …" at bounding box center [880, 367] width 443 height 108
paste textarea
type textarea "}"
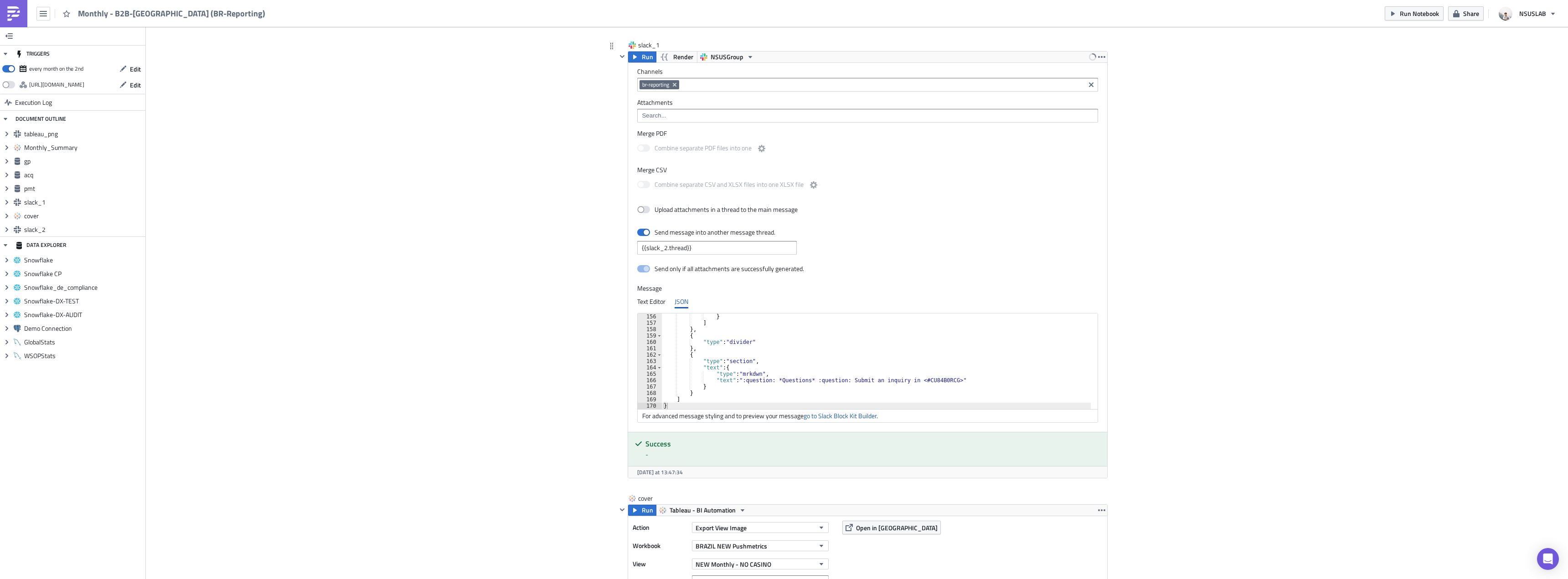
scroll to position [1503, 0]
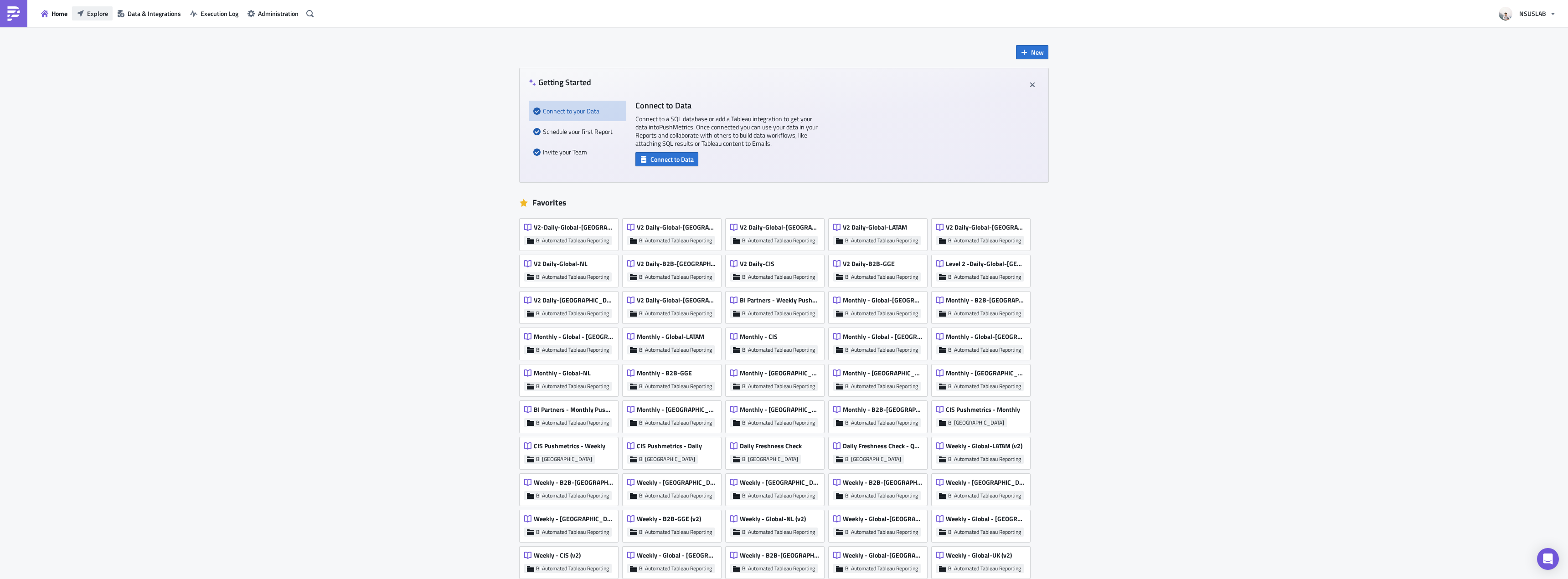
click at [96, 9] on span "Explore" at bounding box center [97, 13] width 21 height 10
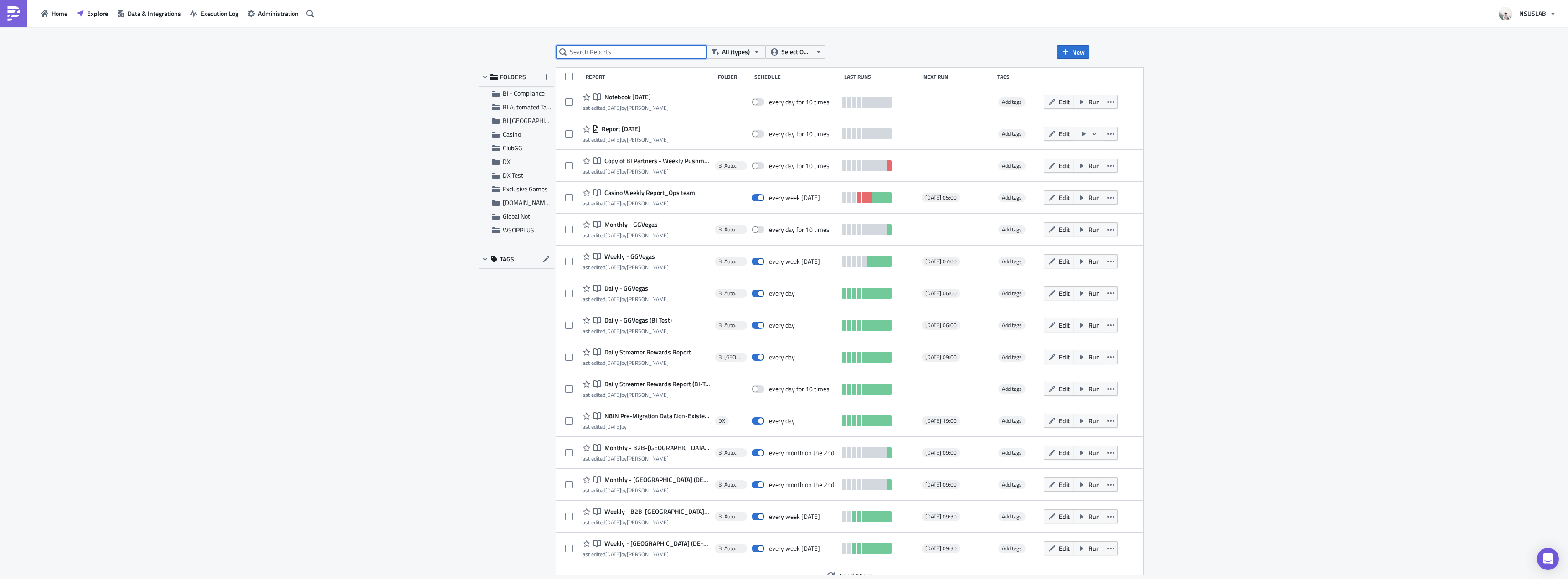
click at [607, 51] on input "text" at bounding box center [631, 52] width 150 height 13
type input "partners"
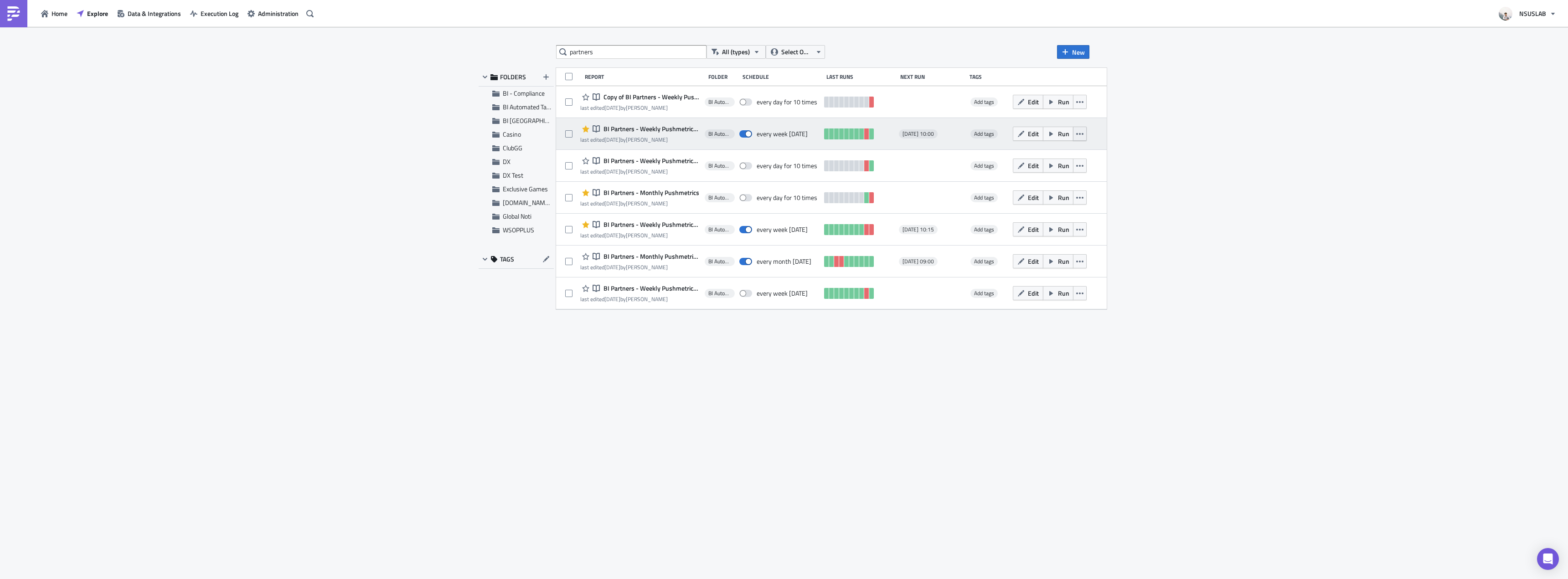
click at [1087, 138] on button "button" at bounding box center [1080, 133] width 13 height 14
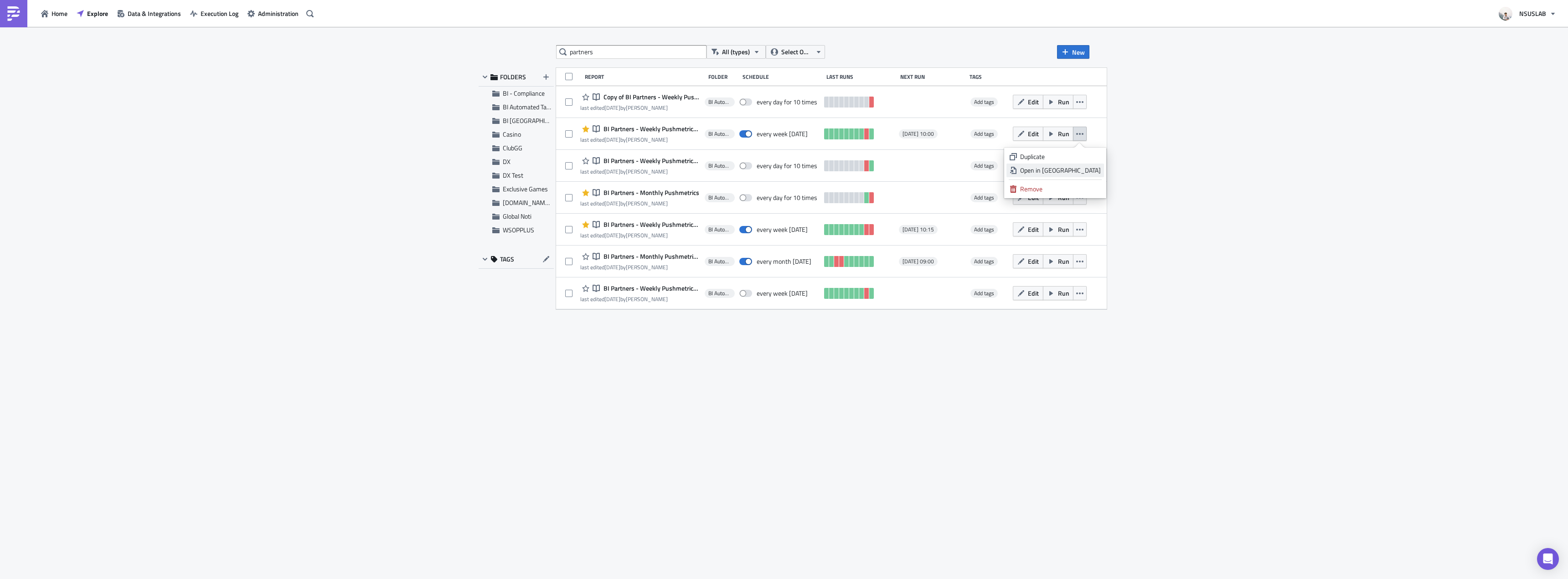
click at [1091, 172] on div "Open in [GEOGRAPHIC_DATA]" at bounding box center [1060, 170] width 81 height 9
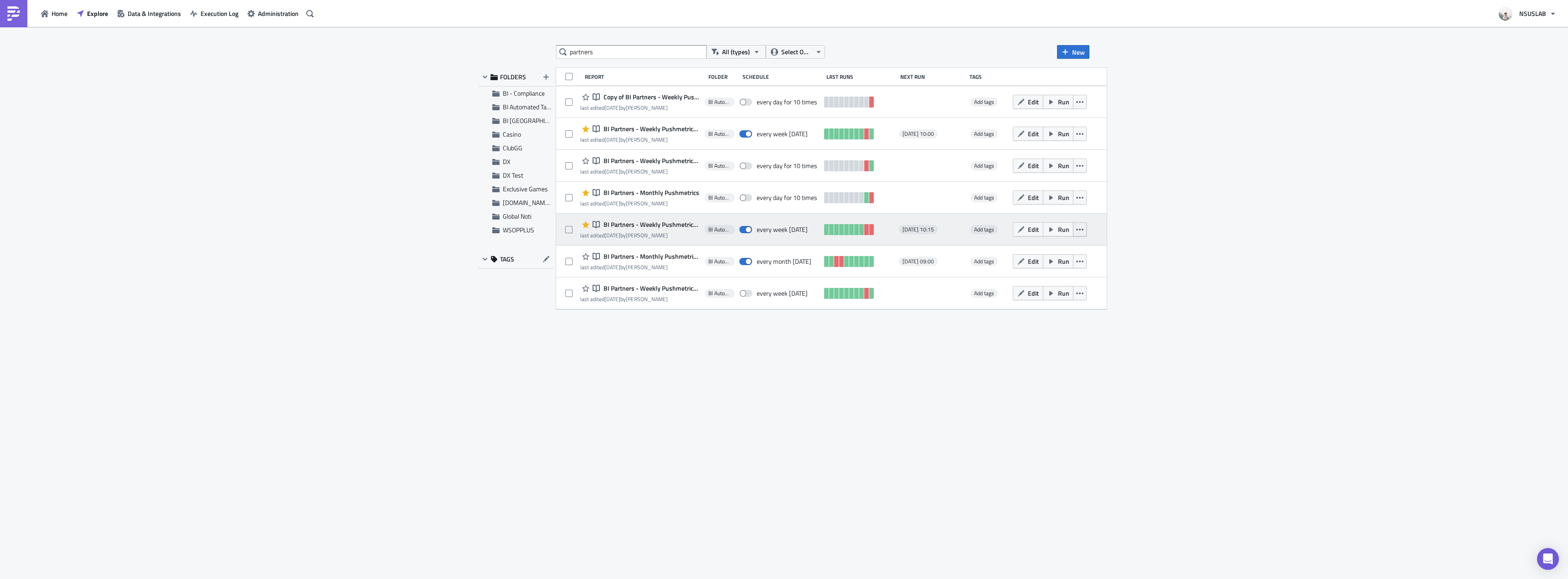
click at [1083, 228] on icon "button" at bounding box center [1080, 229] width 7 height 7
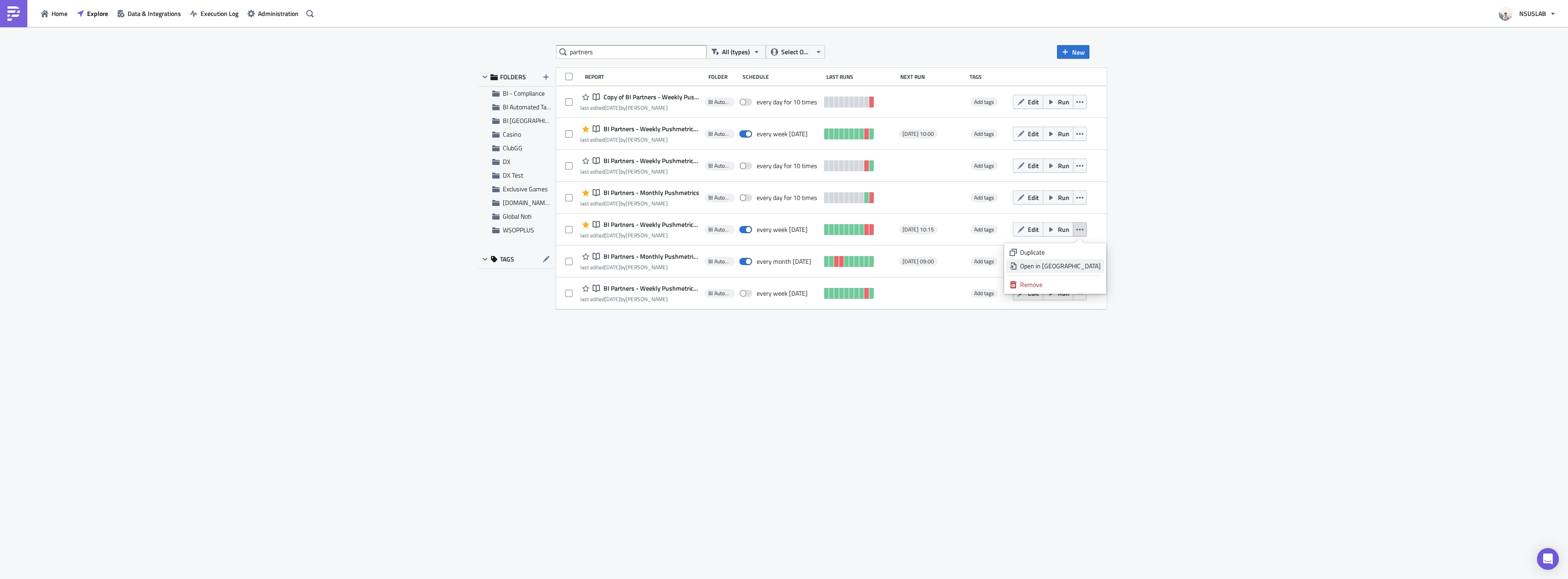
click at [1088, 266] on div "Open in [GEOGRAPHIC_DATA]" at bounding box center [1060, 266] width 81 height 9
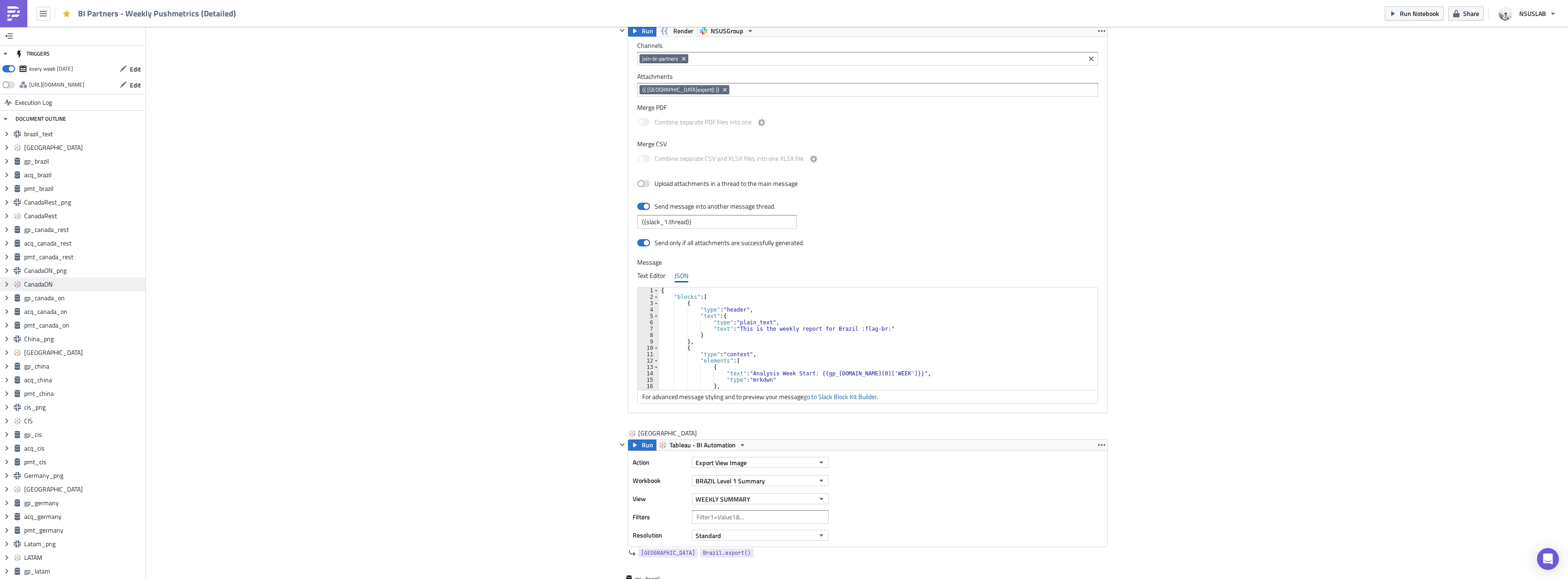
scroll to position [45439, 45092]
